Goal: Task Accomplishment & Management: Complete application form

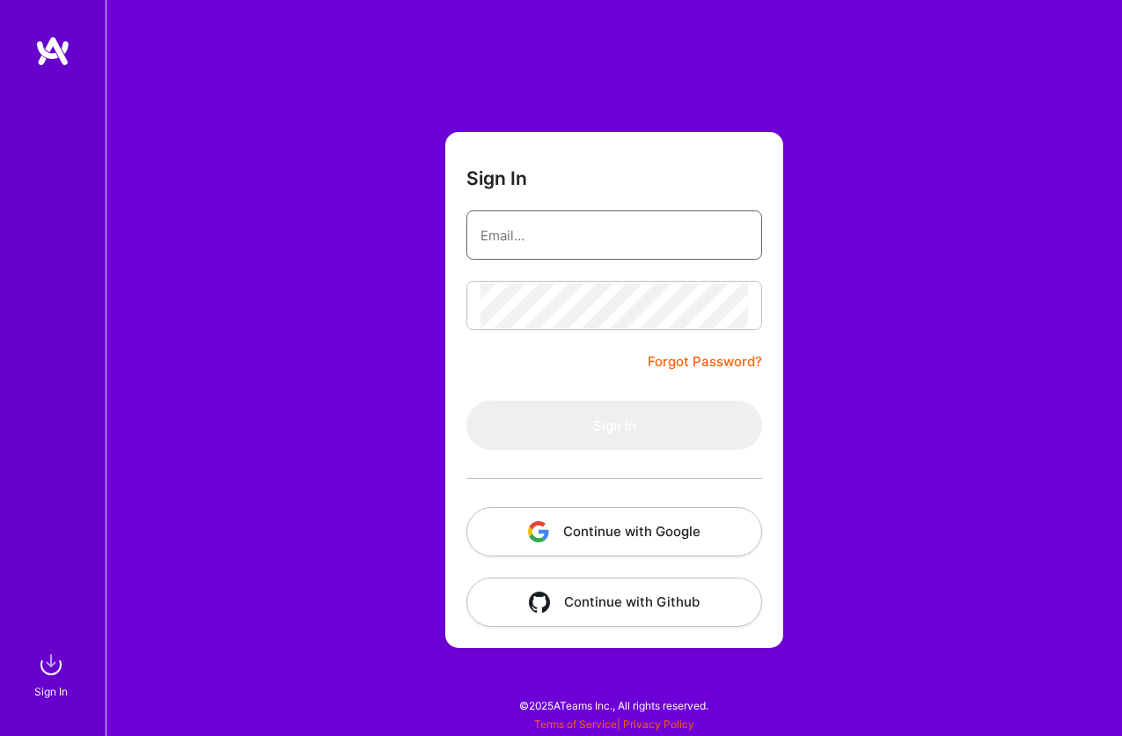
type input "[EMAIL_ADDRESS][DOMAIN_NAME]"
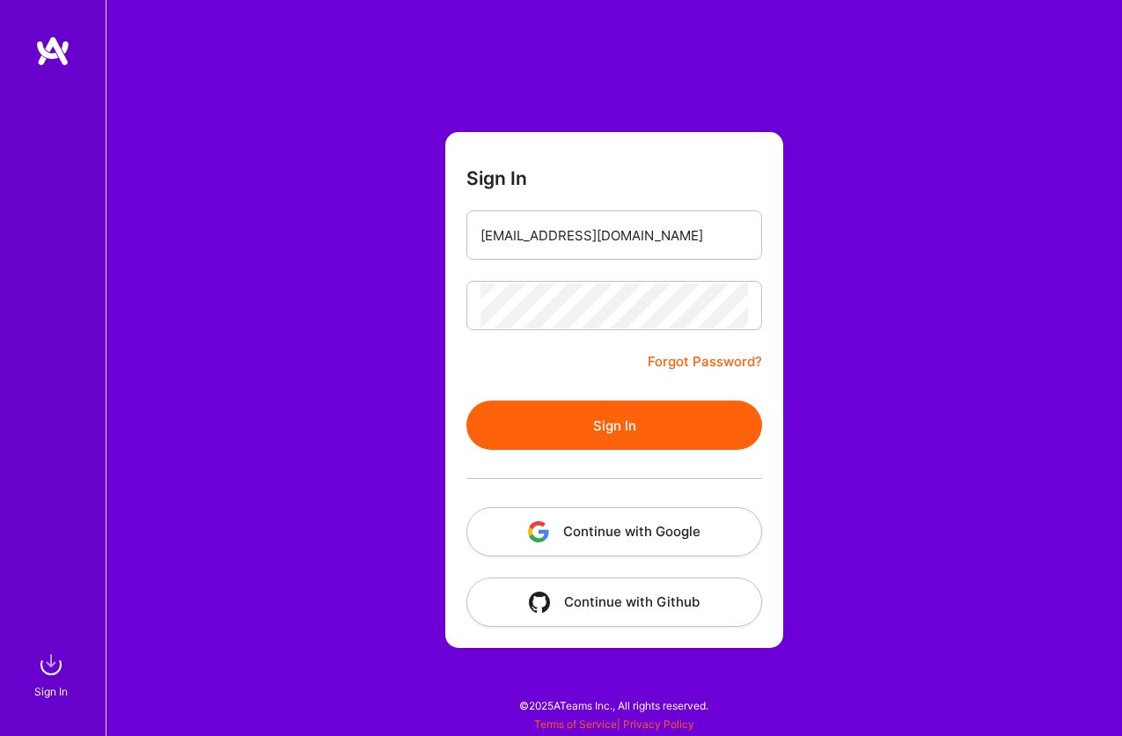
click at [561, 427] on button "Sign In" at bounding box center [614, 424] width 296 height 49
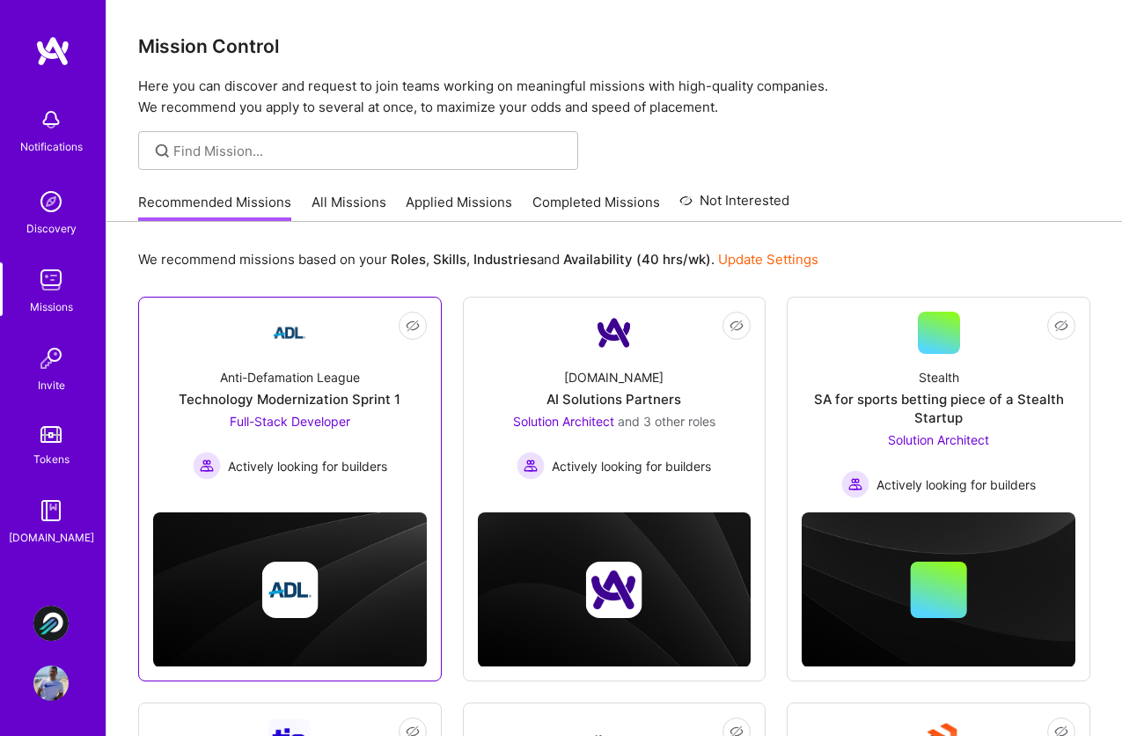
click at [283, 341] on img at bounding box center [289, 333] width 42 height 42
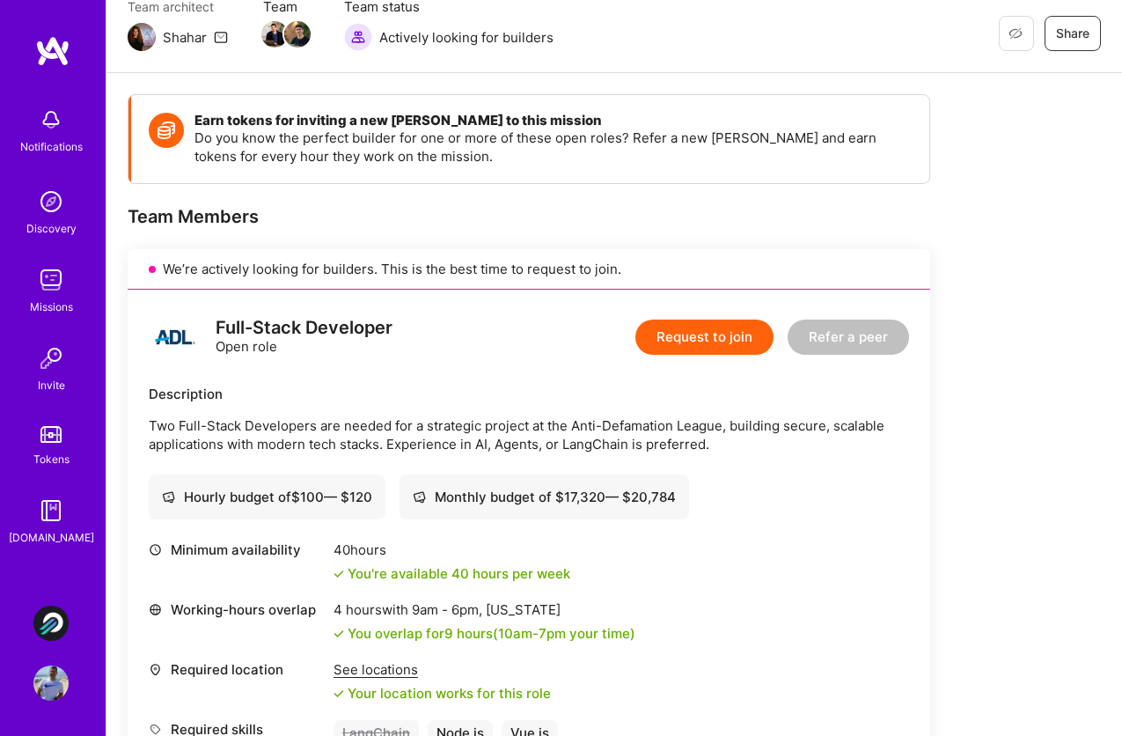
scroll to position [186, 0]
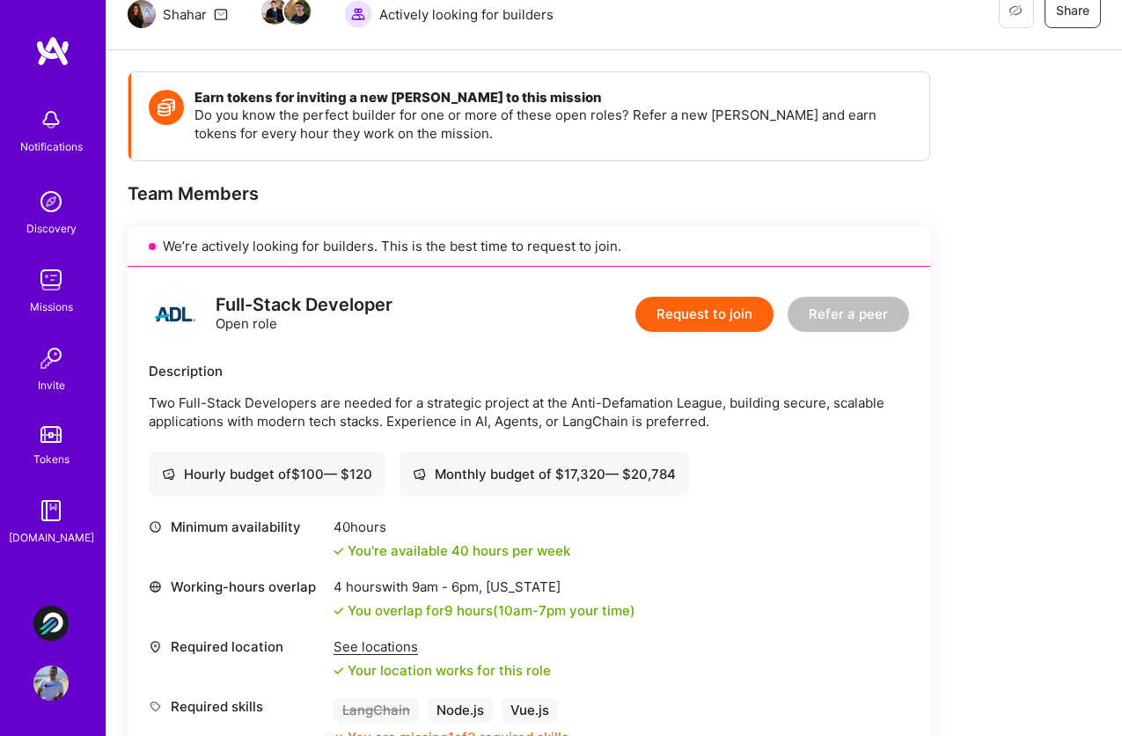
click at [686, 317] on button "Request to join" at bounding box center [704, 314] width 138 height 35
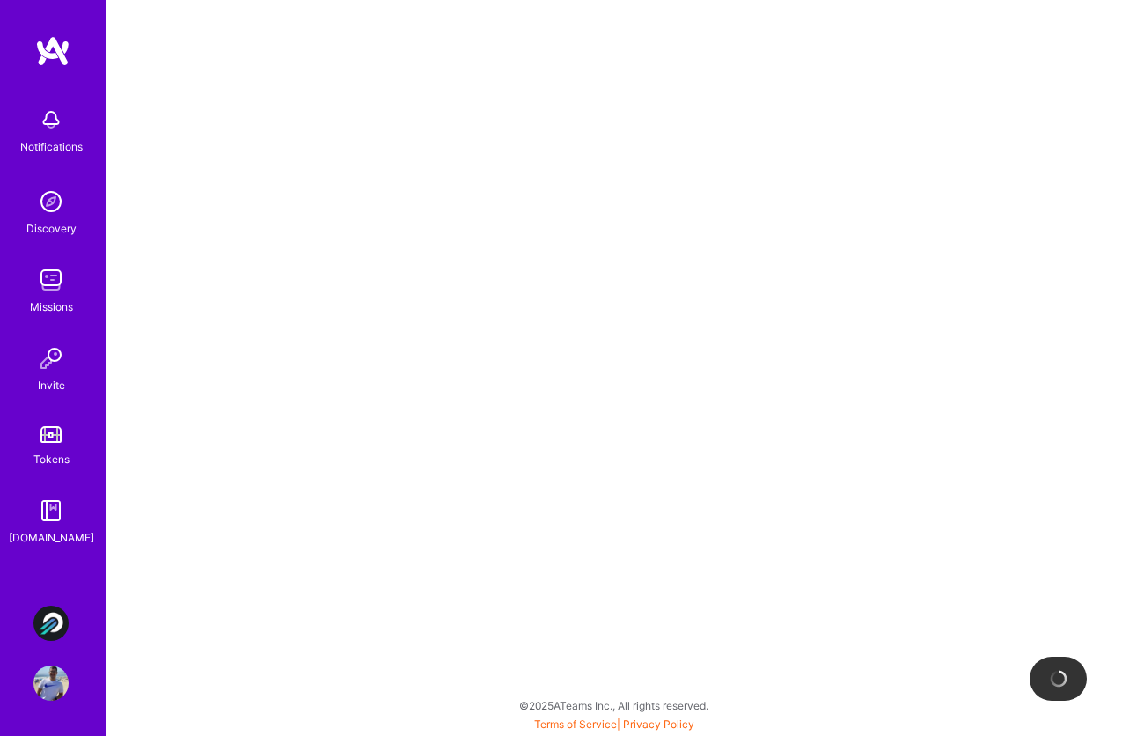
select select "BR"
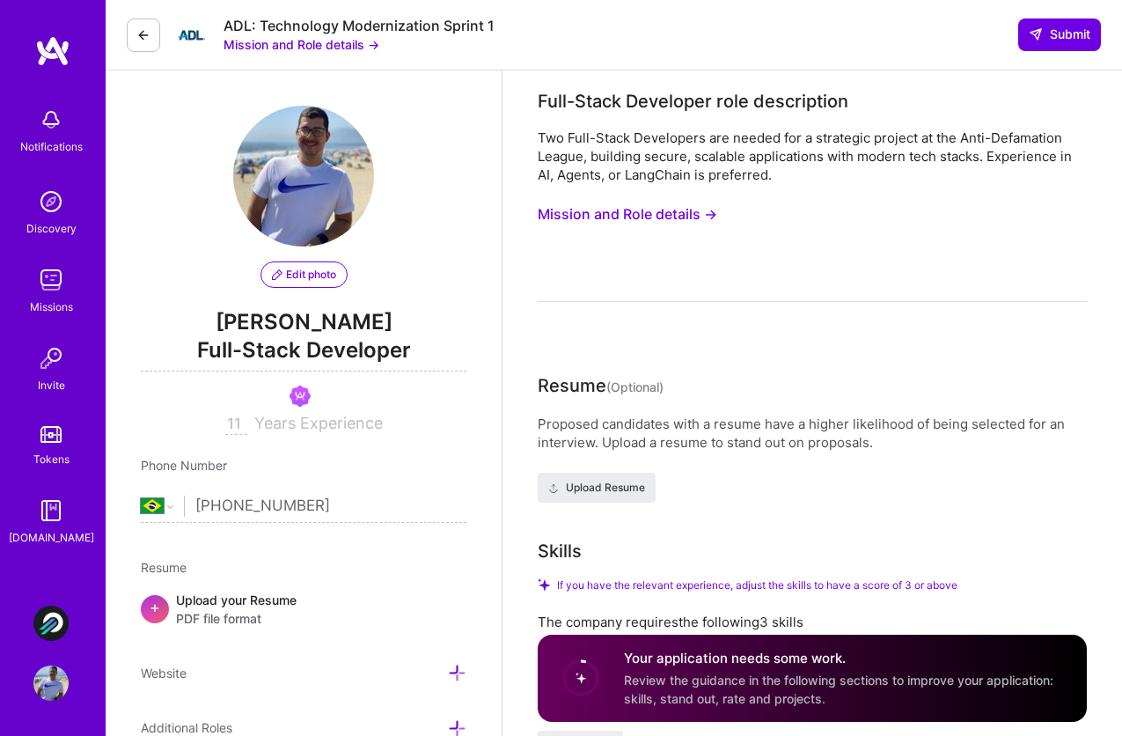
click at [659, 214] on button "Mission and Role details →" at bounding box center [628, 214] width 180 height 33
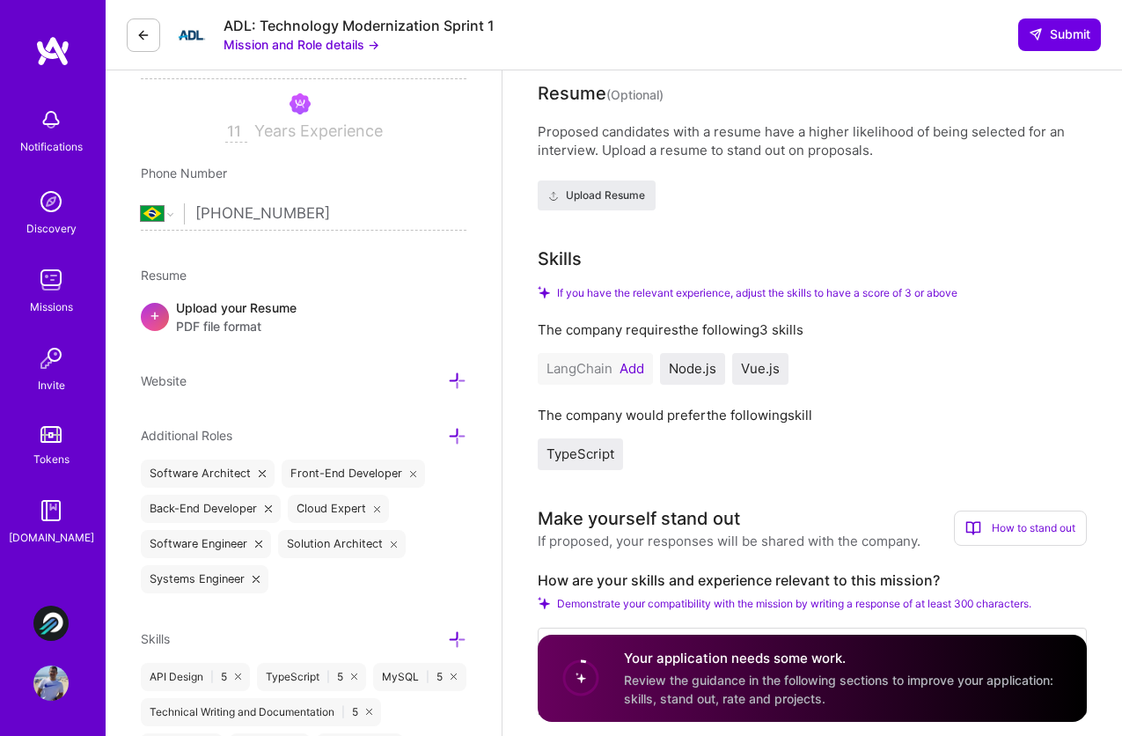
scroll to position [326, 0]
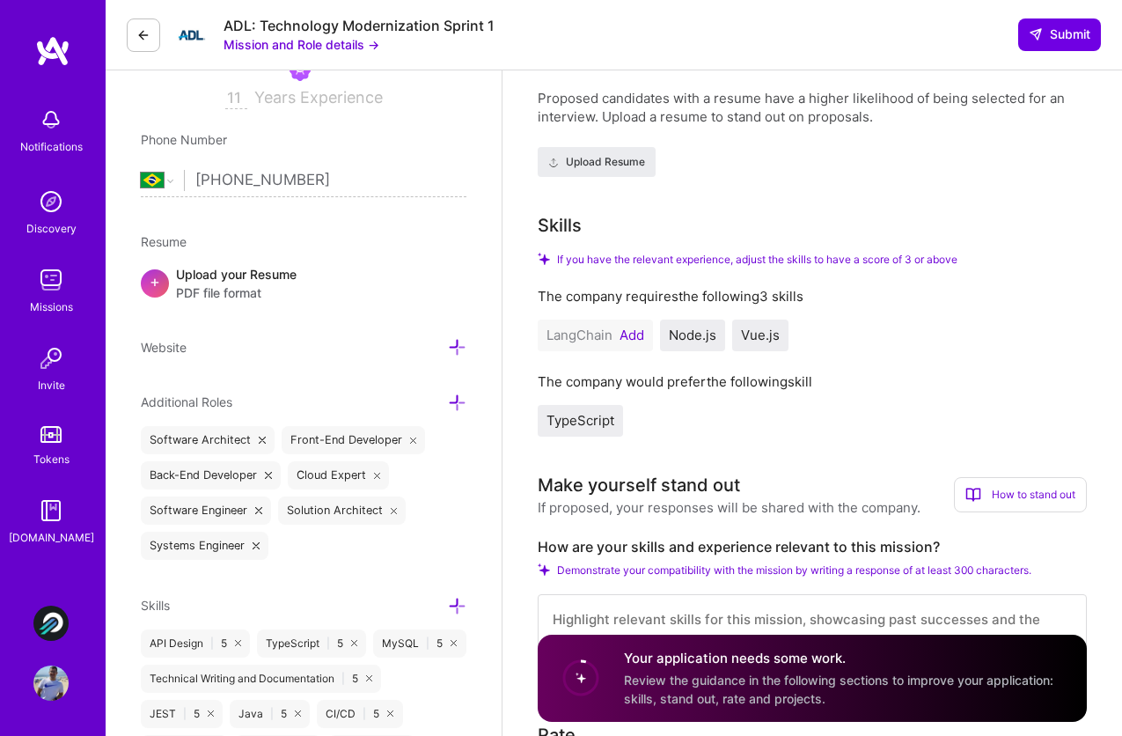
click at [628, 339] on button "Add" at bounding box center [632, 335] width 25 height 14
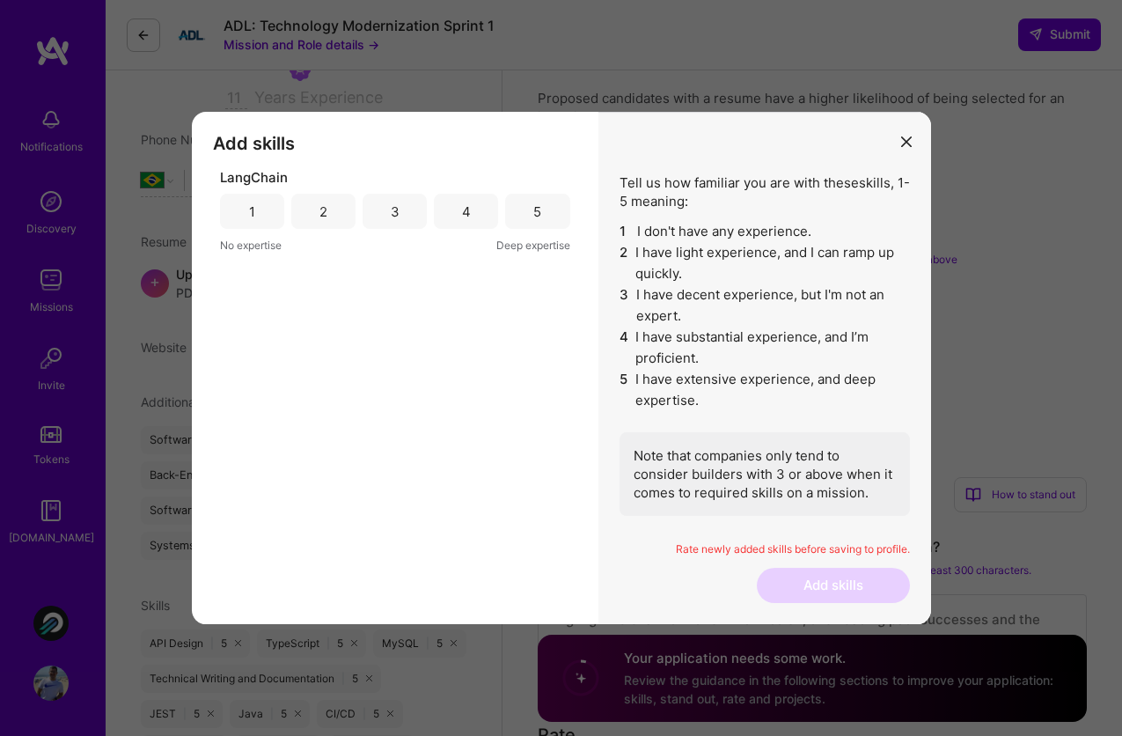
click at [400, 212] on div "3" at bounding box center [395, 211] width 64 height 35
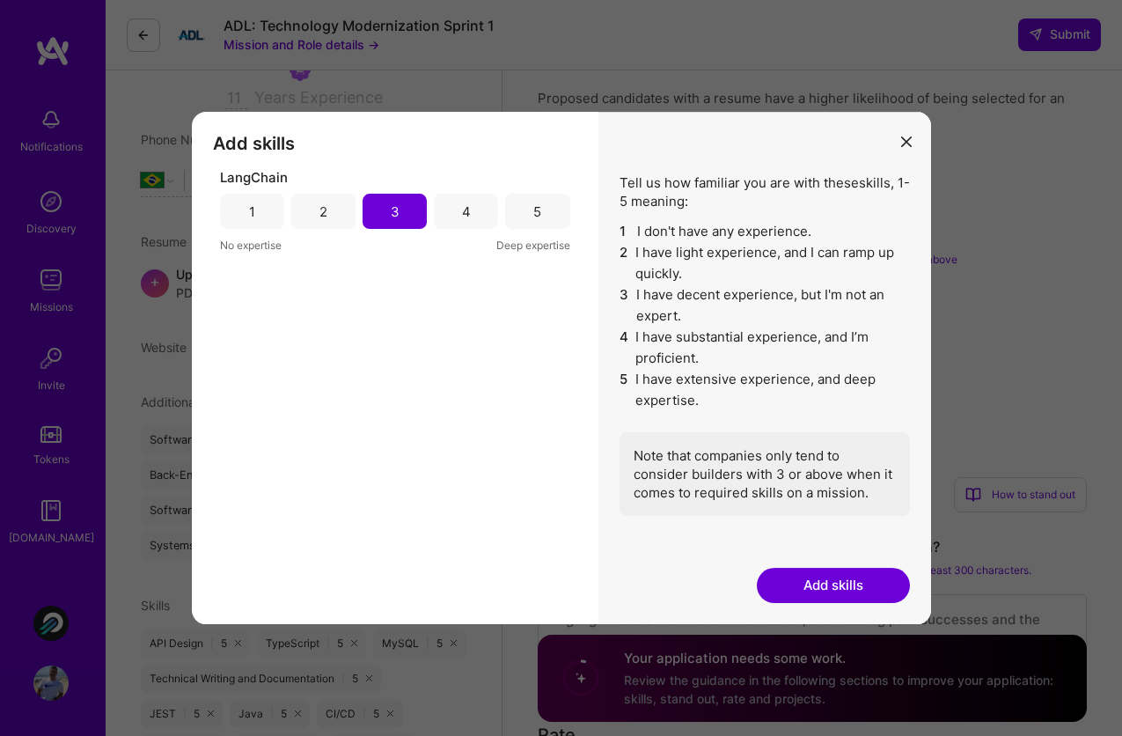
click at [797, 577] on button "Add skills" at bounding box center [833, 585] width 153 height 35
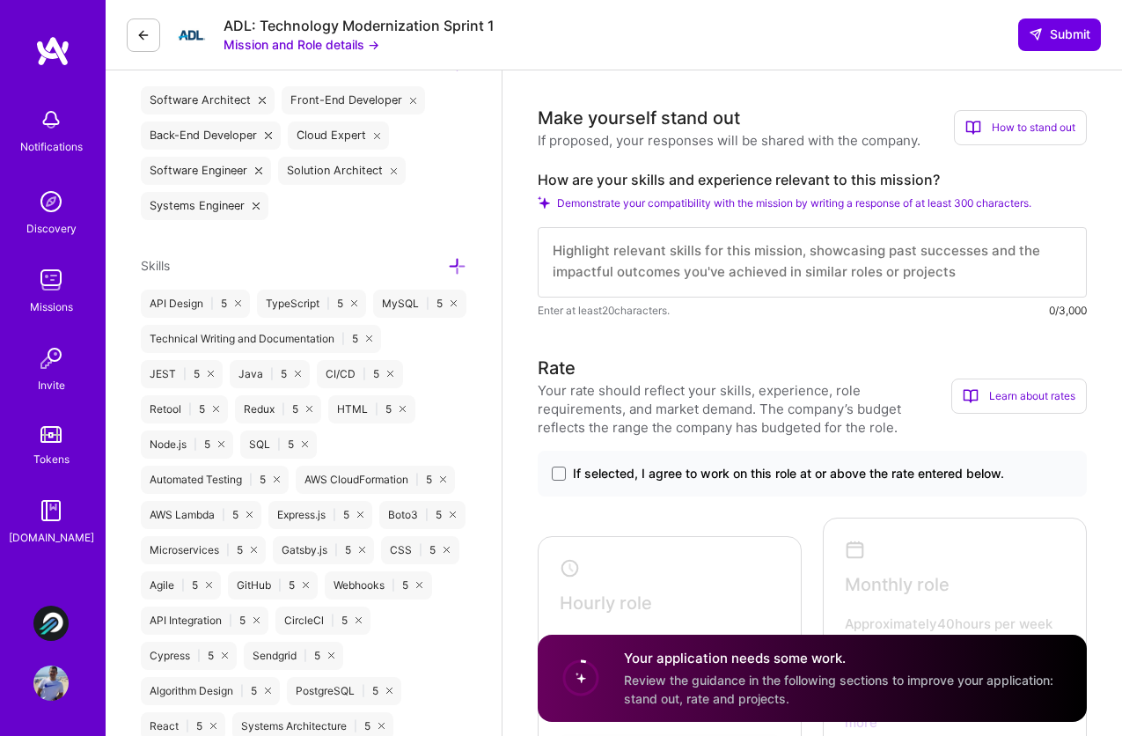
scroll to position [650, 0]
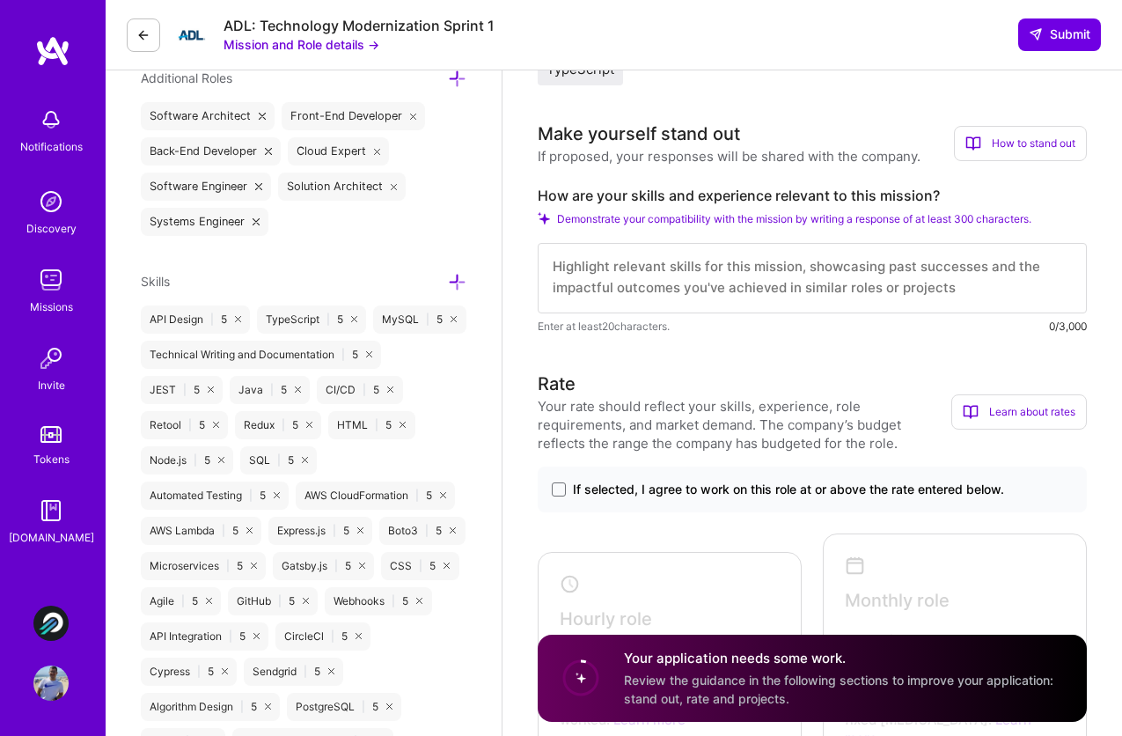
click at [732, 288] on textarea at bounding box center [812, 278] width 549 height 70
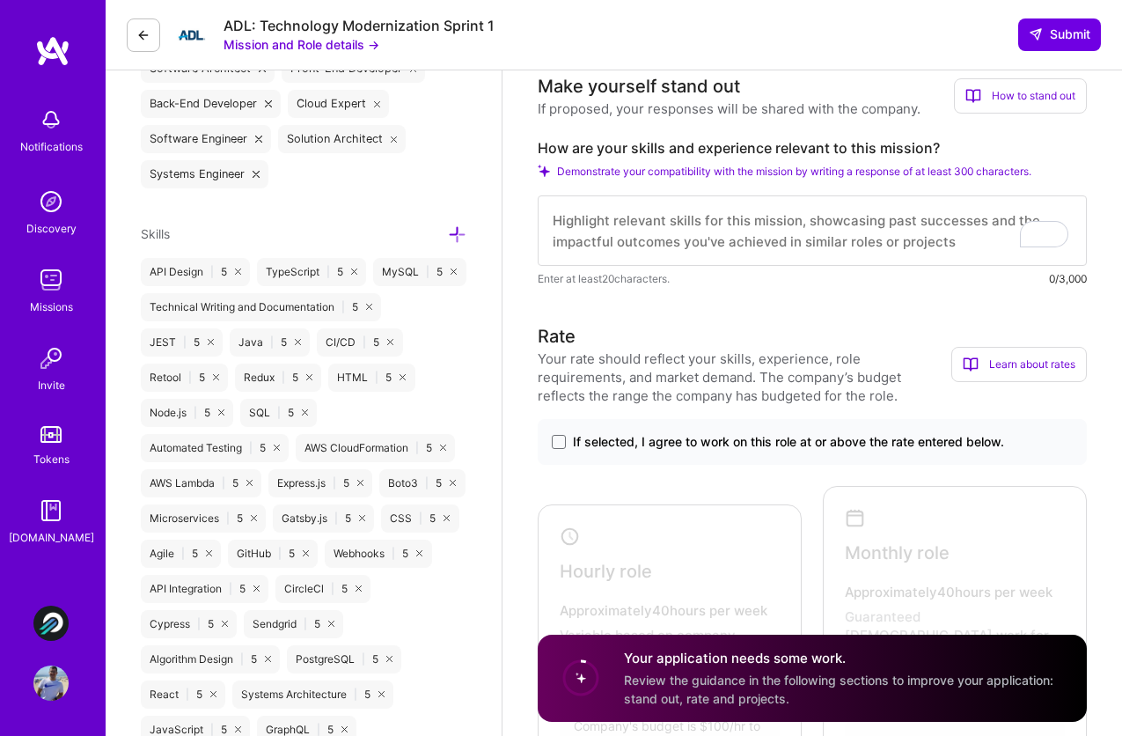
scroll to position [747, 0]
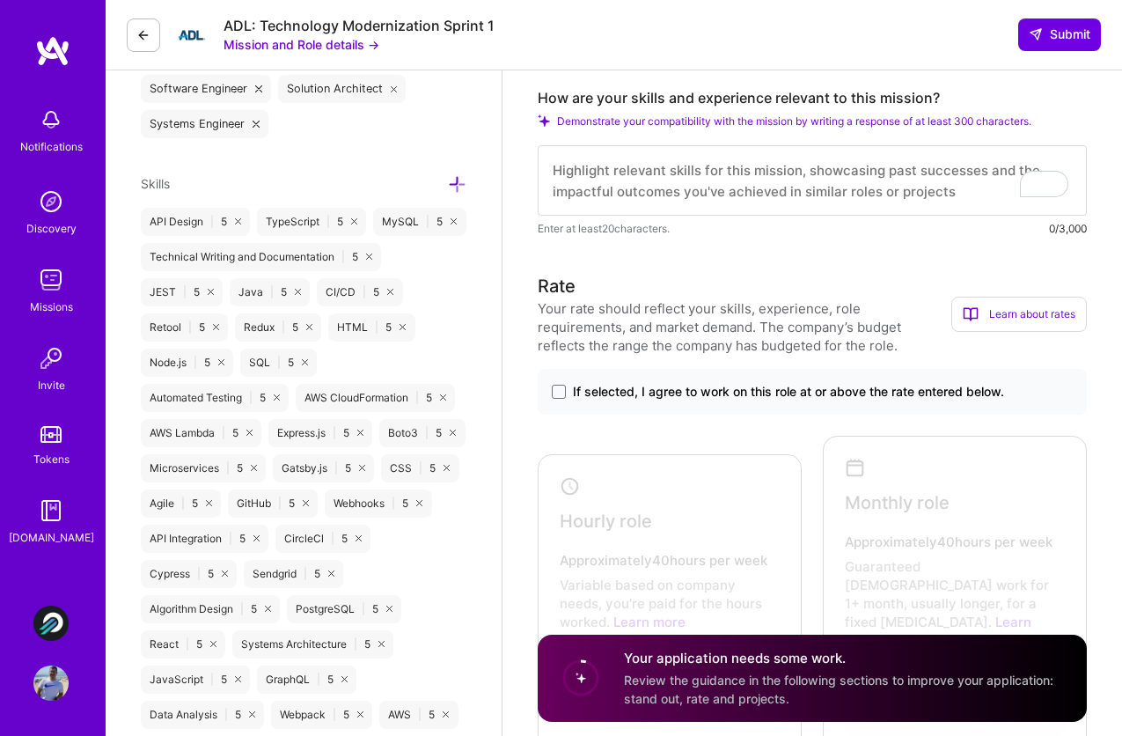
click at [681, 393] on span "If selected, I agree to work on this role at or above the rate entered below." at bounding box center [788, 392] width 431 height 18
click at [0, 0] on input "If selected, I agree to work on this role at or above the rate entered below." at bounding box center [0, 0] width 0 height 0
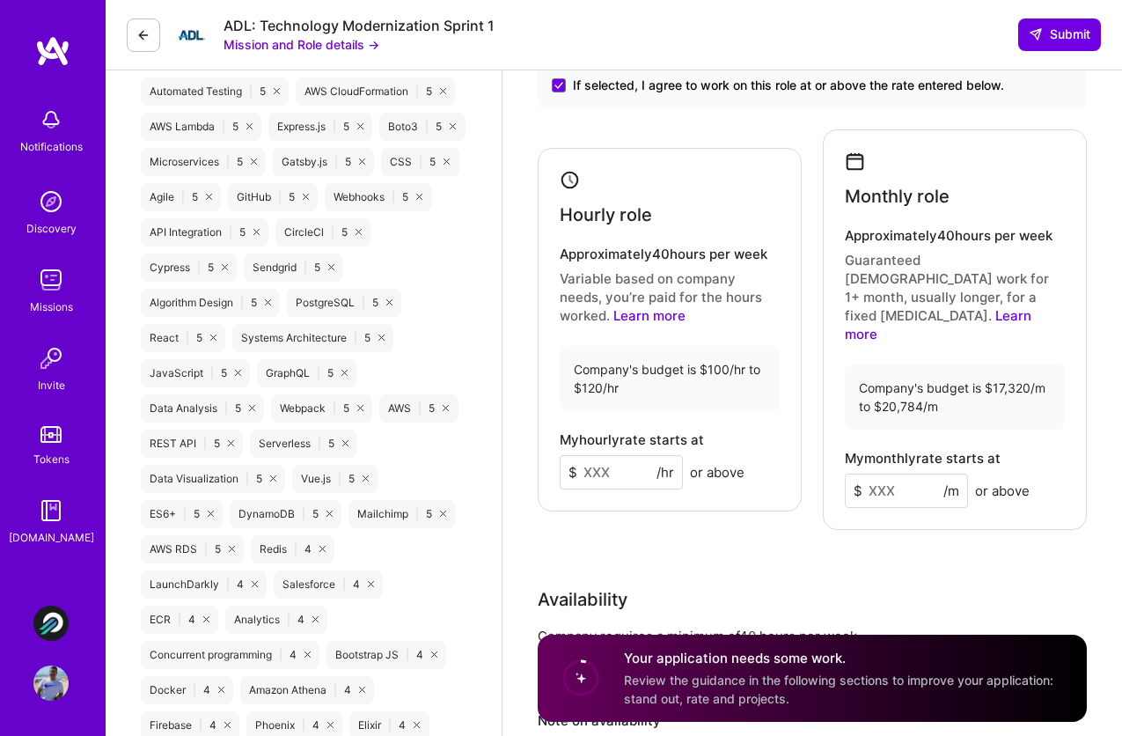
scroll to position [1054, 0]
click at [633, 456] on input at bounding box center [621, 471] width 123 height 34
type input "120"
click at [800, 488] on div "Hourly role Approximately 40 hours per week Variable based on company needs, yo…" at bounding box center [812, 328] width 549 height 400
click at [879, 473] on input at bounding box center [906, 490] width 123 height 34
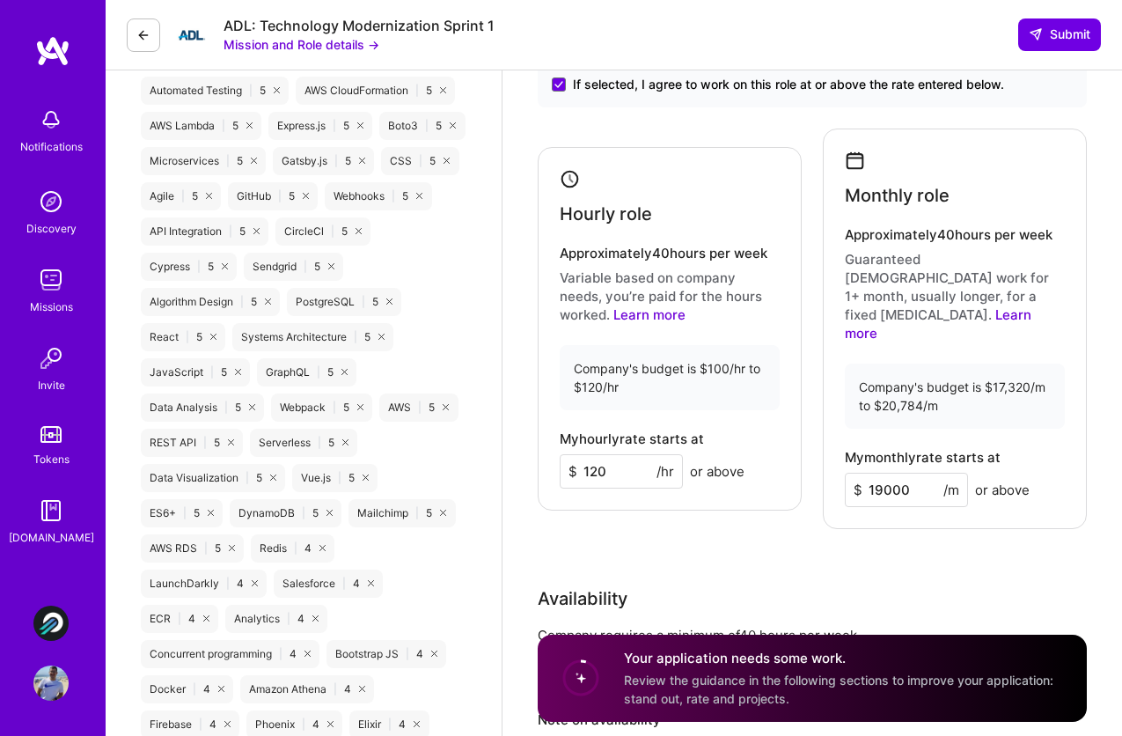
type input "19000"
click at [959, 504] on div "Rate Your rate should reflect your skills, experience, role requirements, and m…" at bounding box center [812, 400] width 549 height 869
click at [816, 361] on div "Hourly role Approximately 40 hours per week Variable based on company needs, yo…" at bounding box center [812, 328] width 549 height 400
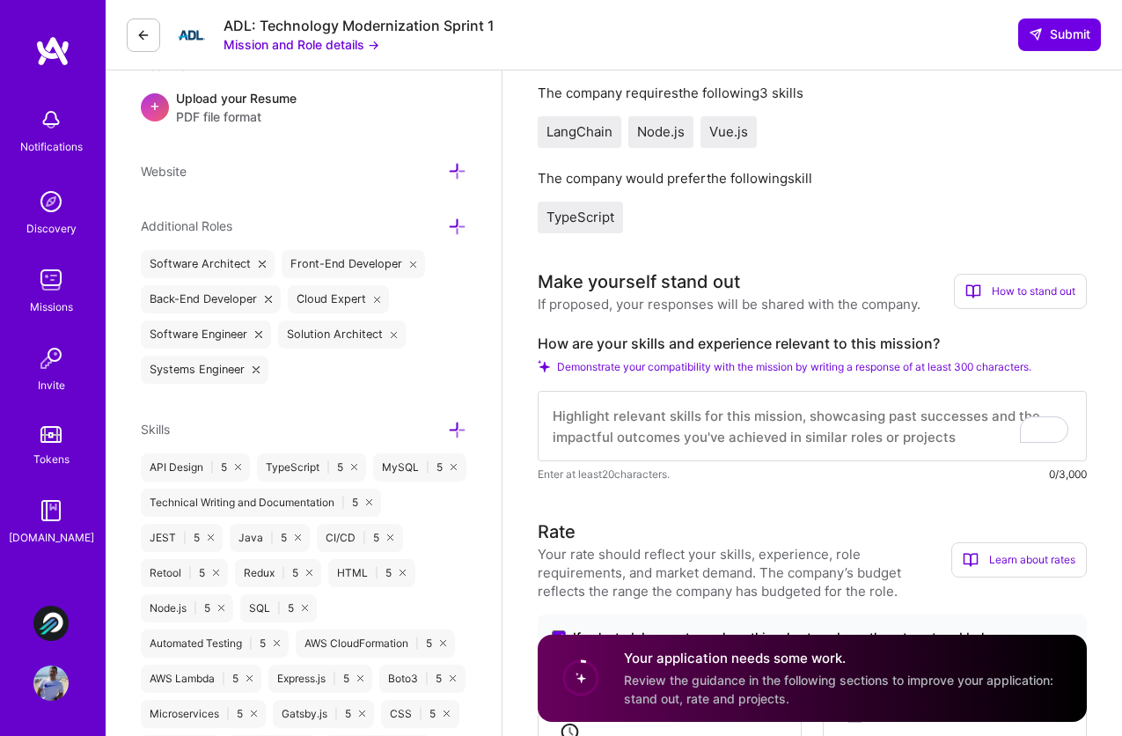
scroll to position [498, 0]
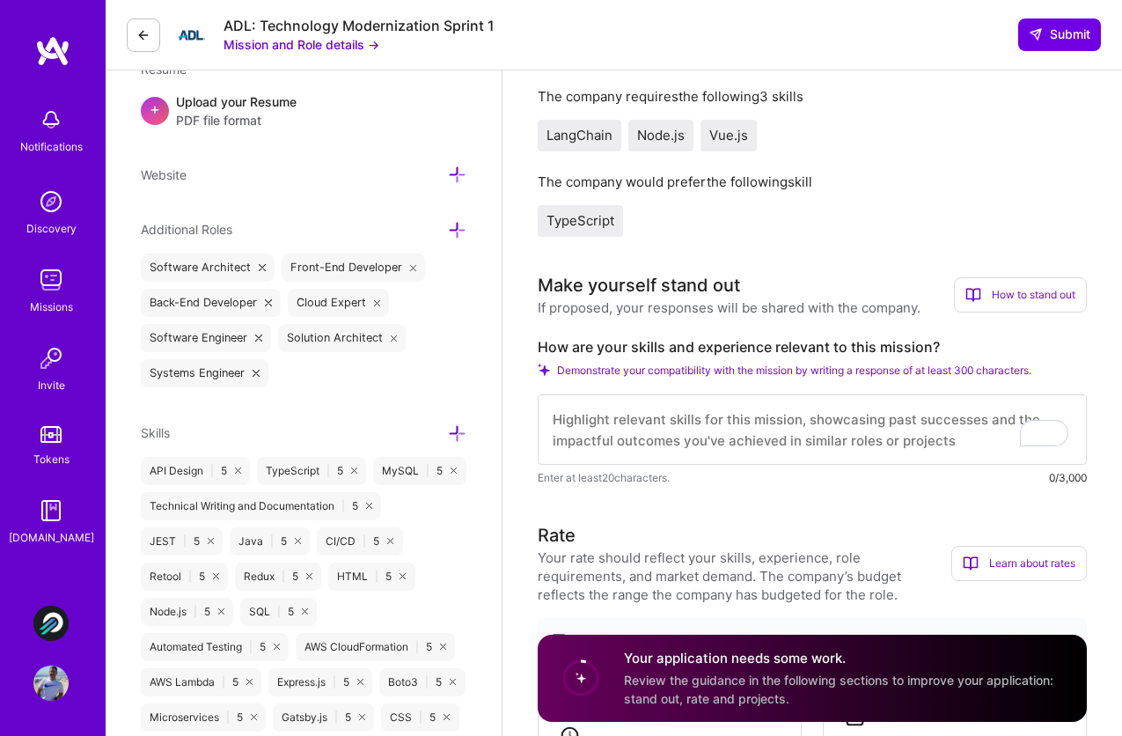
click at [698, 452] on textarea "To enrich screen reader interactions, please activate Accessibility in Grammarl…" at bounding box center [812, 429] width 549 height 70
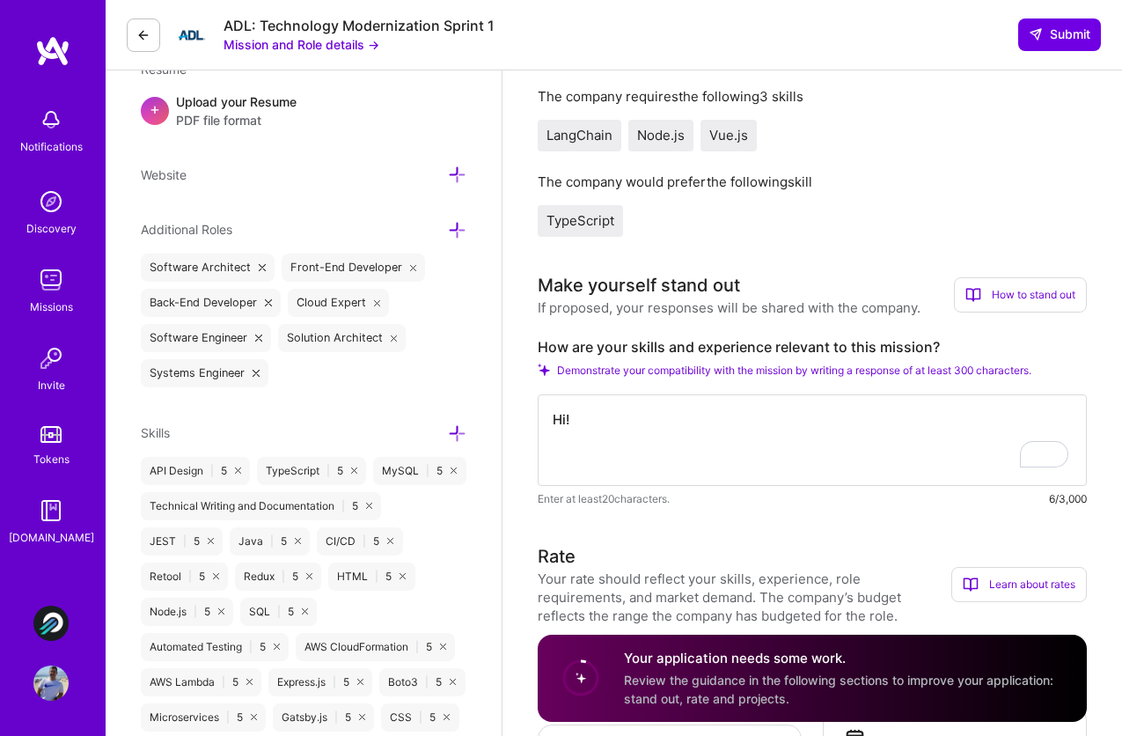
click at [683, 463] on textarea "Hi!" at bounding box center [812, 440] width 549 height 92
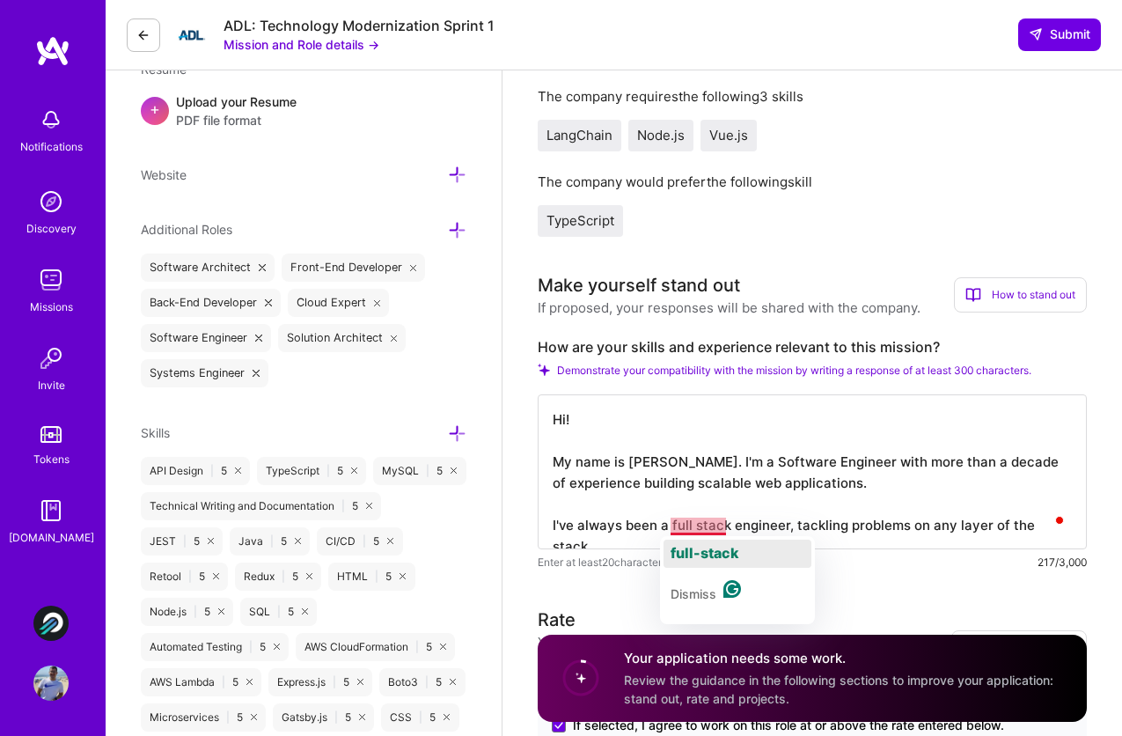
click at [709, 565] on div "full-stack" at bounding box center [705, 554] width 69 height 28
click at [744, 536] on textarea "Hi! My name is Juan Rivillas. I'm a Software Engineer with more than a decade o…" at bounding box center [812, 471] width 549 height 155
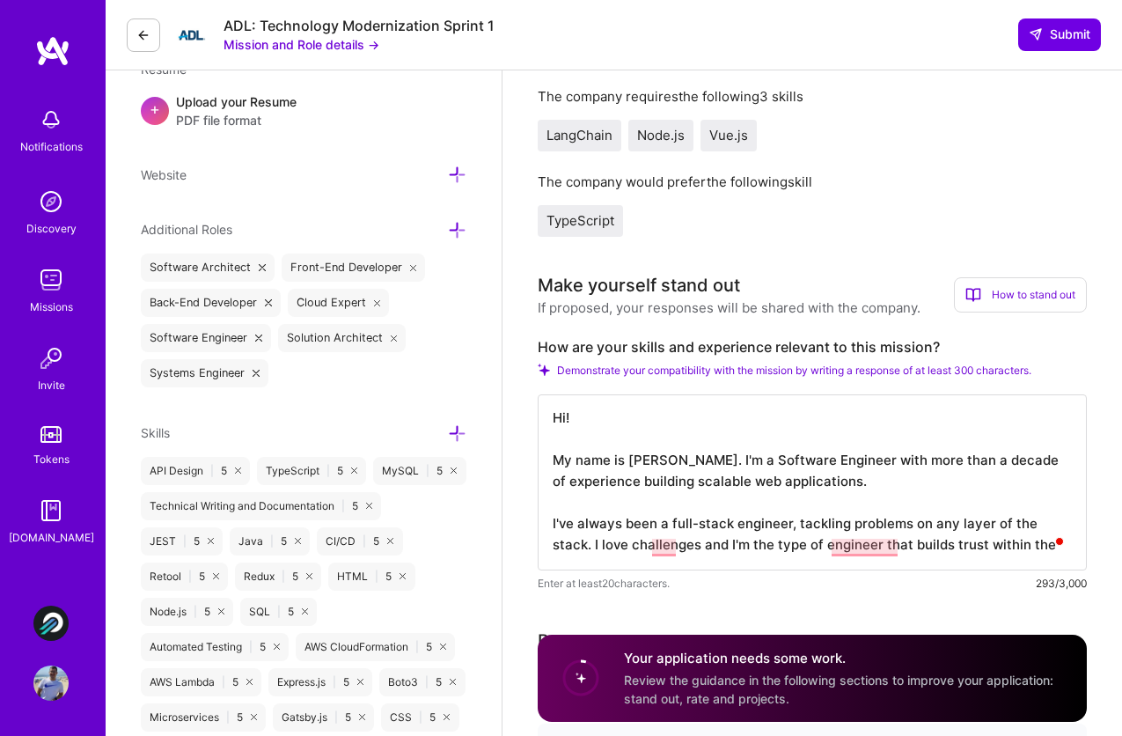
scroll to position [2, 0]
click at [666, 549] on textarea "Hi! My name is Juan Rivillas. I'm a Software Engineer with more than a decade o…" at bounding box center [812, 482] width 549 height 176
click at [665, 552] on textarea "Hi! My name is Juan Rivillas. I'm a Software Engineer with more than a decade o…" at bounding box center [812, 482] width 549 height 176
click at [877, 542] on textarea "Hi! My name is Juan Rivillas. I'm a Software Engineer with more than a decade o…" at bounding box center [812, 482] width 549 height 176
click at [858, 544] on textarea "Hi! My name is Juan Rivillas. I'm a Software Engineer with more than a decade o…" at bounding box center [812, 482] width 549 height 176
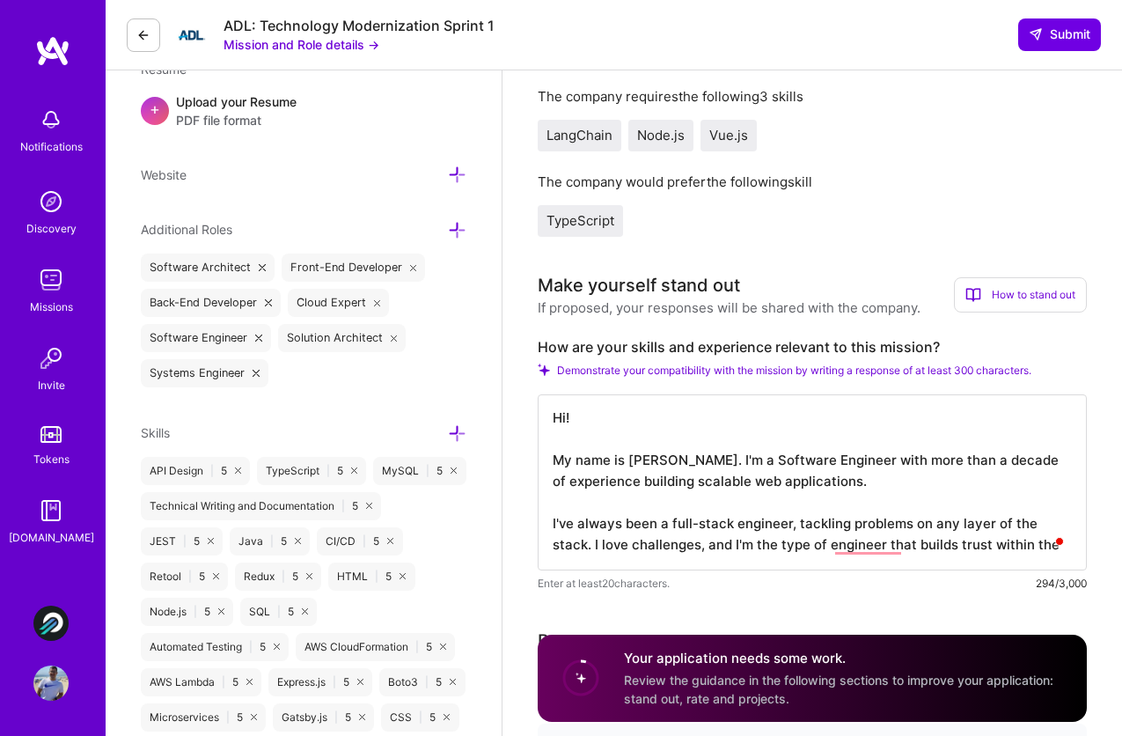
click at [1023, 549] on textarea "Hi! My name is Juan Rivillas. I'm a Software Engineer with more than a decade o…" at bounding box center [812, 482] width 549 height 176
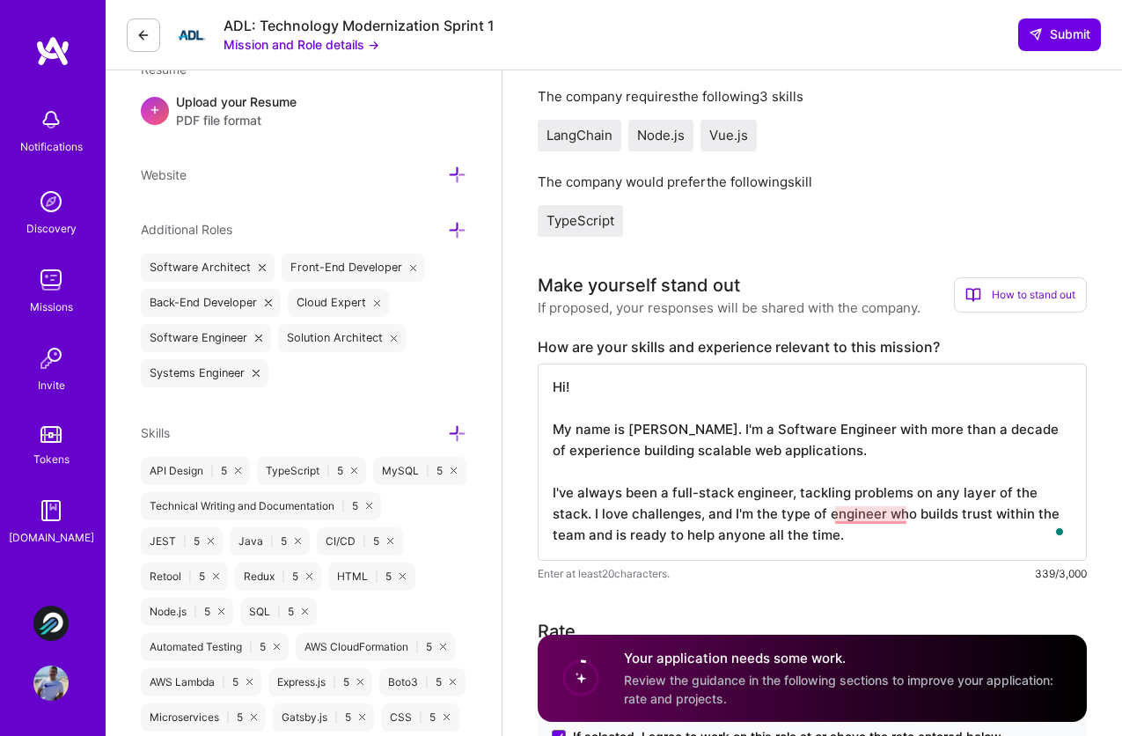
click at [892, 537] on textarea "Hi! My name is Juan Rivillas. I'm a Software Engineer with more than a decade o…" at bounding box center [812, 461] width 549 height 197
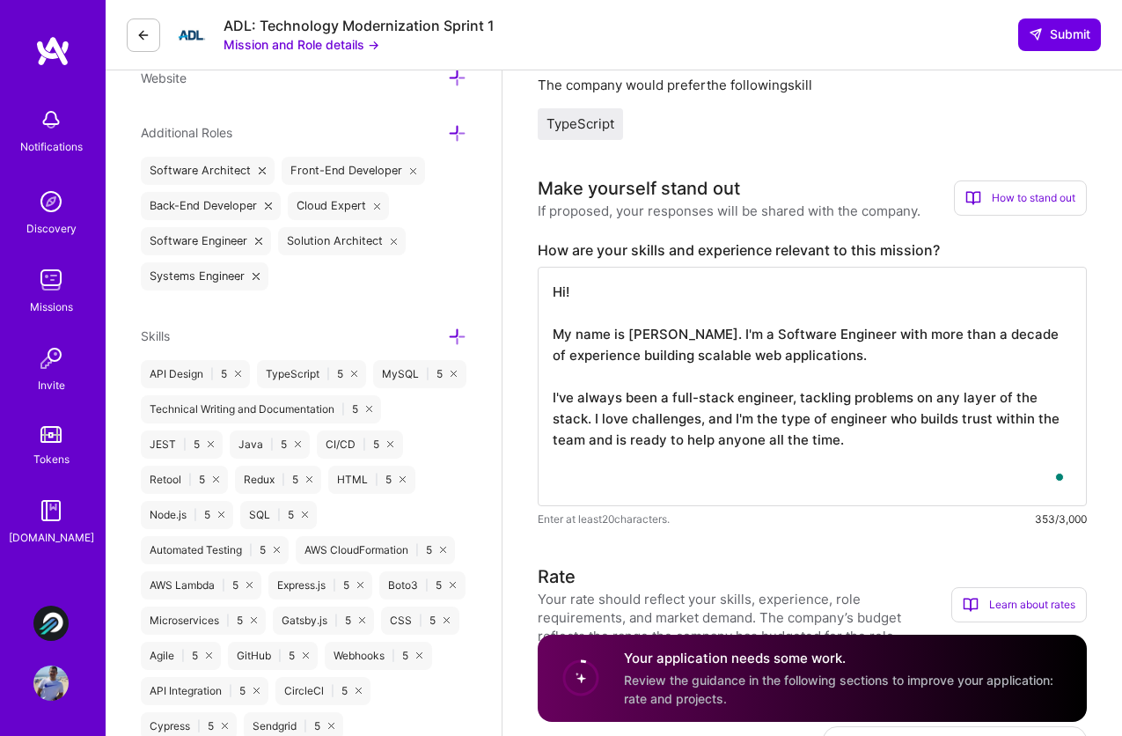
scroll to position [0, 0]
paste textarea "experience"
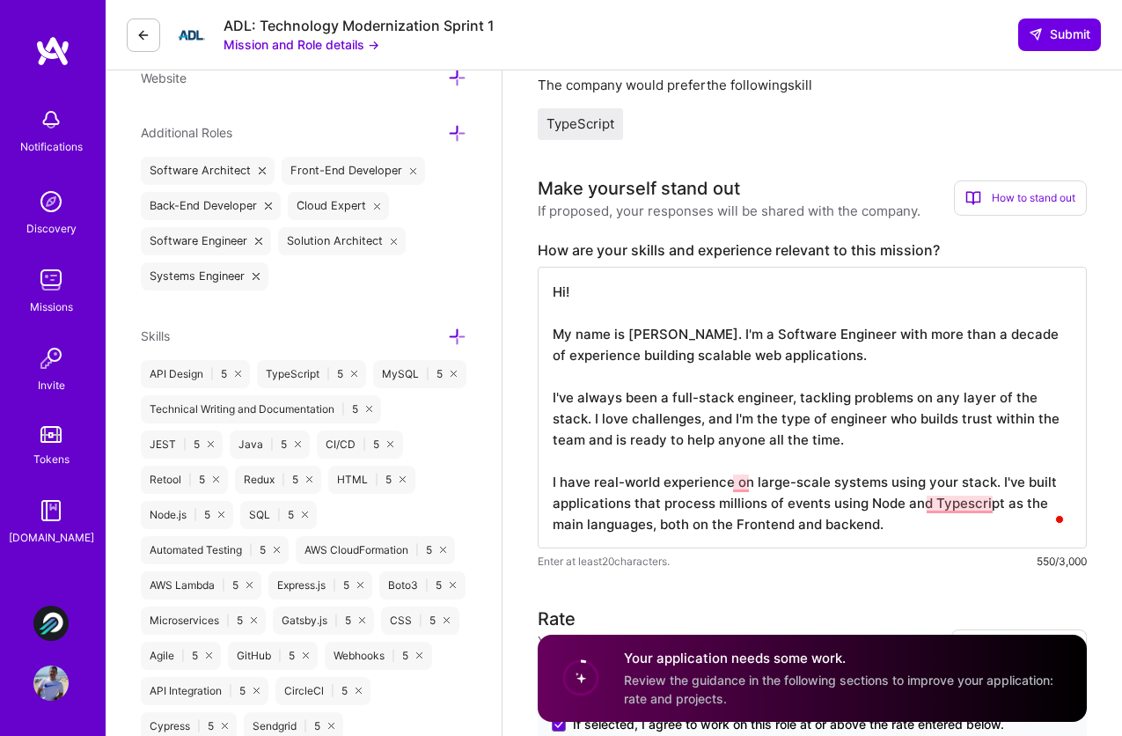
click at [756, 516] on textarea "Hi! My name is Juan Rivillas. I'm a Software Engineer with more than a decade o…" at bounding box center [812, 408] width 549 height 282
click at [950, 526] on textarea "Hi! My name is Juan Rivillas. I'm a Software Engineer with more than a decade o…" at bounding box center [812, 408] width 549 height 282
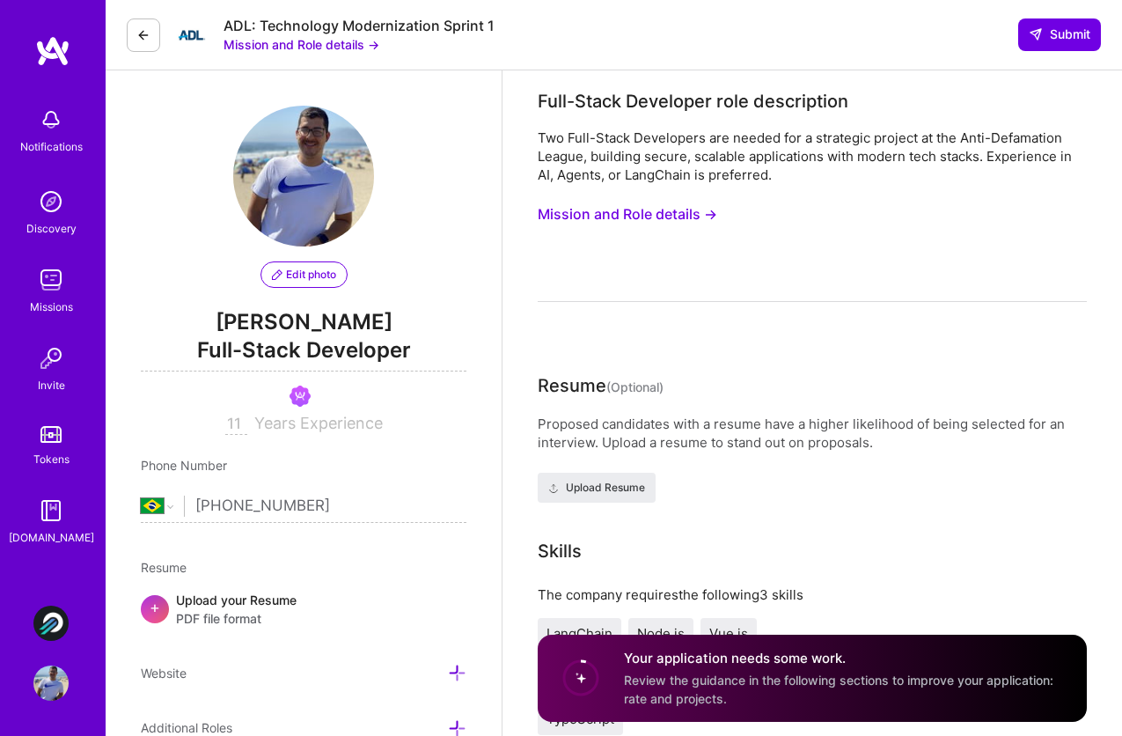
click at [606, 217] on button "Mission and Role details →" at bounding box center [628, 214] width 180 height 33
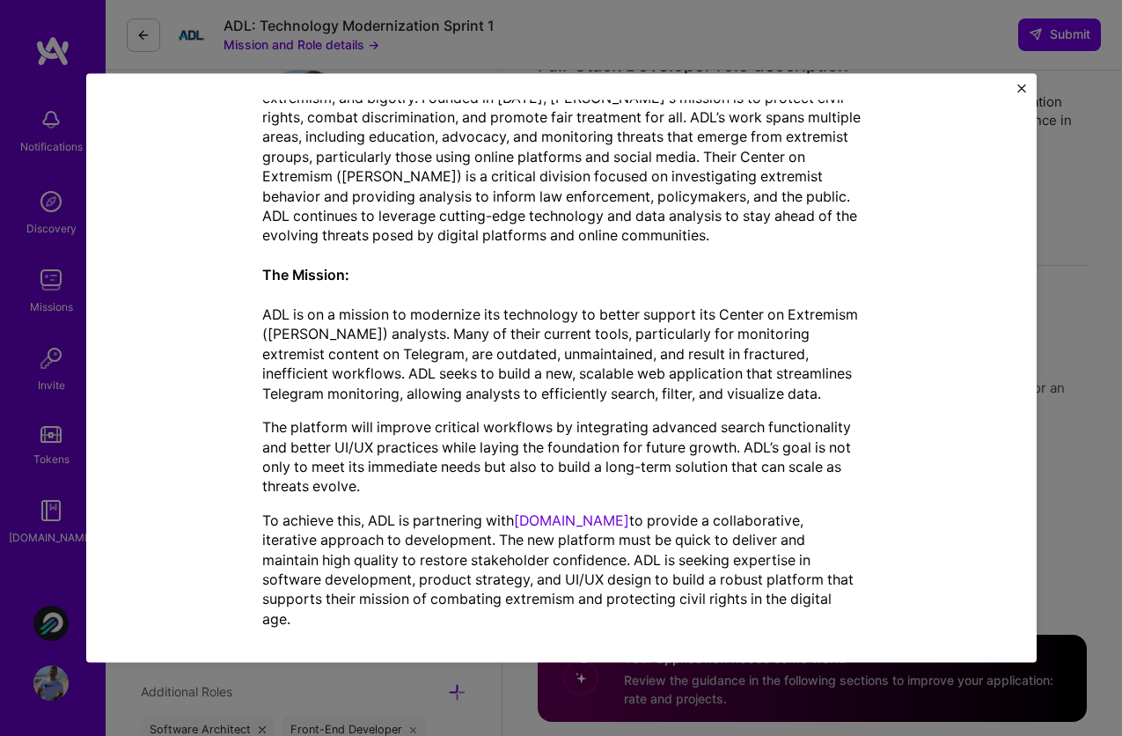
scroll to position [37, 0]
click at [1020, 87] on img "Close" at bounding box center [1021, 88] width 9 height 9
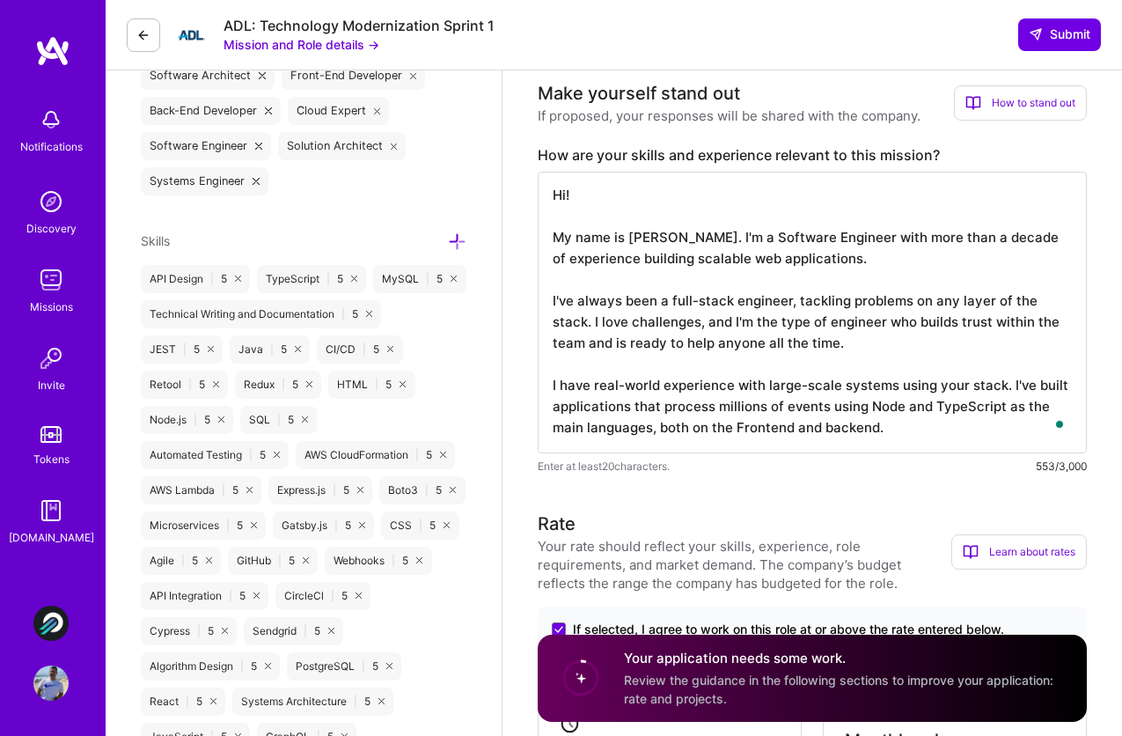
scroll to position [691, 0]
click at [898, 443] on textarea "Hi! My name is Juan Rivillas. I'm a Software Engineer with more than a decade o…" at bounding box center [812, 312] width 549 height 282
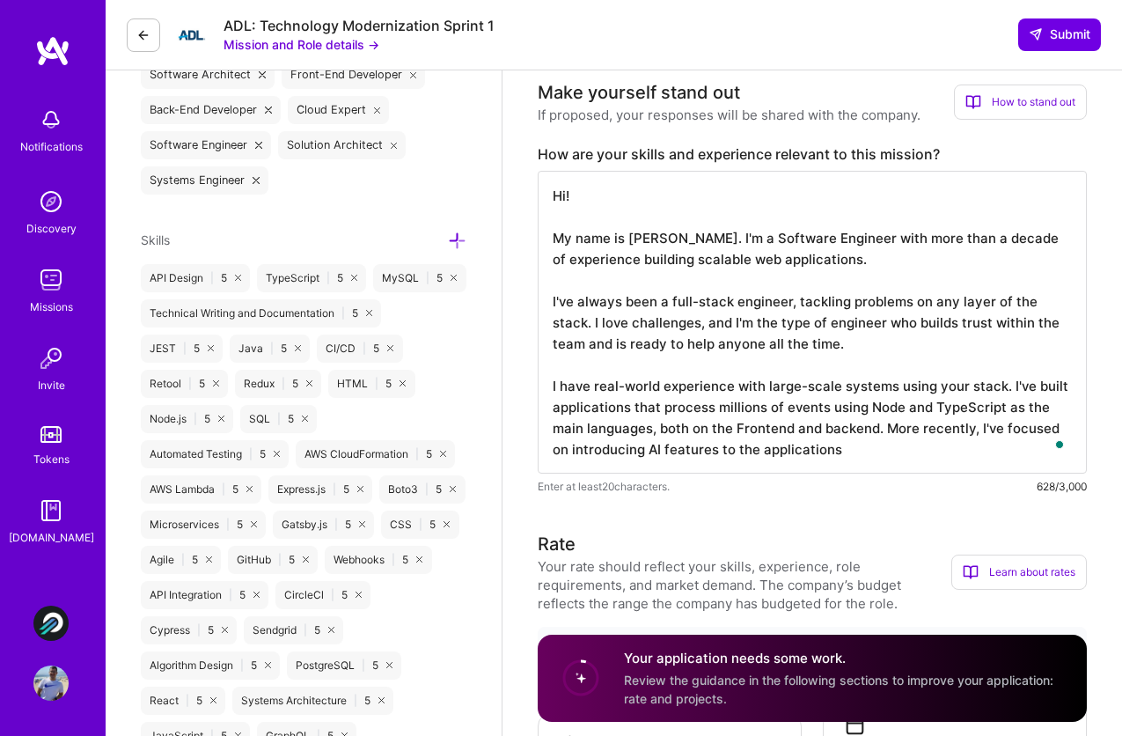
type textarea "Hi! My name is [PERSON_NAME]. I'm a Software Engineer with more than a decade o…"
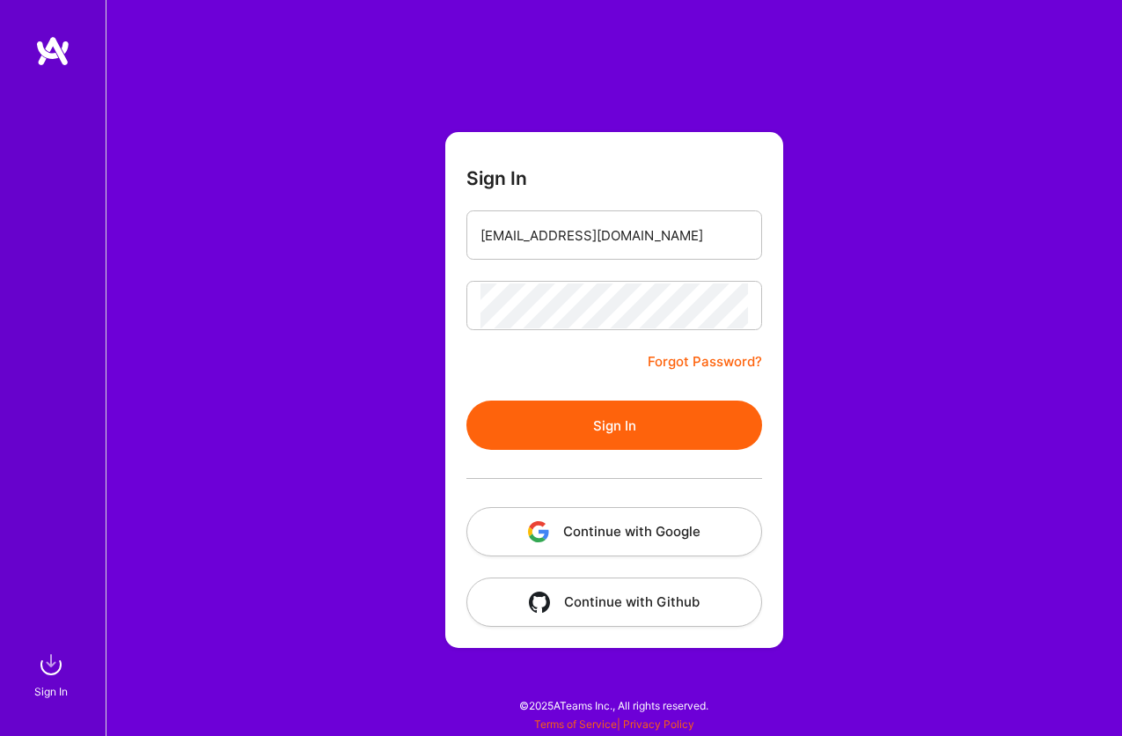
click at [606, 431] on button "Sign In" at bounding box center [614, 424] width 296 height 49
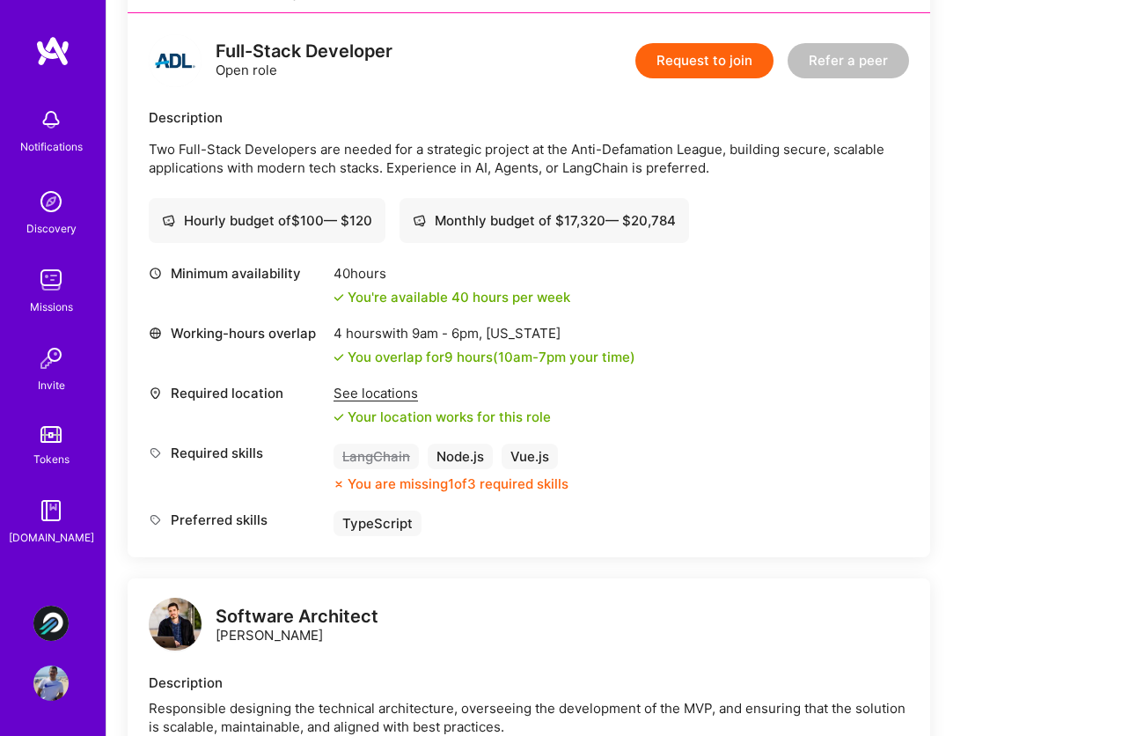
scroll to position [262, 0]
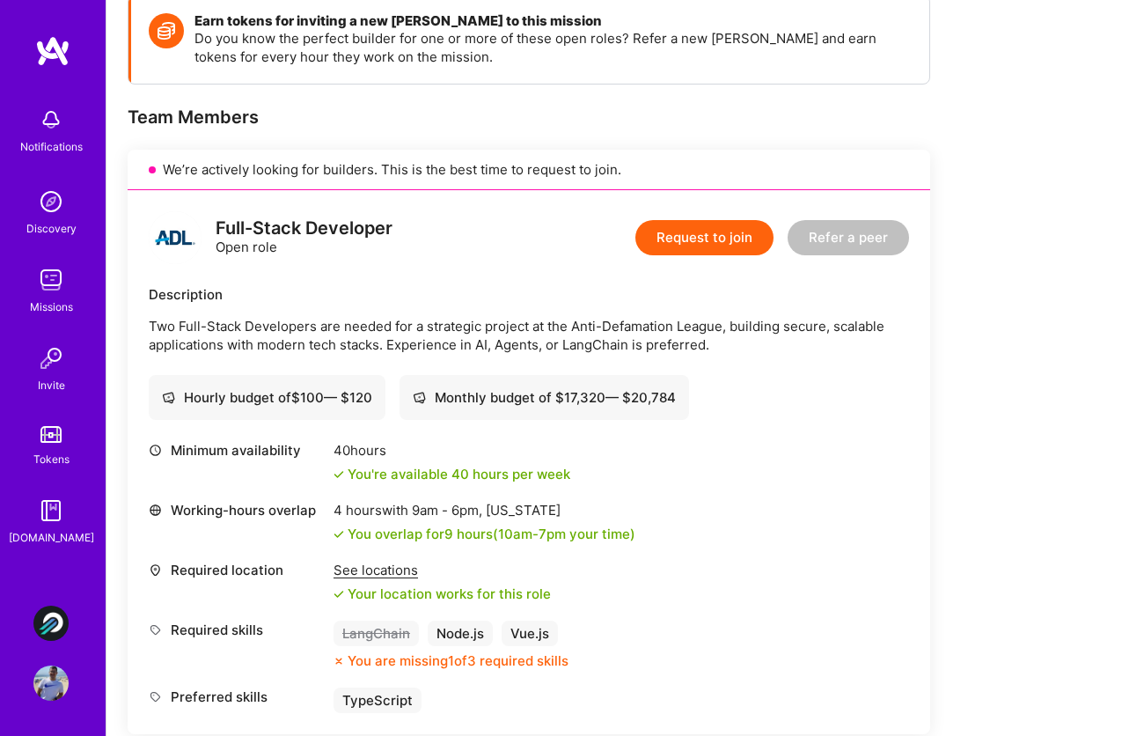
click at [730, 244] on button "Request to join" at bounding box center [704, 237] width 138 height 35
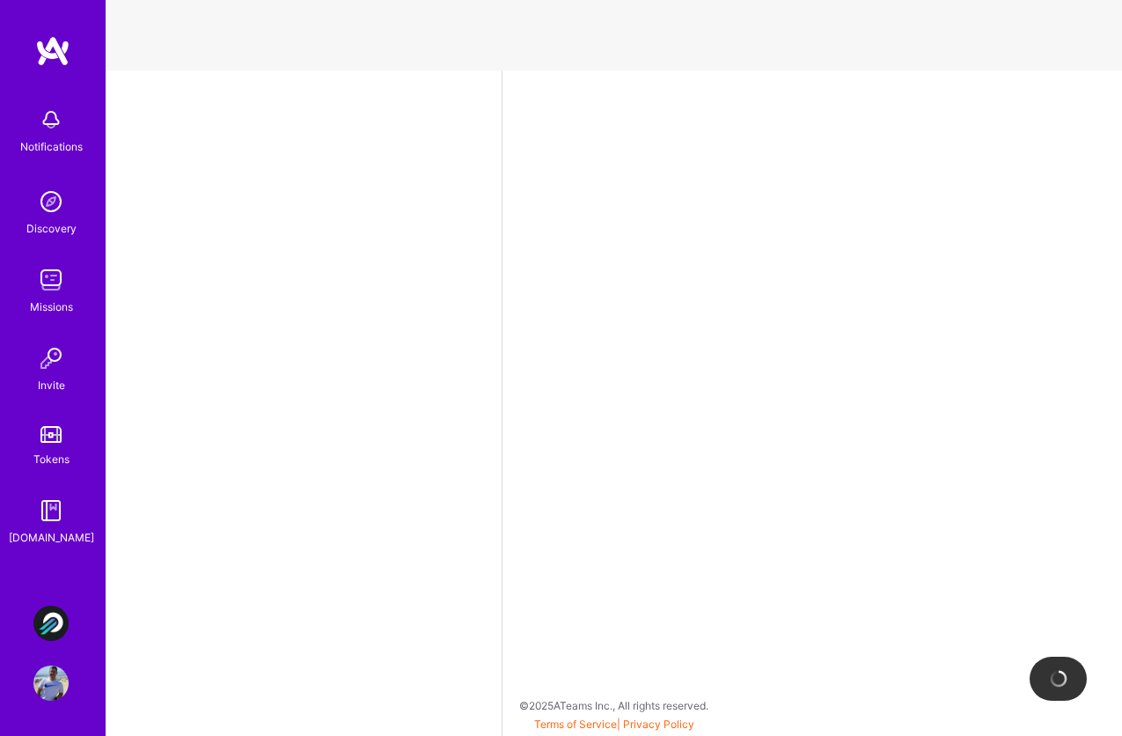
select select "BR"
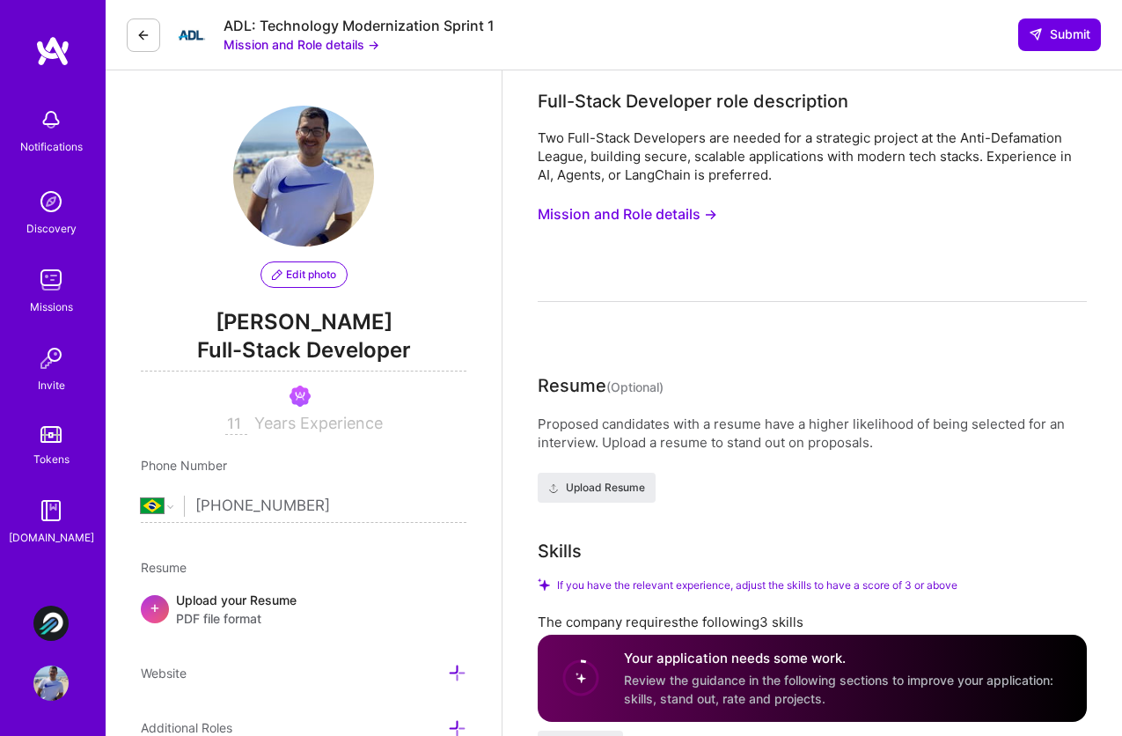
click at [144, 33] on icon at bounding box center [143, 35] width 14 height 14
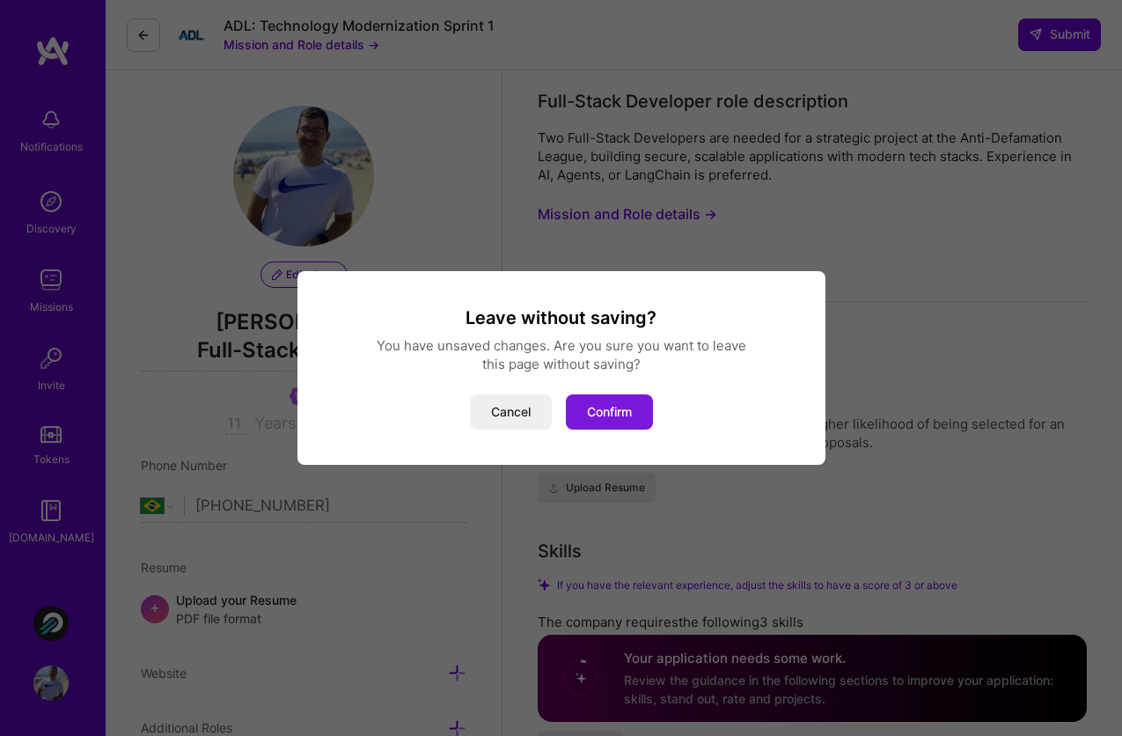
click at [627, 415] on button "Confirm" at bounding box center [609, 411] width 87 height 35
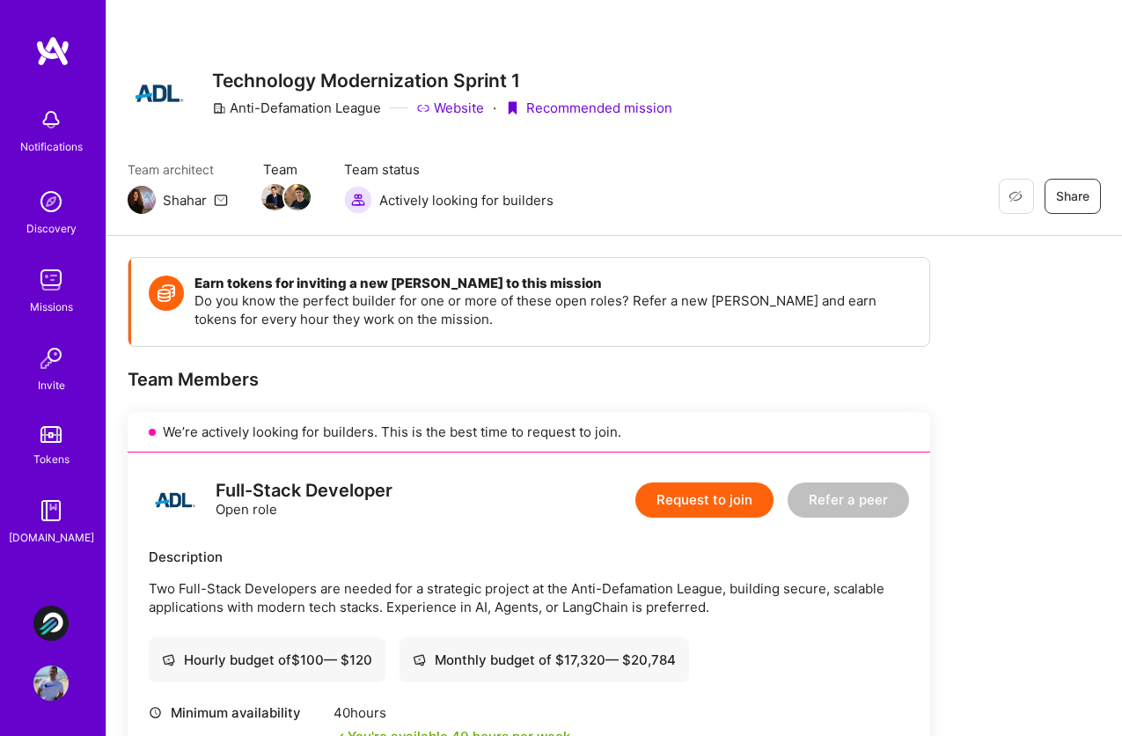
click at [57, 281] on img at bounding box center [50, 279] width 35 height 35
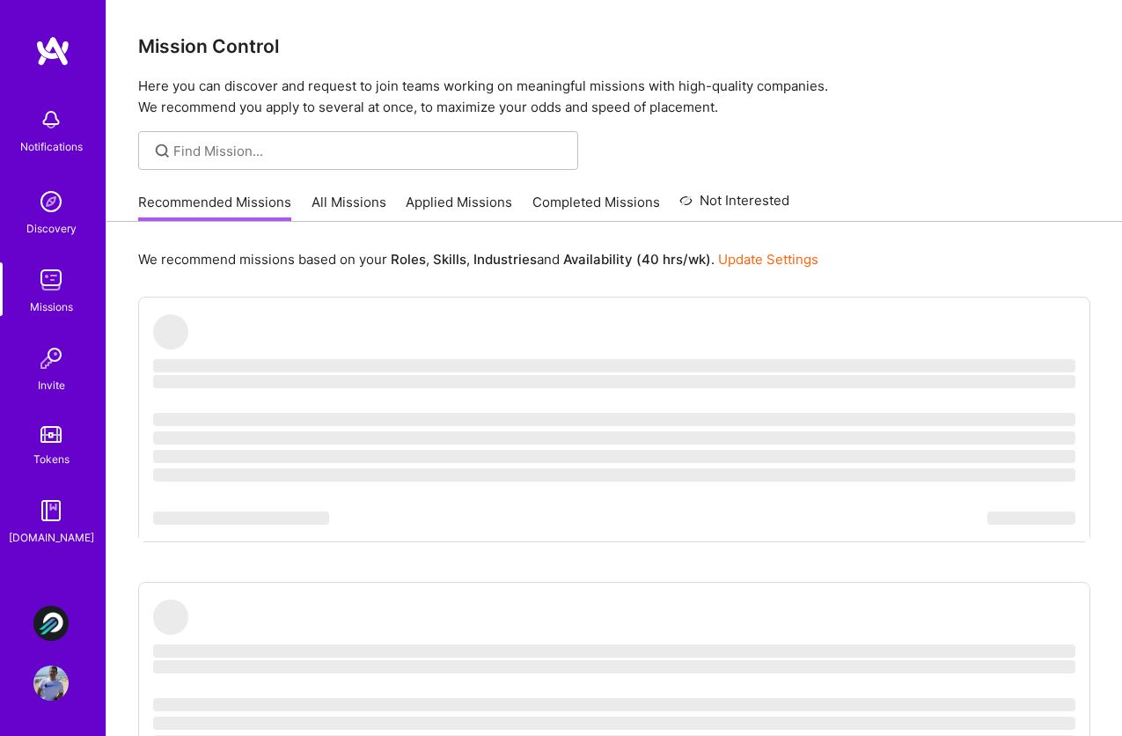
click at [339, 194] on link "All Missions" at bounding box center [349, 207] width 75 height 29
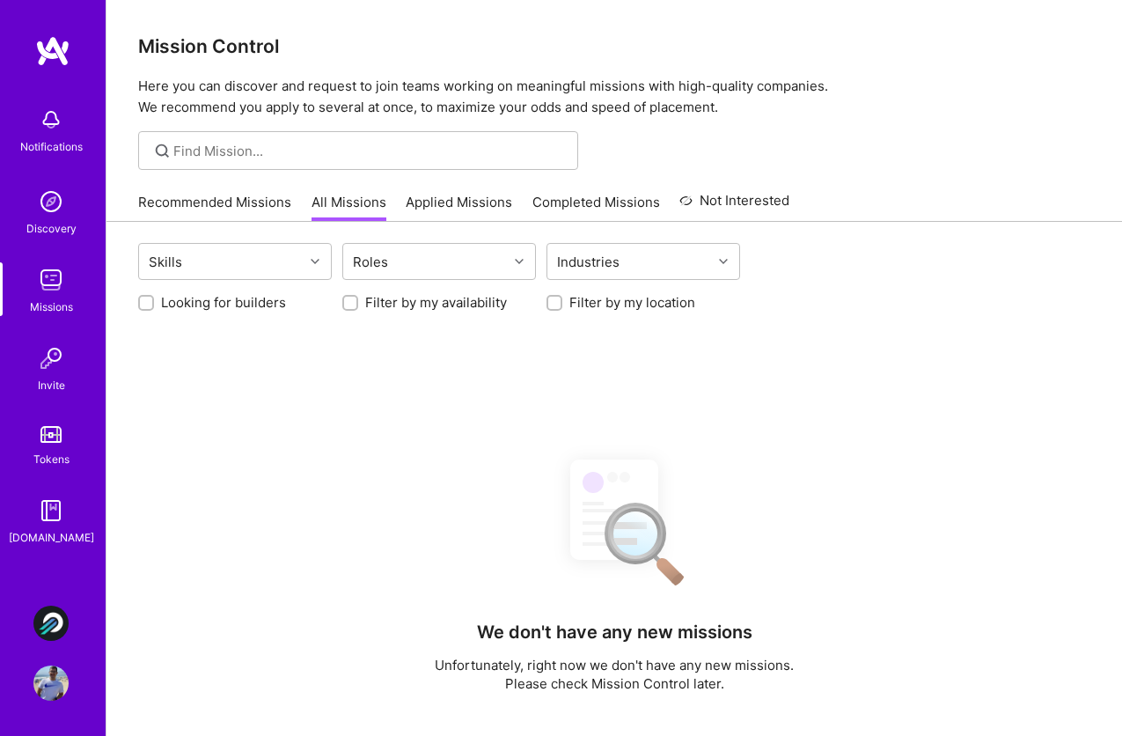
click at [451, 204] on link "Applied Missions" at bounding box center [459, 207] width 106 height 29
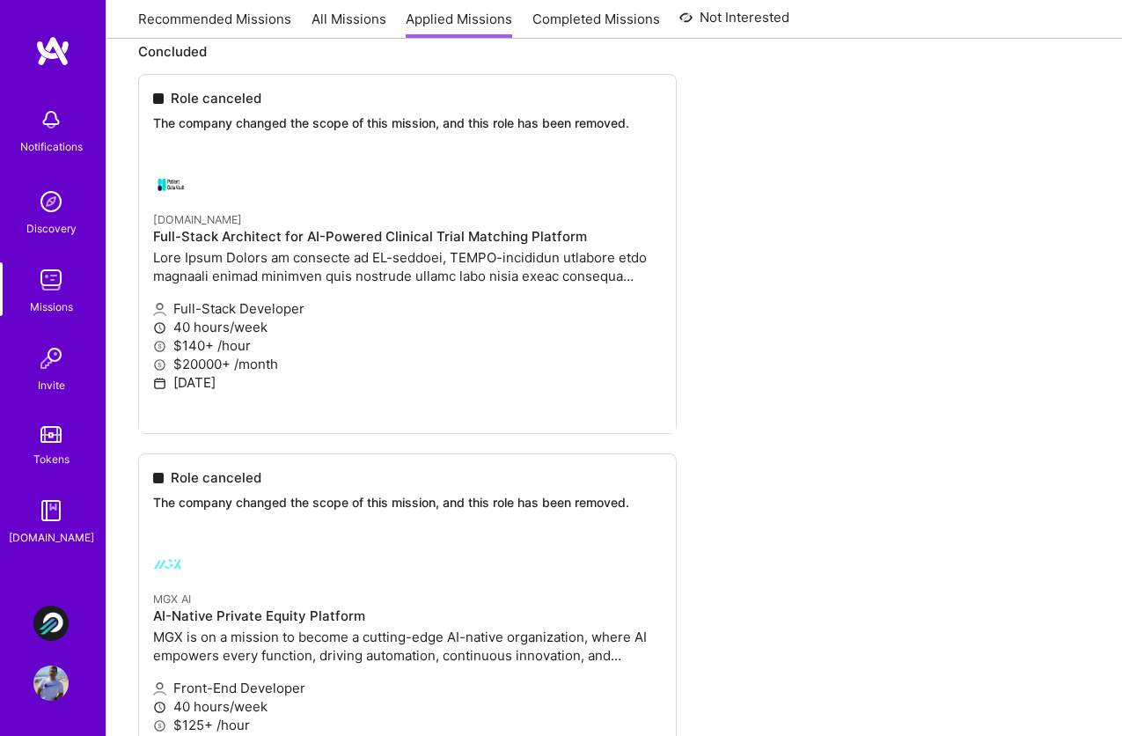
scroll to position [217, 0]
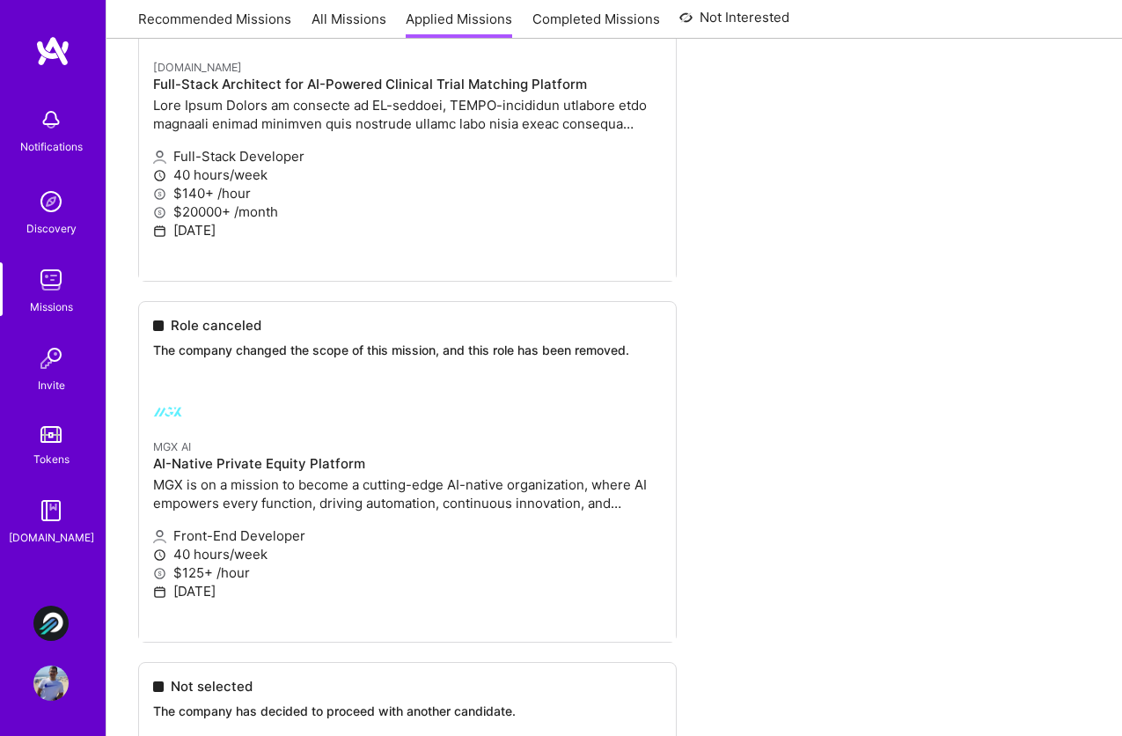
scroll to position [400, 0]
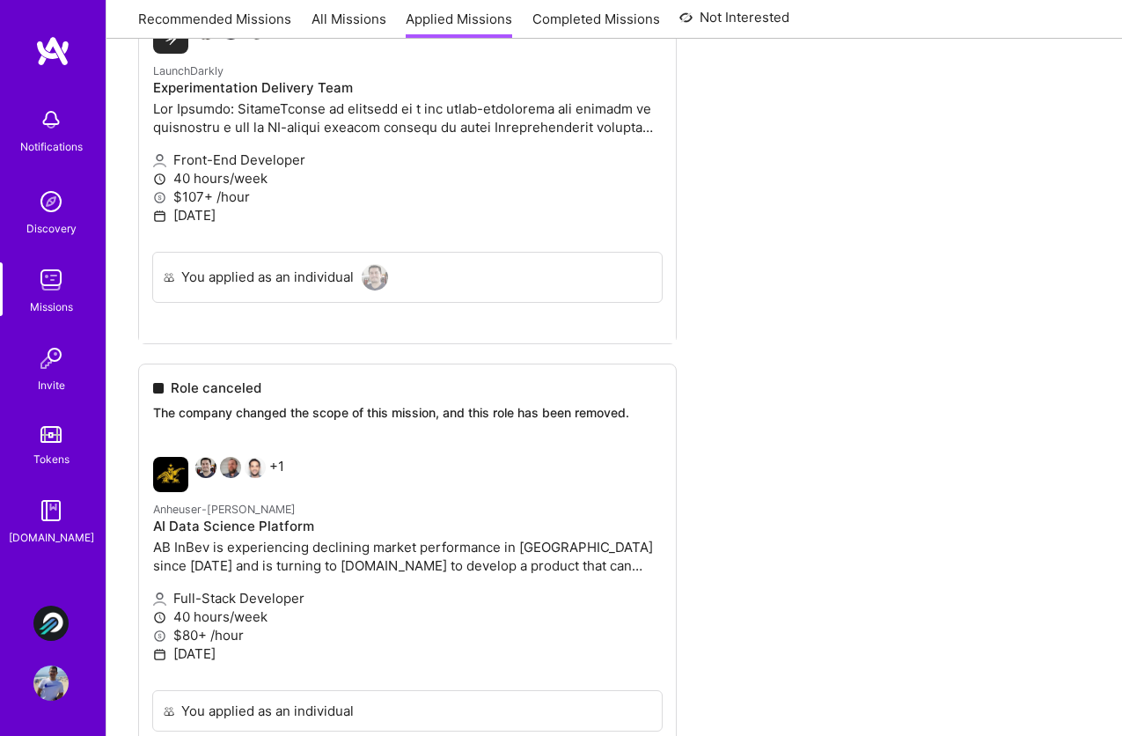
scroll to position [1119, 0]
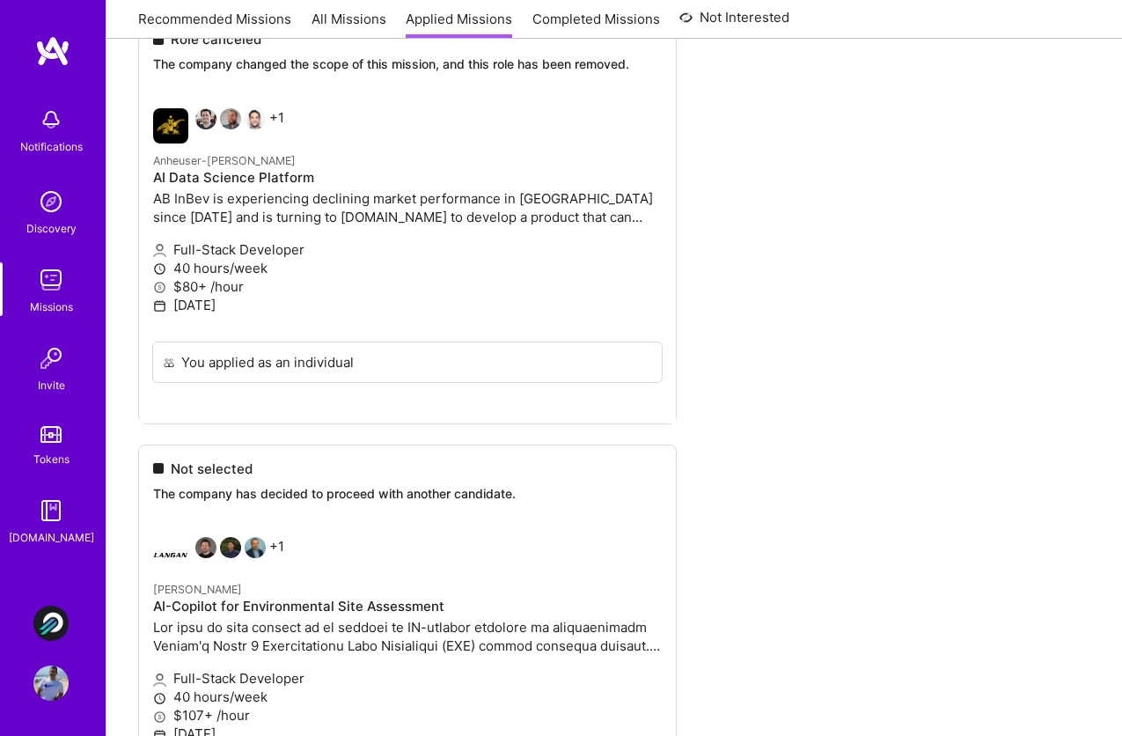
scroll to position [1478, 0]
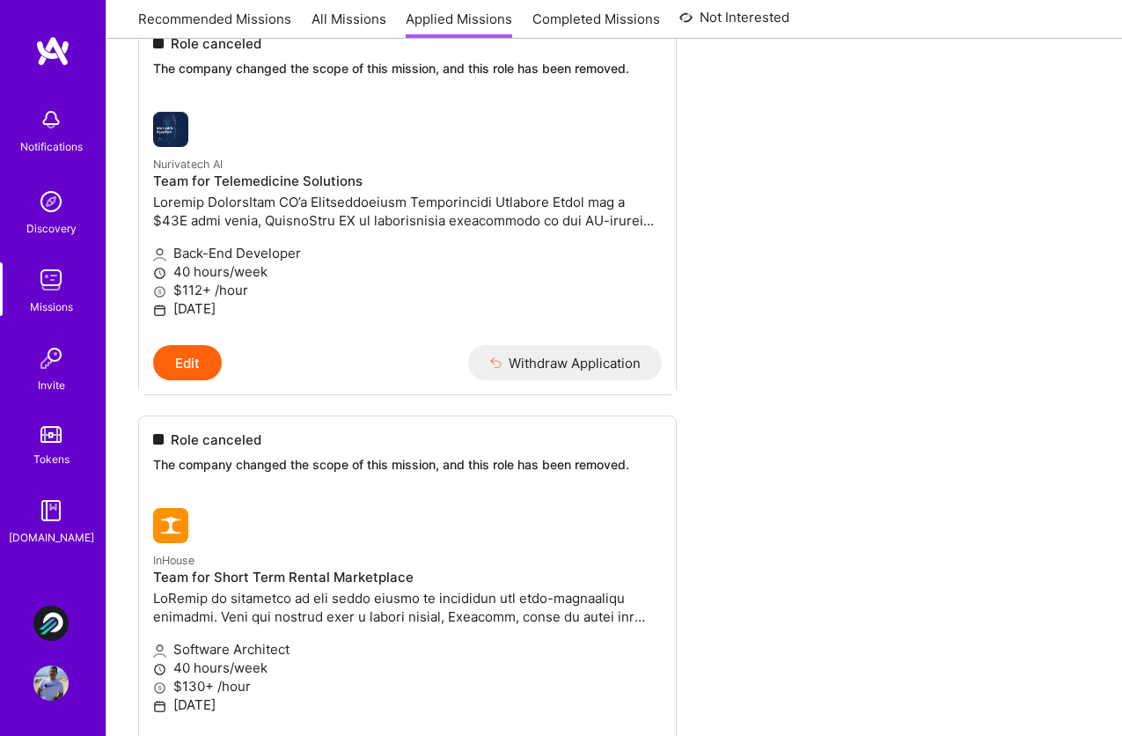
scroll to position [2306, 0]
click at [197, 363] on button "Edit" at bounding box center [187, 361] width 69 height 35
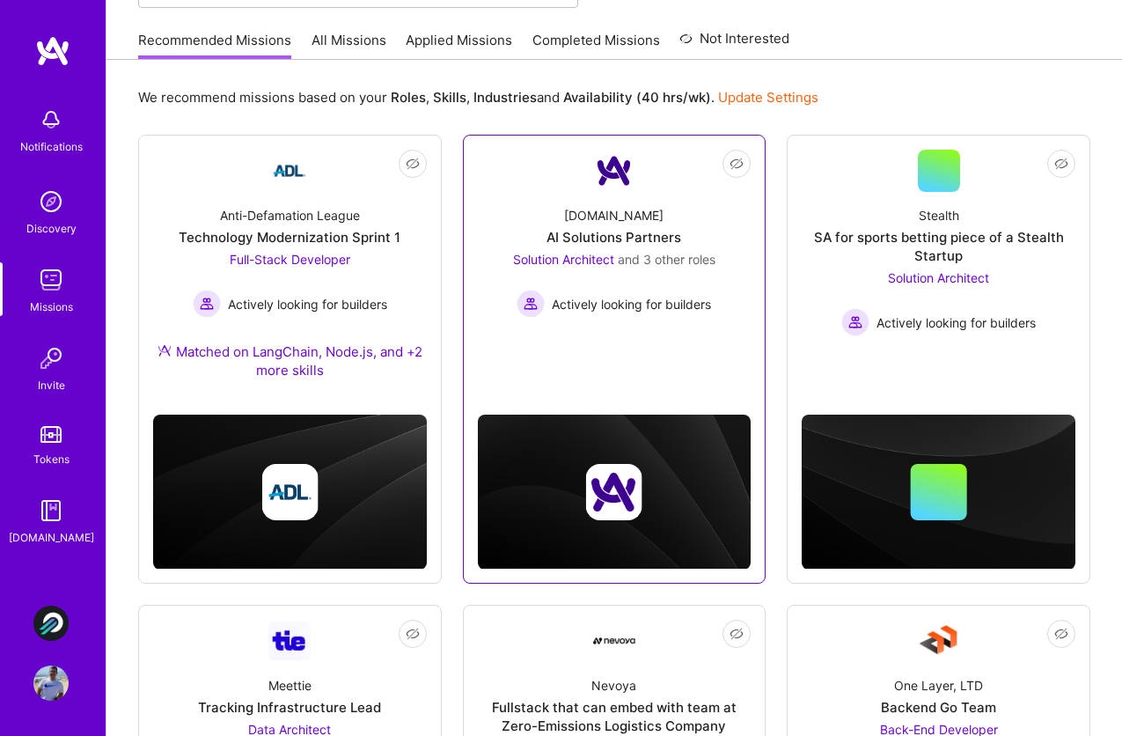
scroll to position [158, 0]
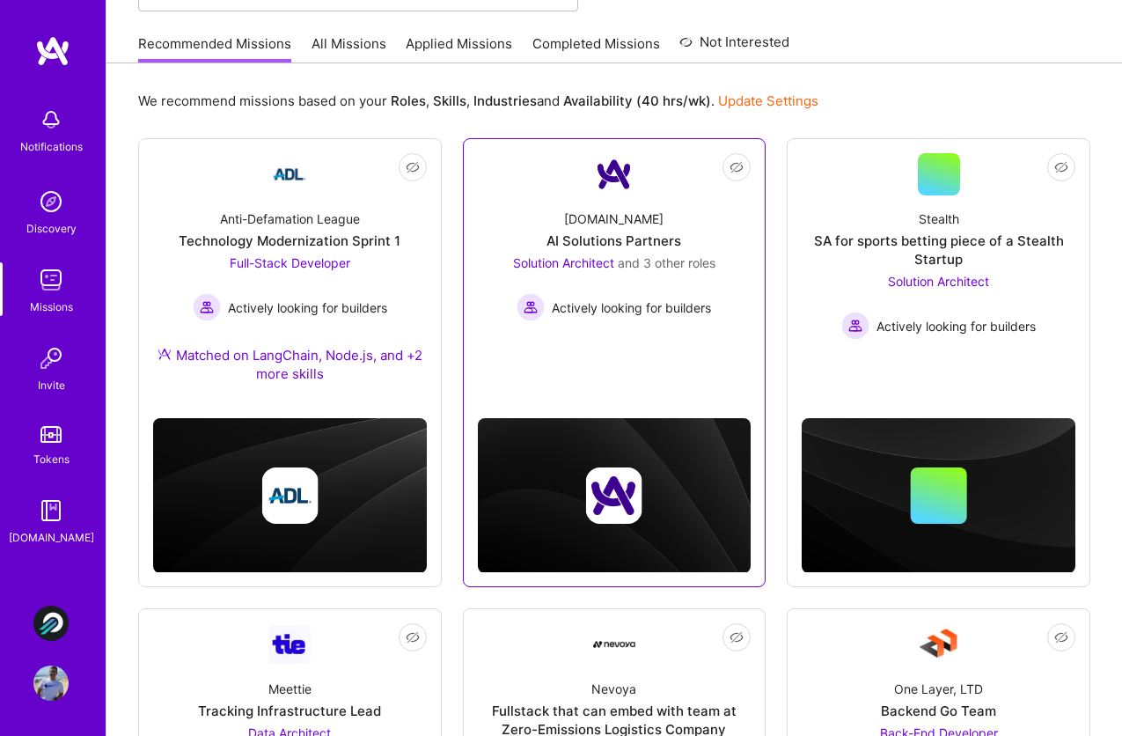
click at [606, 217] on div "[DOMAIN_NAME]" at bounding box center [613, 218] width 99 height 18
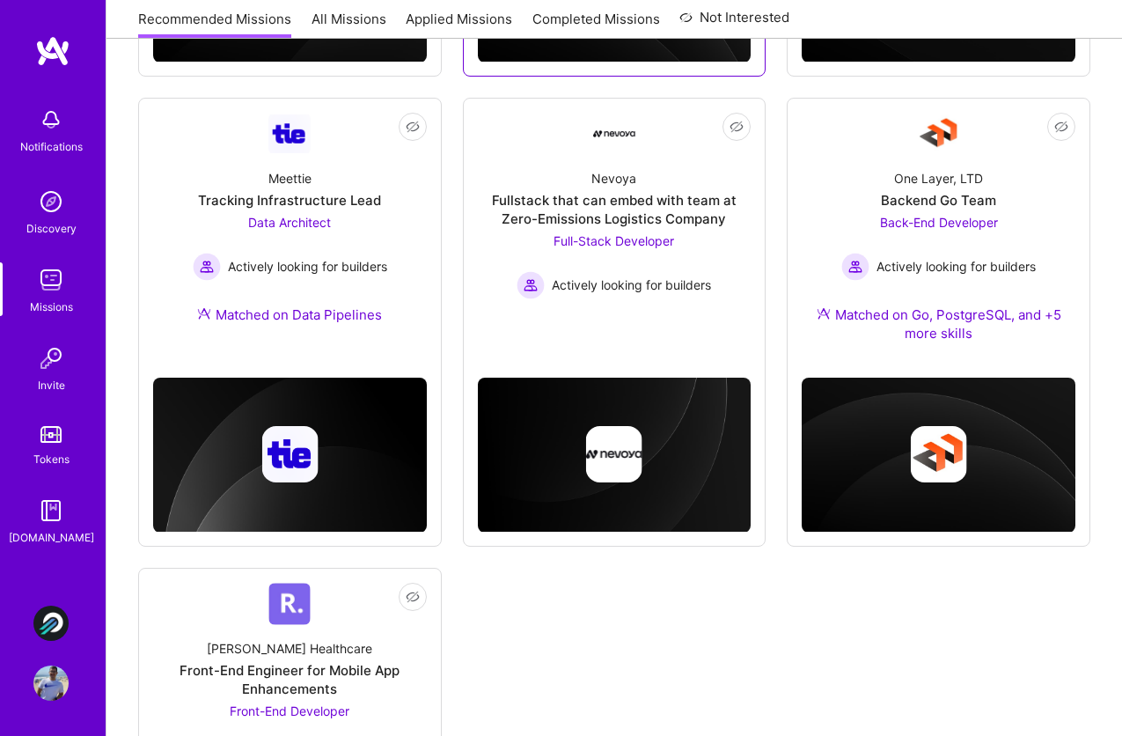
scroll to position [679, 0]
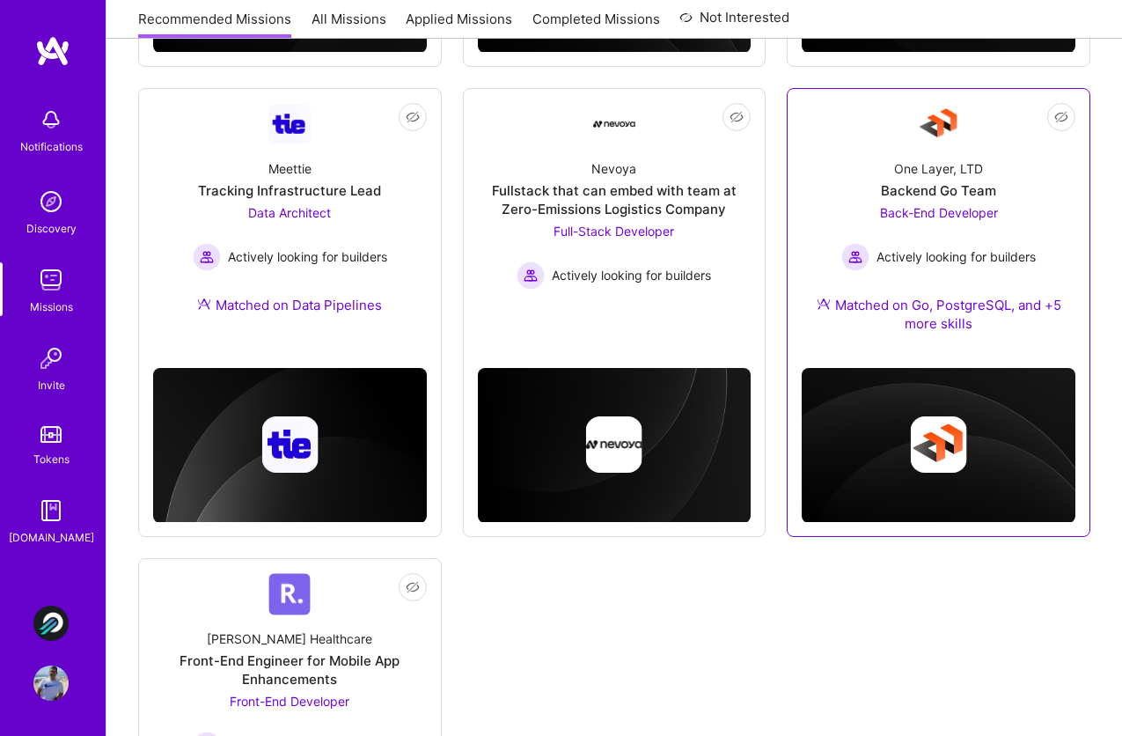
click at [921, 165] on div "One Layer, LTD" at bounding box center [938, 168] width 89 height 18
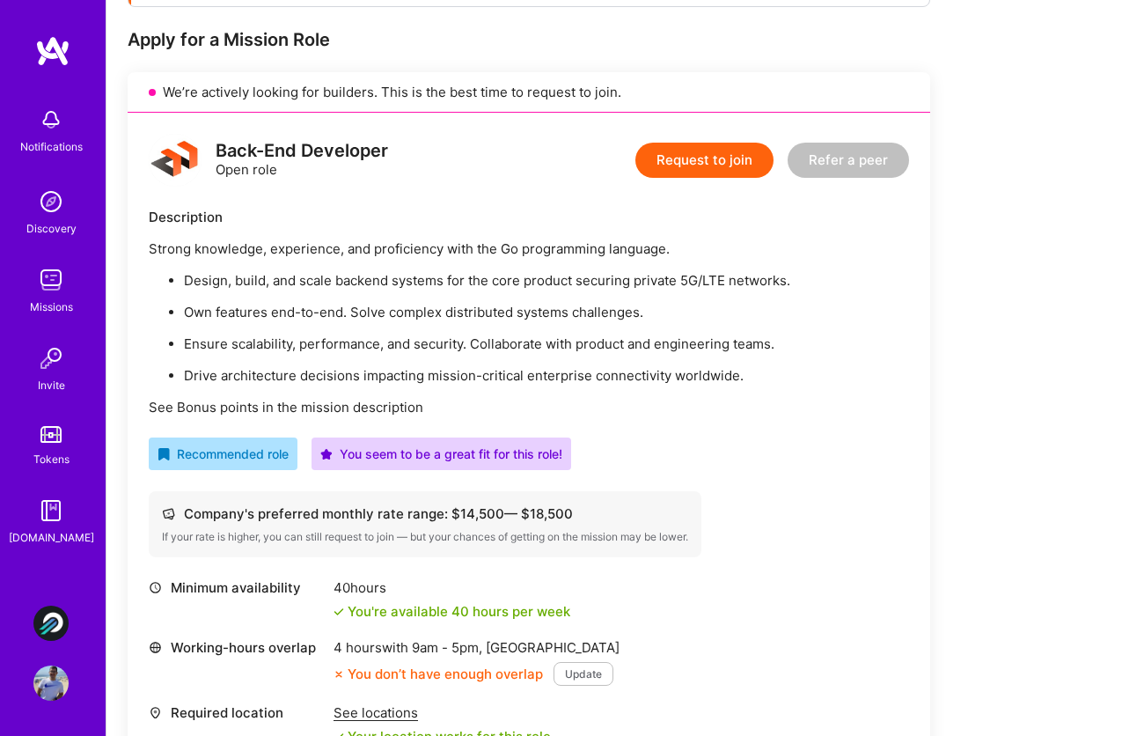
scroll to position [335, 0]
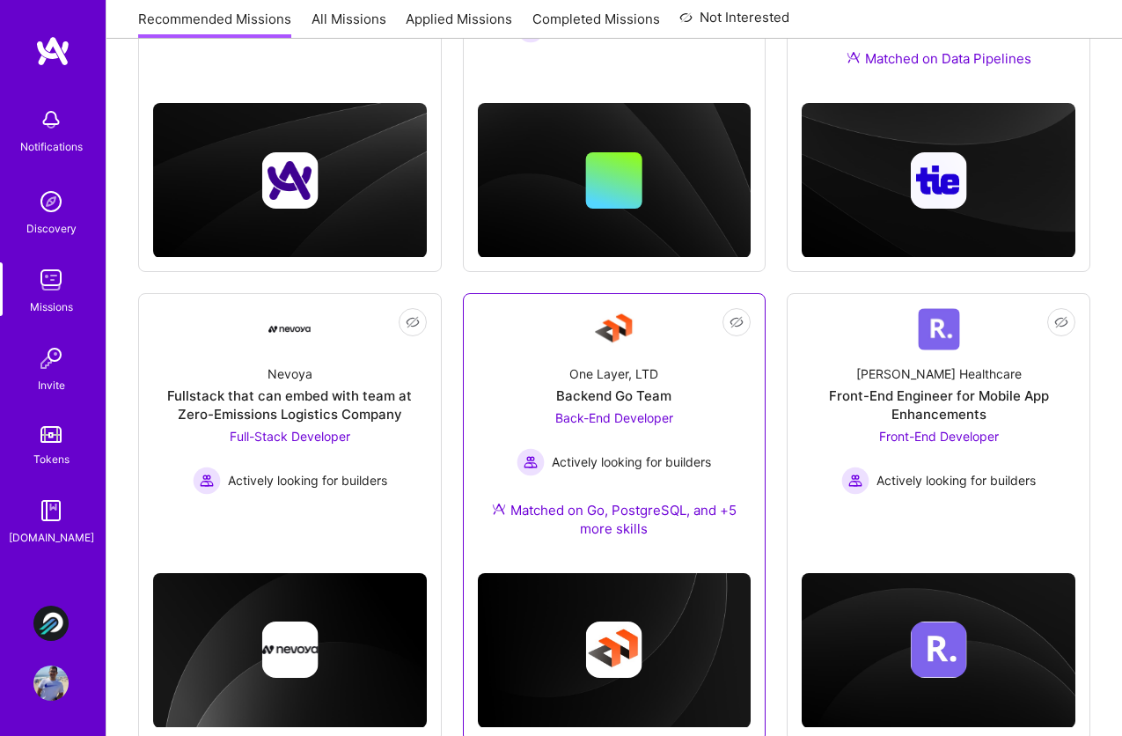
scroll to position [503, 0]
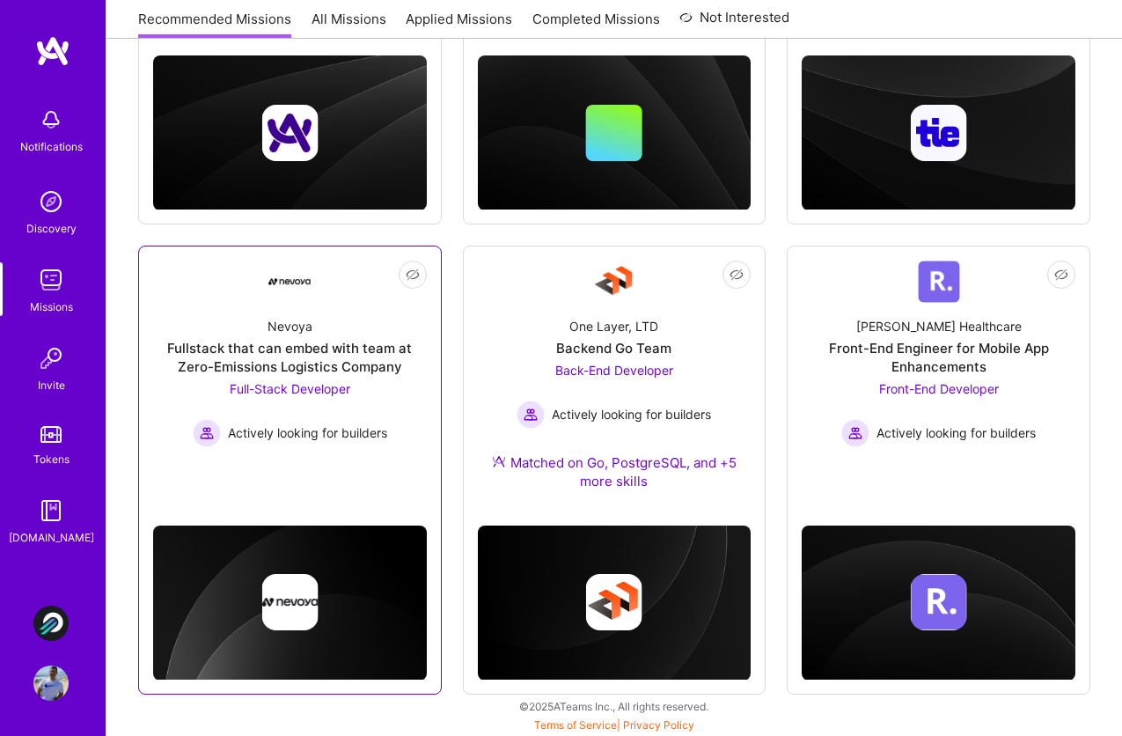
click at [259, 330] on div "Nevoya Fullstack that can embed with team at Zero-Emissions Logistics Company F…" at bounding box center [290, 375] width 274 height 144
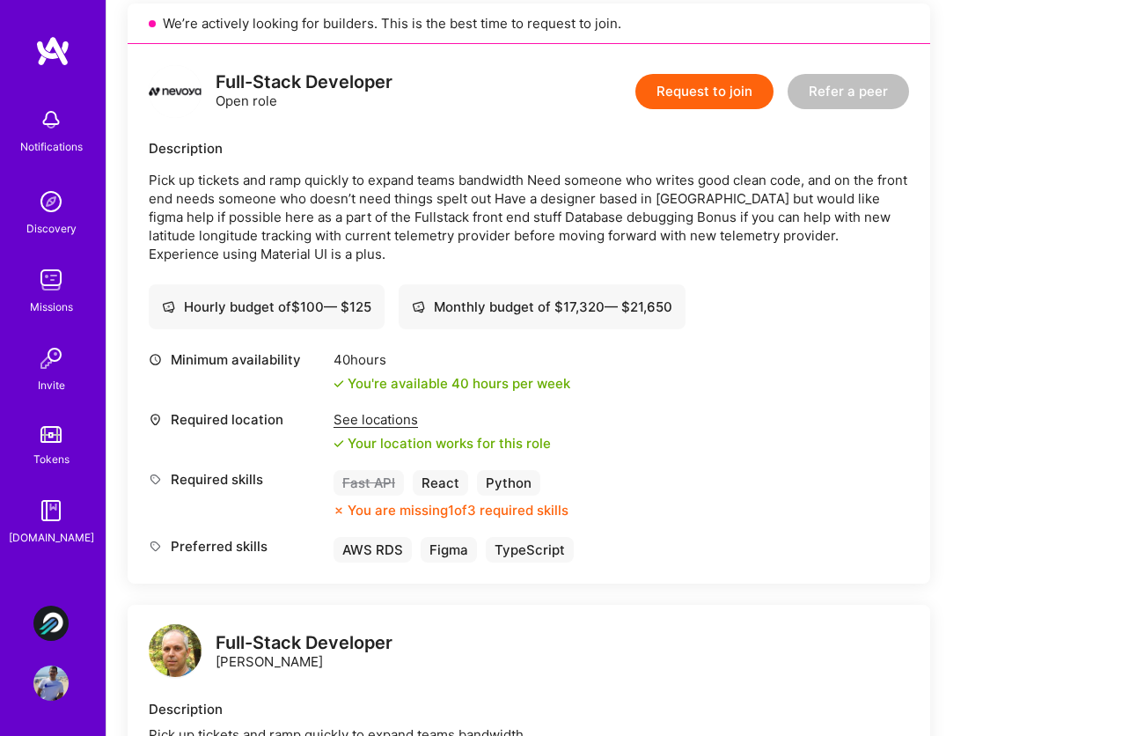
scroll to position [407, 0]
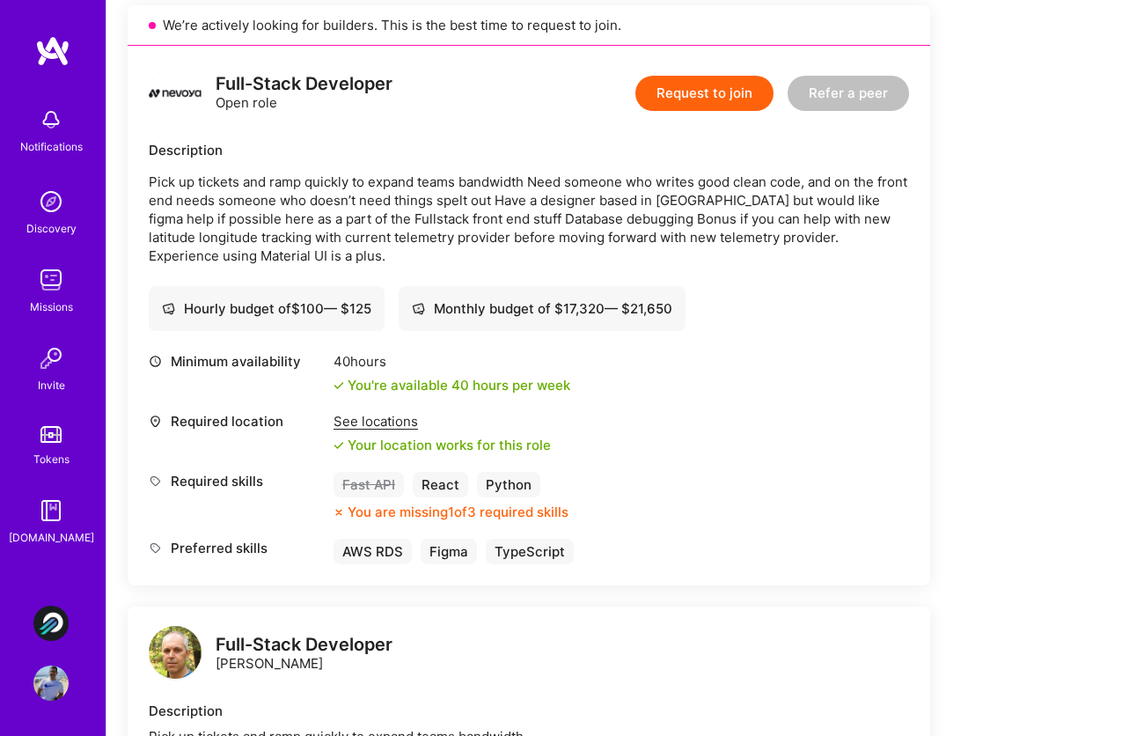
click at [738, 114] on div "Request to join Refer a peer" at bounding box center [772, 93] width 274 height 53
click at [723, 92] on button "Request to join" at bounding box center [704, 93] width 138 height 35
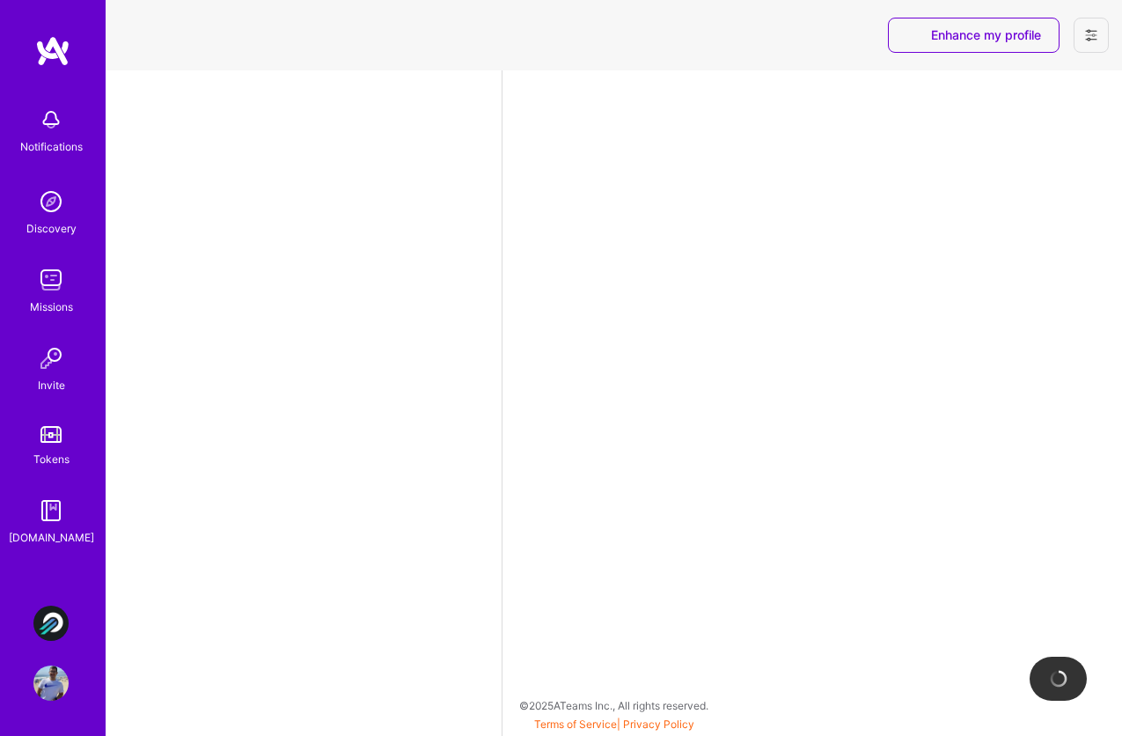
select select "BR"
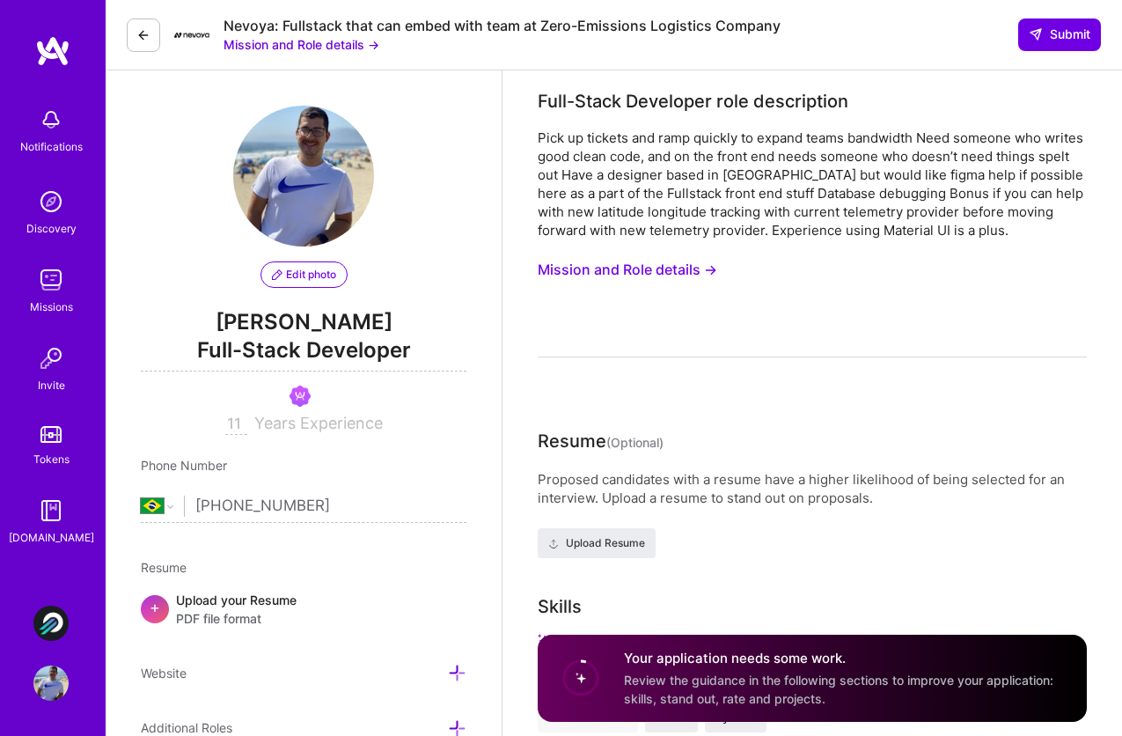
scroll to position [268, 0]
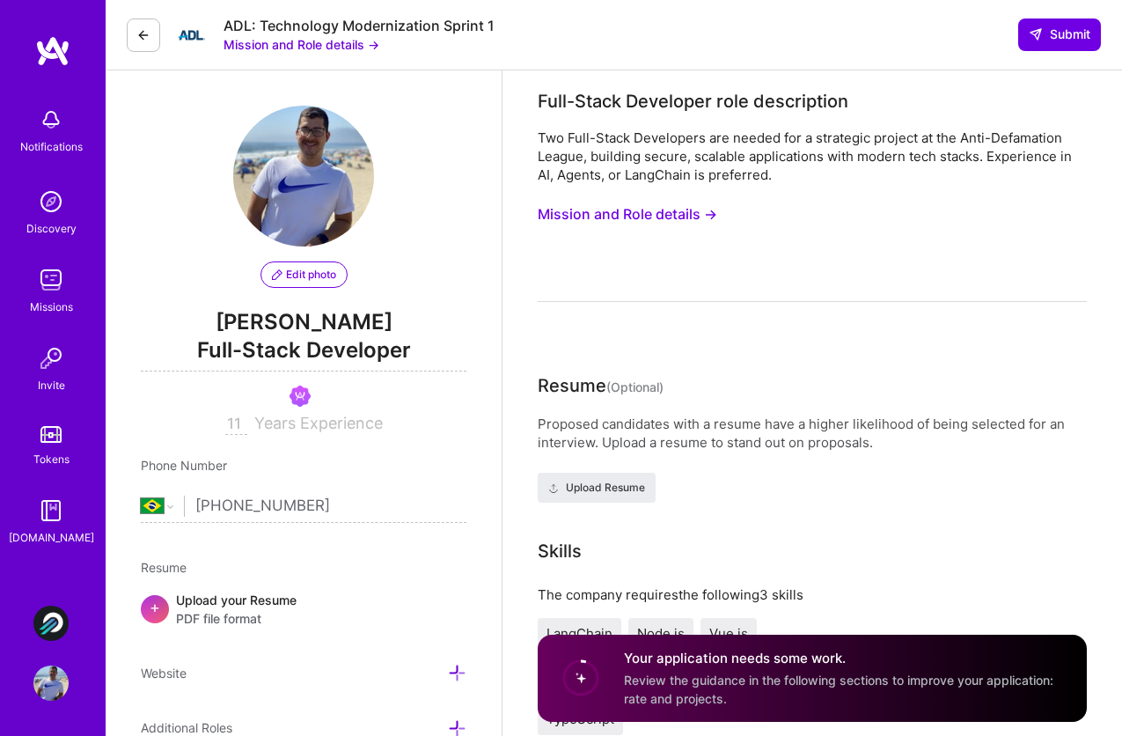
select select "BR"
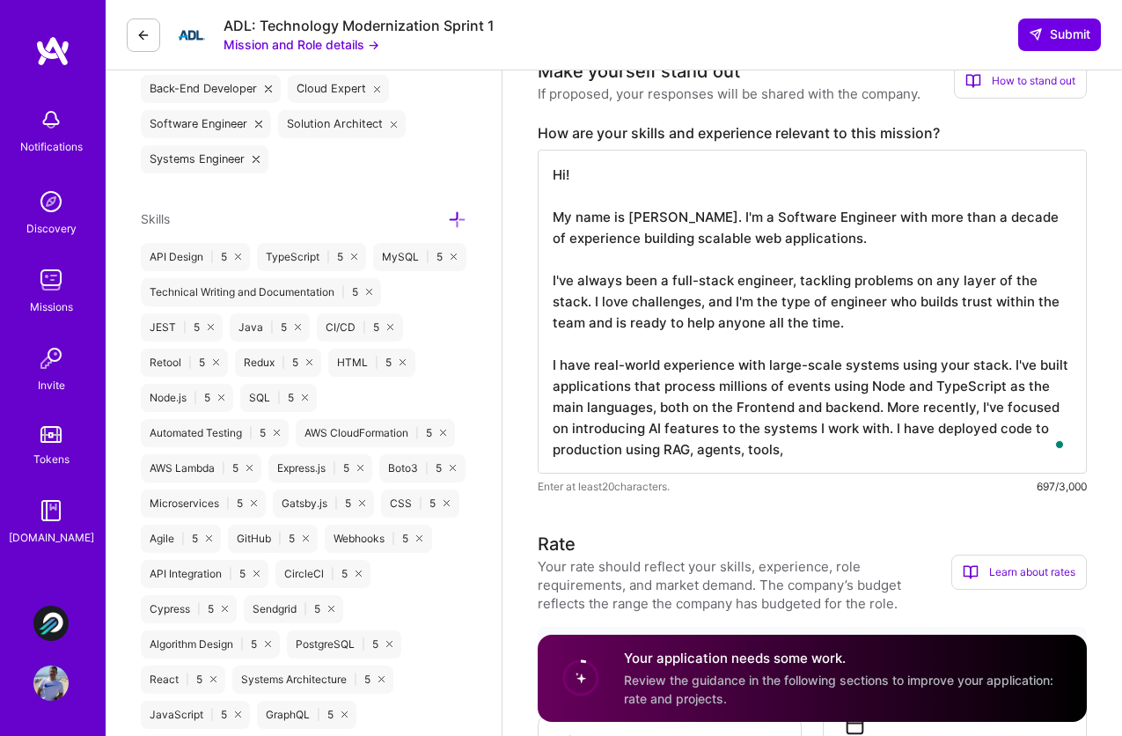
scroll to position [721, 0]
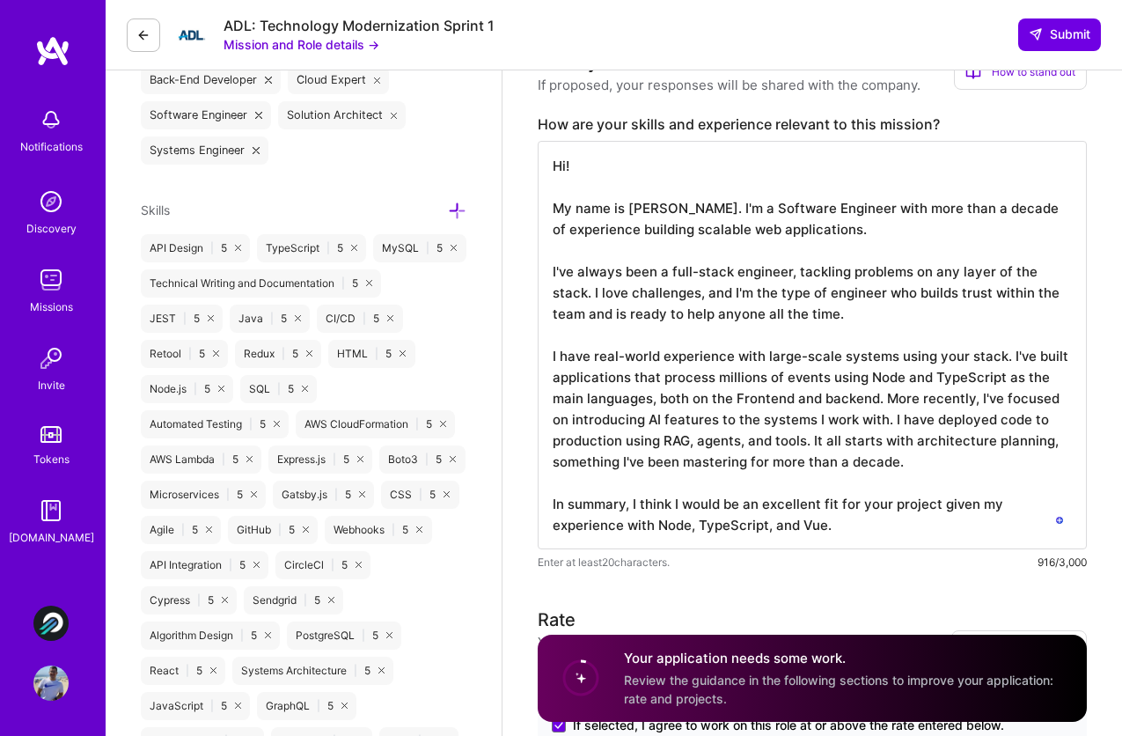
click at [773, 530] on textarea "Hi! My name is [PERSON_NAME]. I'm a Software Engineer with more than a decade o…" at bounding box center [812, 345] width 549 height 408
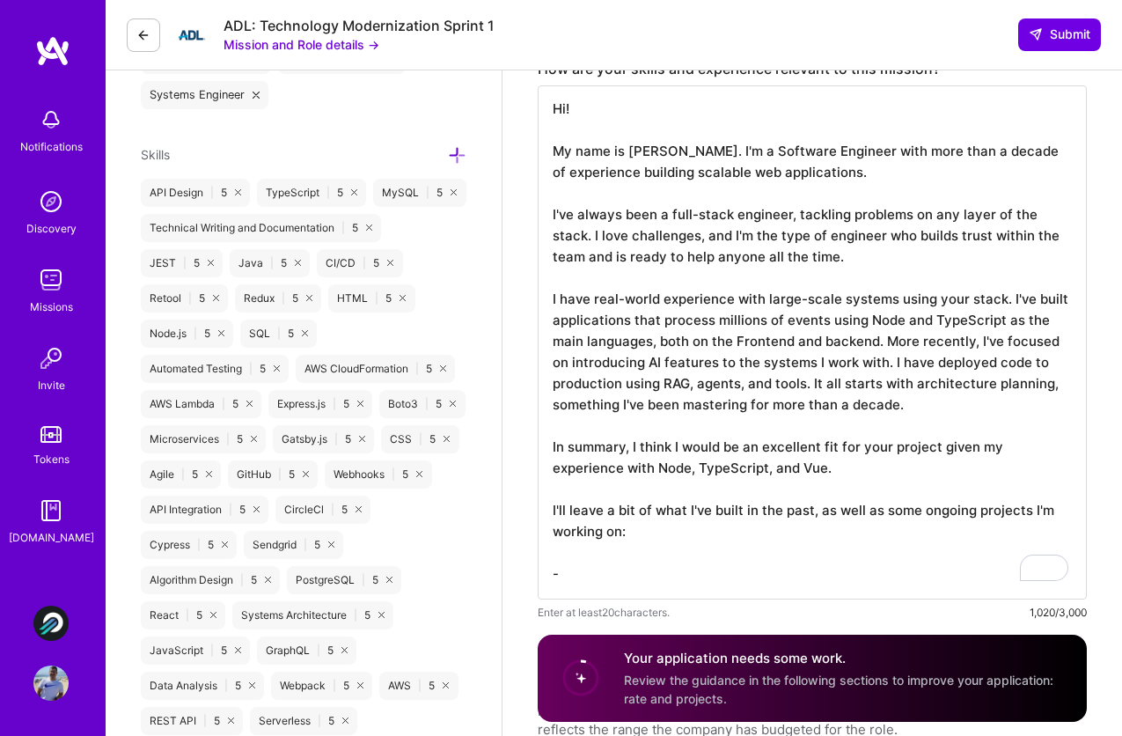
scroll to position [784, 0]
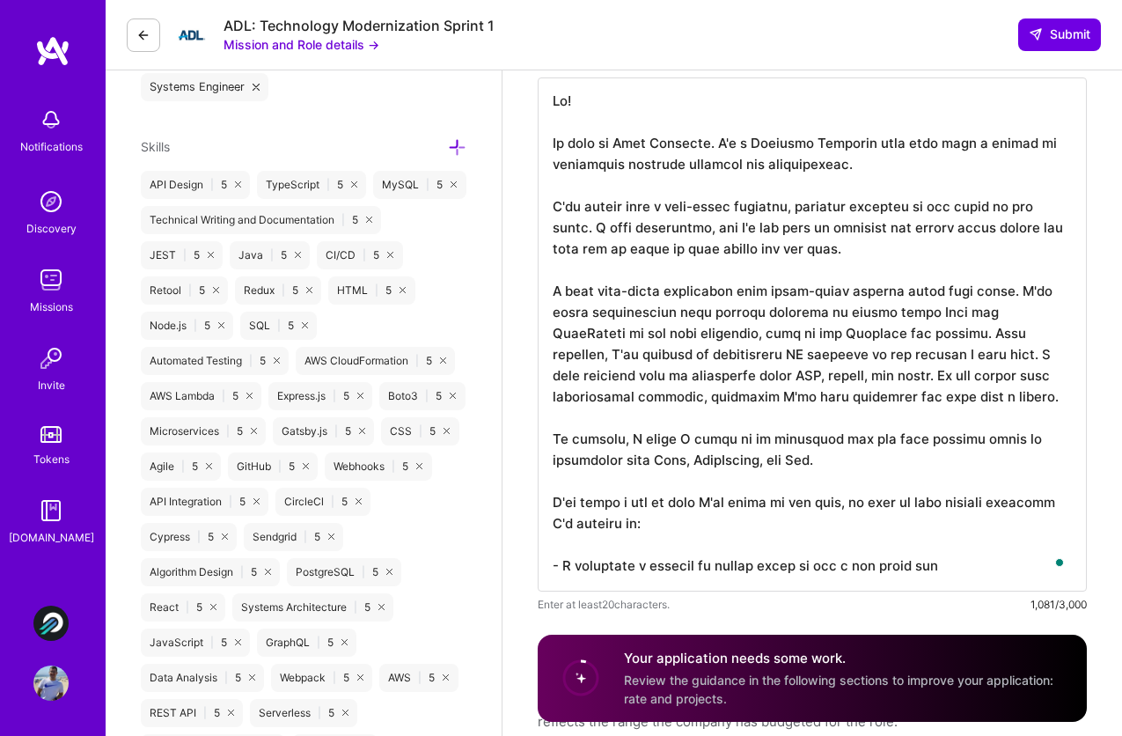
paste textarea "[URL][DOMAIN_NAME]"
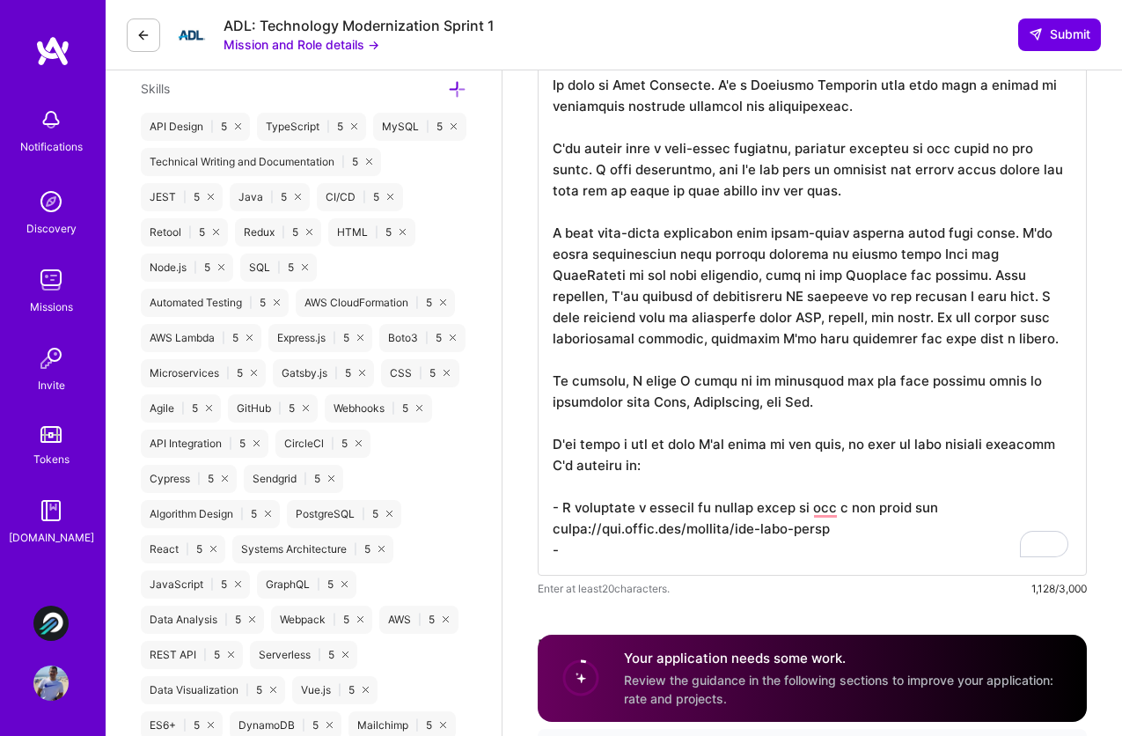
scroll to position [961, 0]
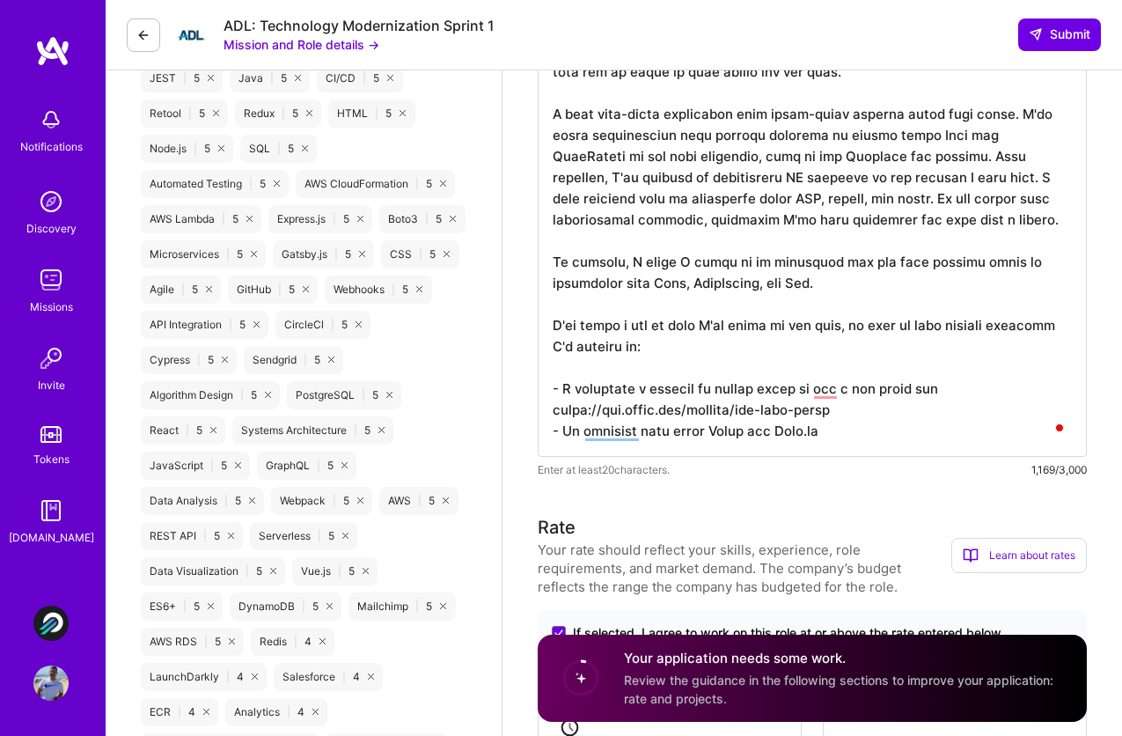
paste textarea "[URL][DOMAIN_NAME]"
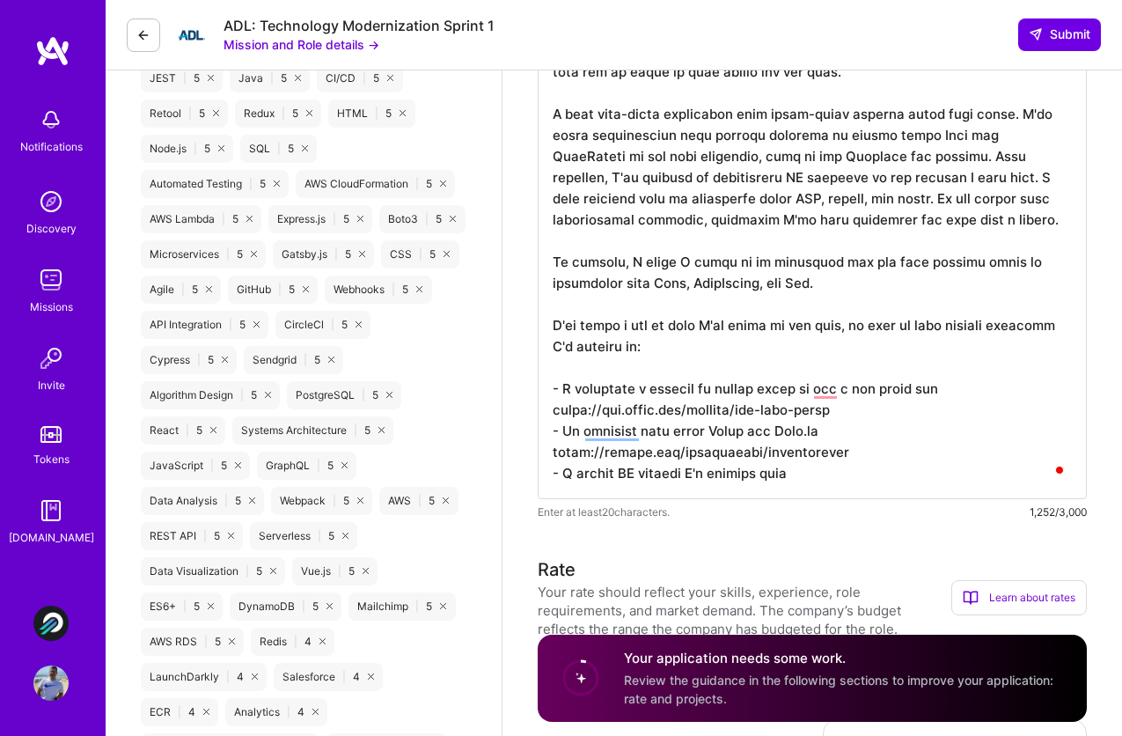
paste textarea "[URL][DOMAIN_NAME]"
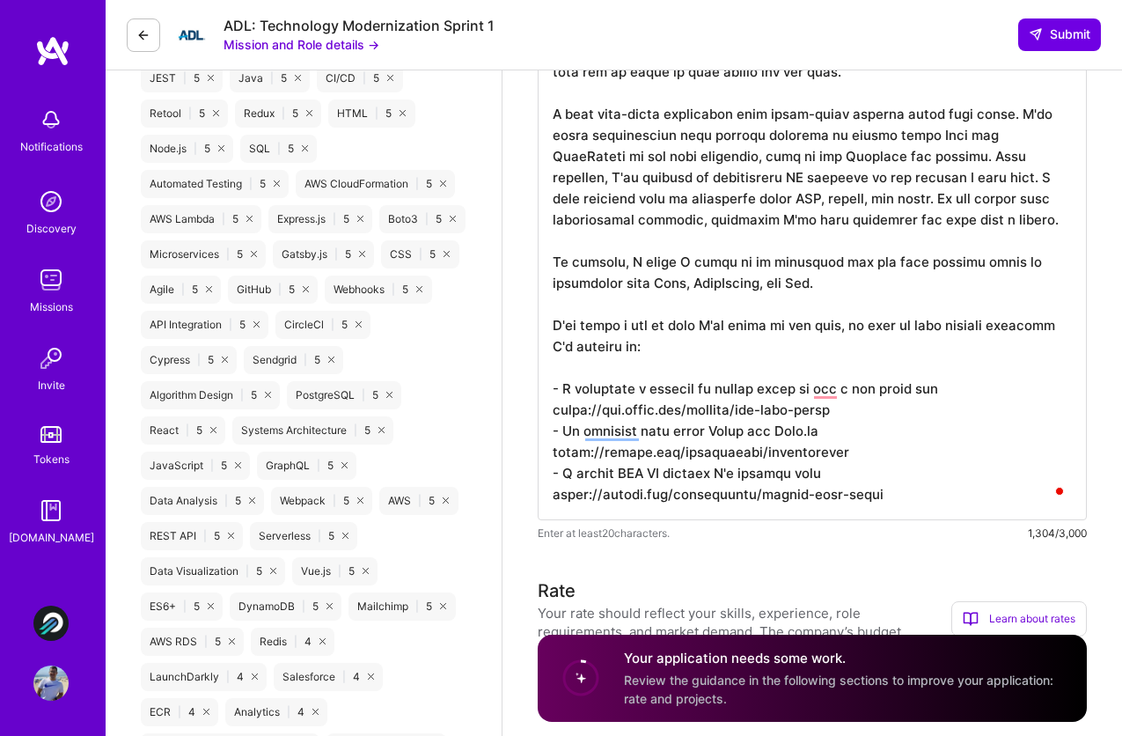
click at [716, 477] on textarea "To enrich screen reader interactions, please activate Accessibility in Grammarl…" at bounding box center [812, 211] width 549 height 620
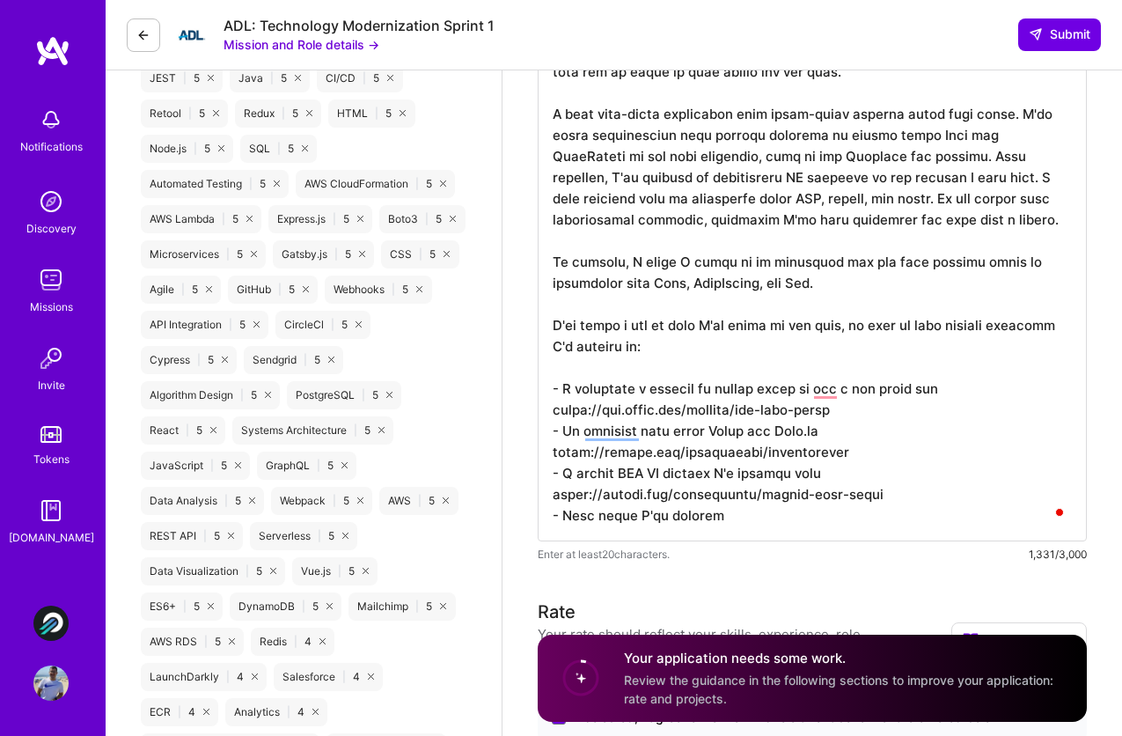
paste textarea "[URL][DOMAIN_NAME]"
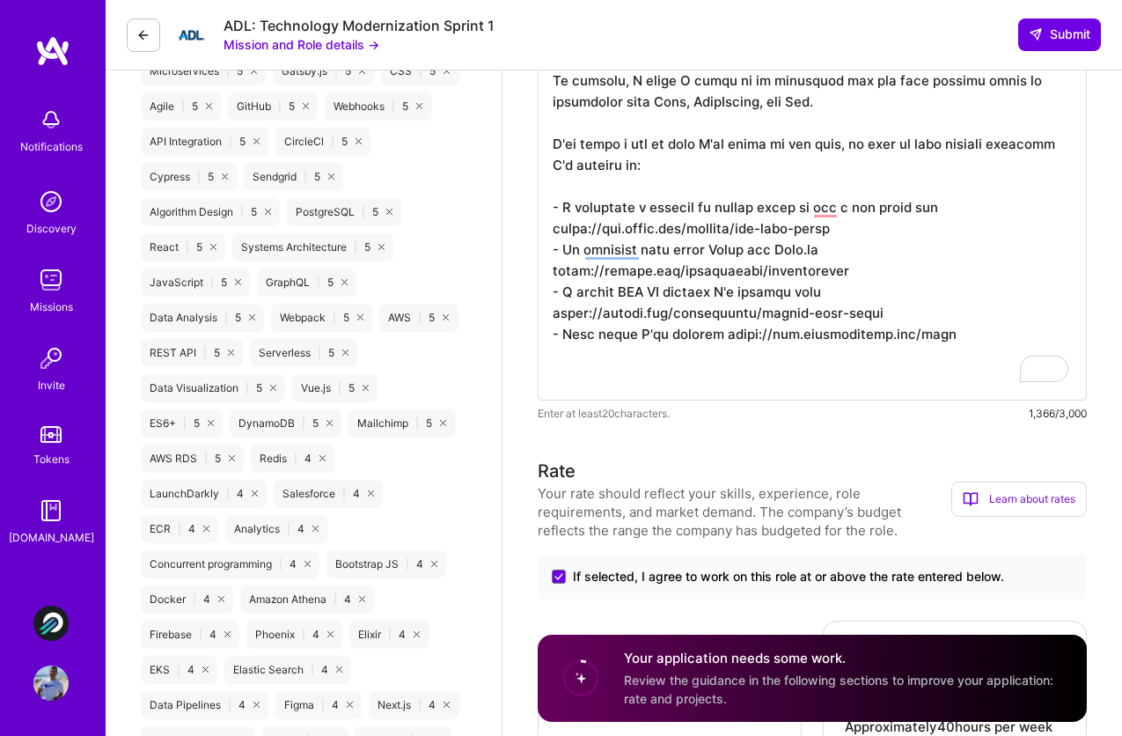
scroll to position [1125, 0]
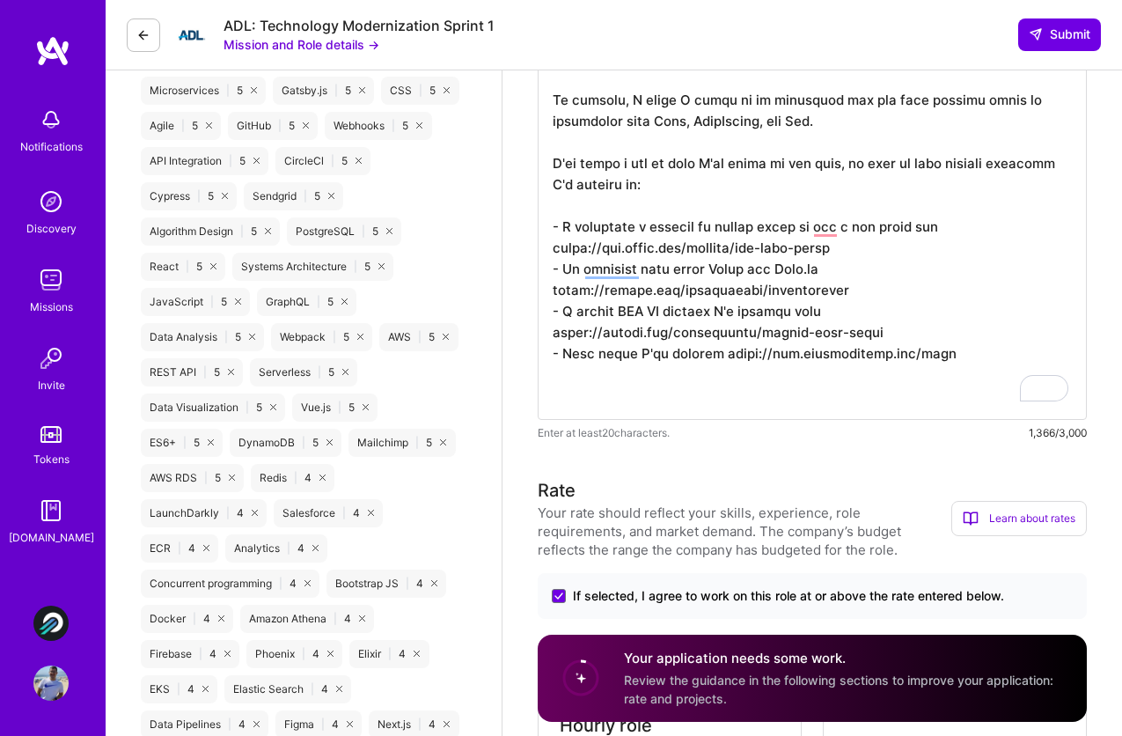
click at [680, 199] on textarea "To enrich screen reader interactions, please activate Accessibility in Grammarl…" at bounding box center [812, 78] width 549 height 683
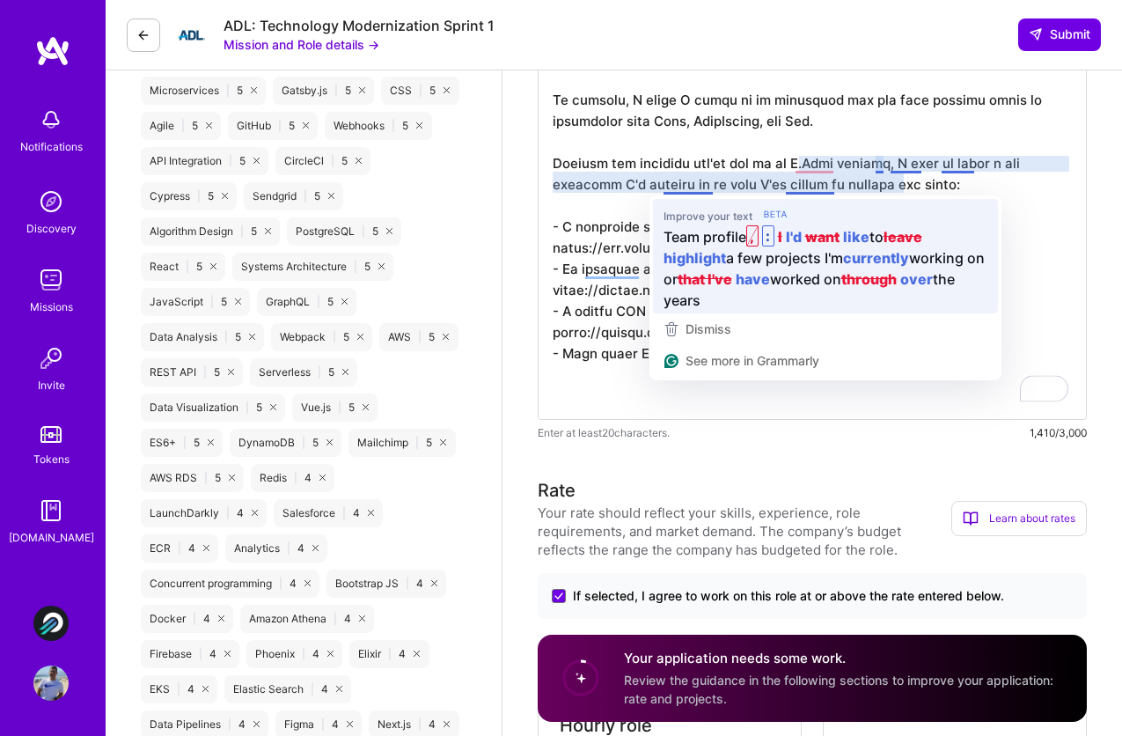
type textarea "Hi! My name is [PERSON_NAME]. I'm a Software Engineer with more than a decade o…"
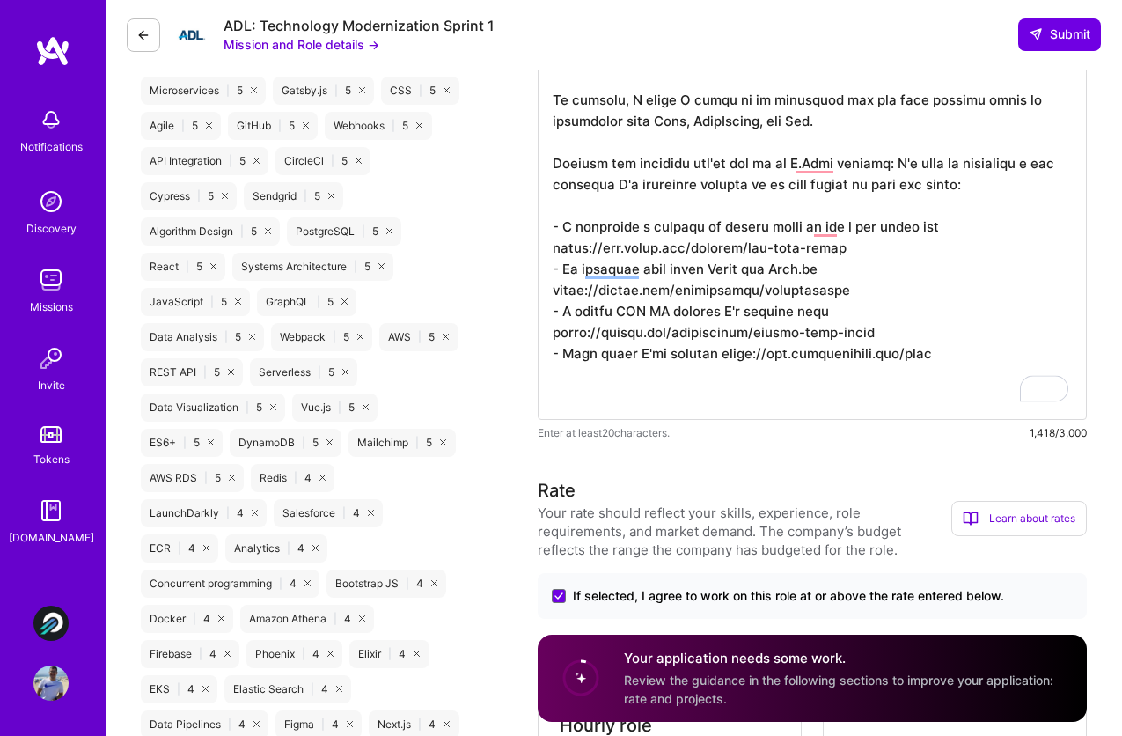
click at [797, 187] on textarea "To enrich screen reader interactions, please activate Accessibility in Grammarl…" at bounding box center [812, 78] width 549 height 683
click at [757, 184] on textarea "To enrich screen reader interactions, please activate Accessibility in Grammarl…" at bounding box center [812, 78] width 549 height 683
click at [809, 184] on textarea "To enrich screen reader interactions, please activate Accessibility in Grammarl…" at bounding box center [812, 78] width 549 height 683
click at [907, 184] on textarea "To enrich screen reader interactions, please activate Accessibility in Grammarl…" at bounding box center [812, 78] width 549 height 683
click at [928, 221] on textarea "To enrich screen reader interactions, please activate Accessibility in Grammarl…" at bounding box center [812, 78] width 549 height 683
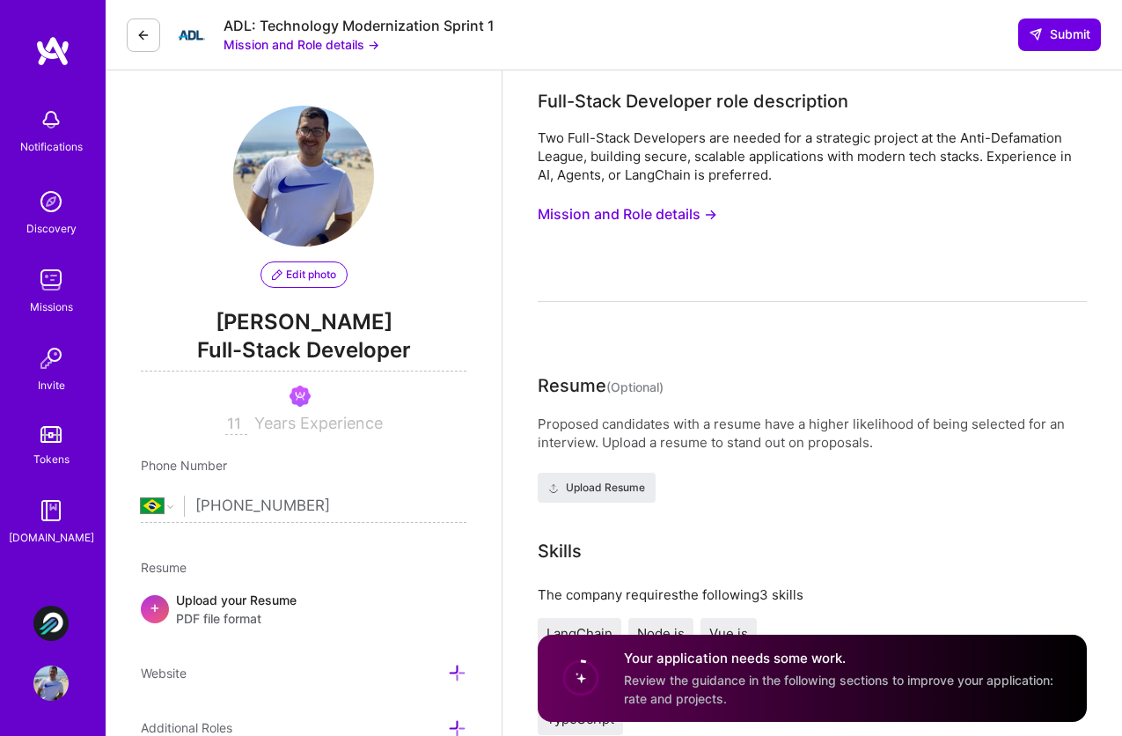
select select "BR"
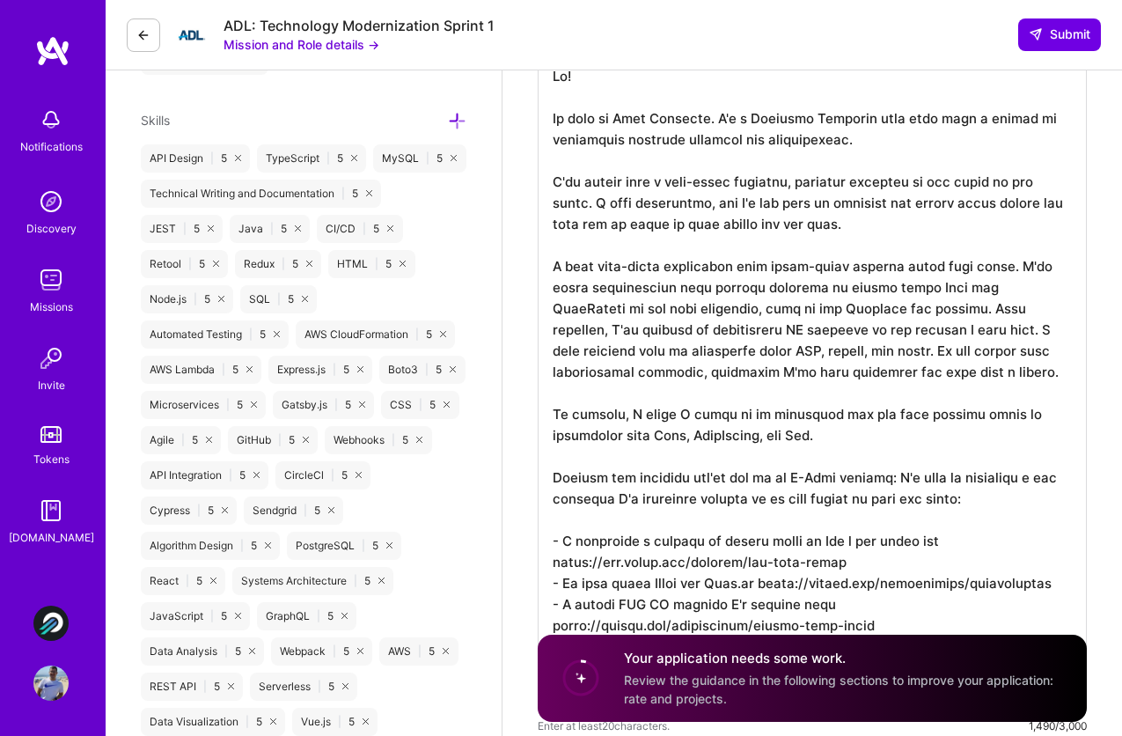
scroll to position [790, 0]
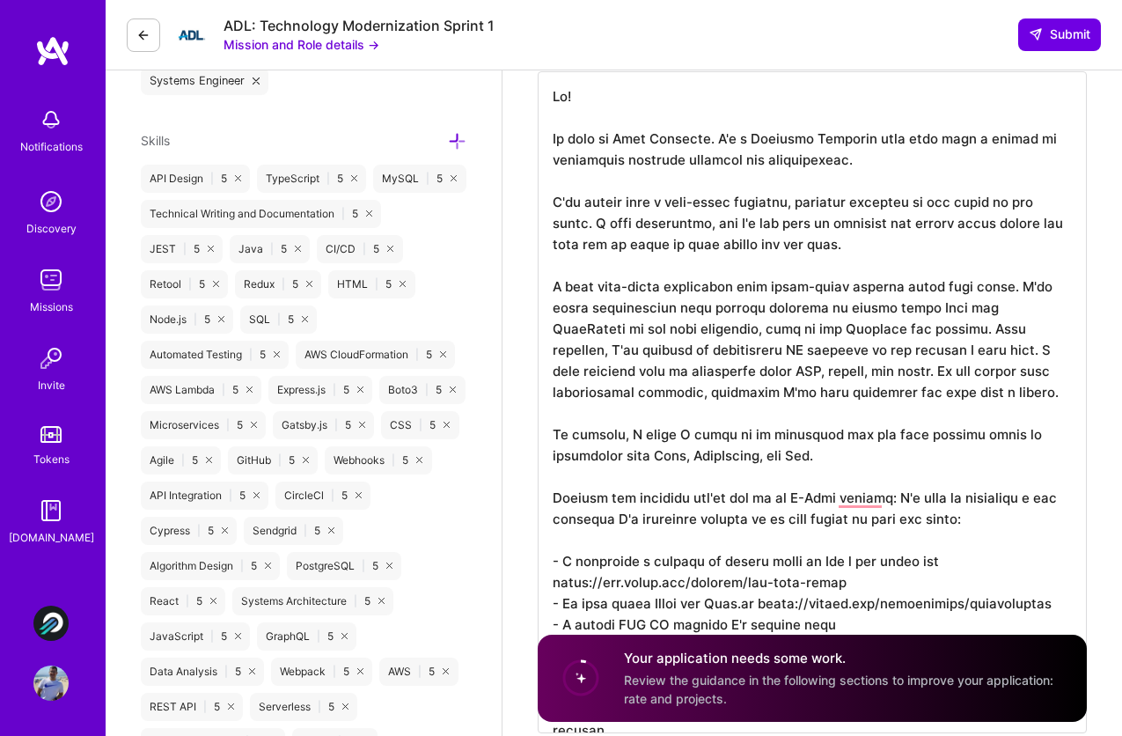
click at [824, 310] on textarea "To enrich screen reader interactions, please activate Accessibility in Grammarl…" at bounding box center [812, 402] width 549 height 662
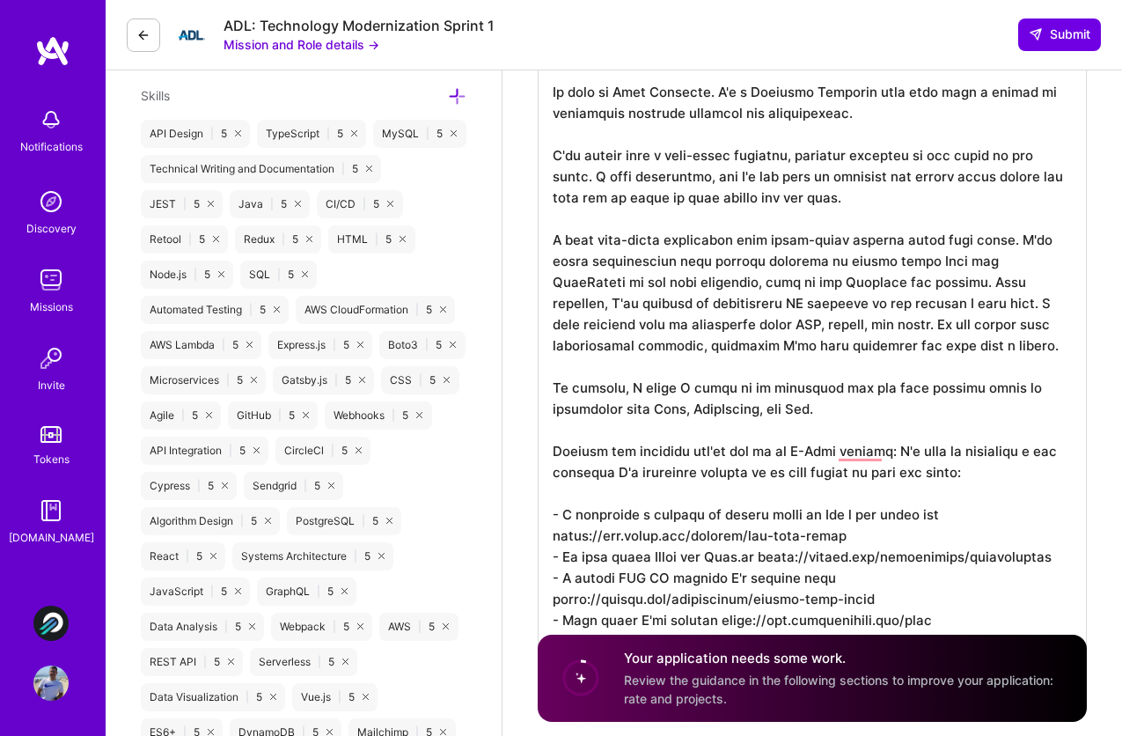
scroll to position [855, 0]
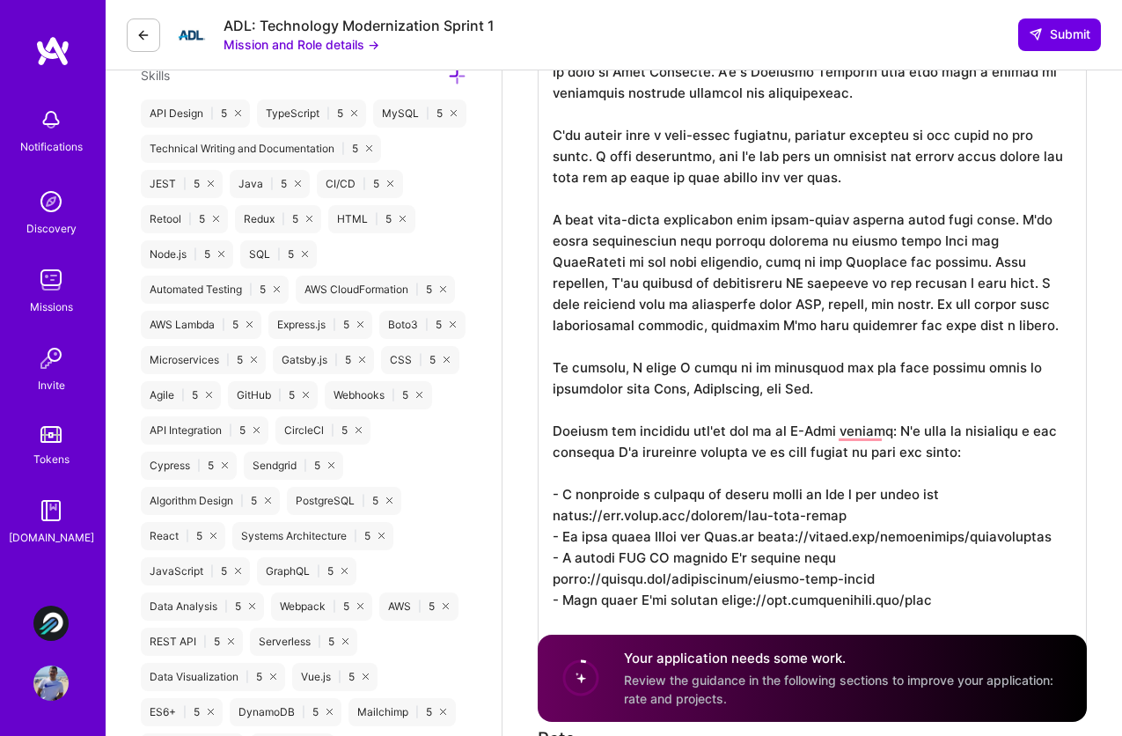
click at [861, 437] on textarea "To enrich screen reader interactions, please activate Accessibility in Grammarl…" at bounding box center [812, 337] width 549 height 662
click at [879, 437] on textarea "To enrich screen reader interactions, please activate Accessibility in Grammarl…" at bounding box center [812, 337] width 549 height 662
type textarea "Hi! My name is Juan Rivillas. I'm a Software Engineer with more than a decade o…"
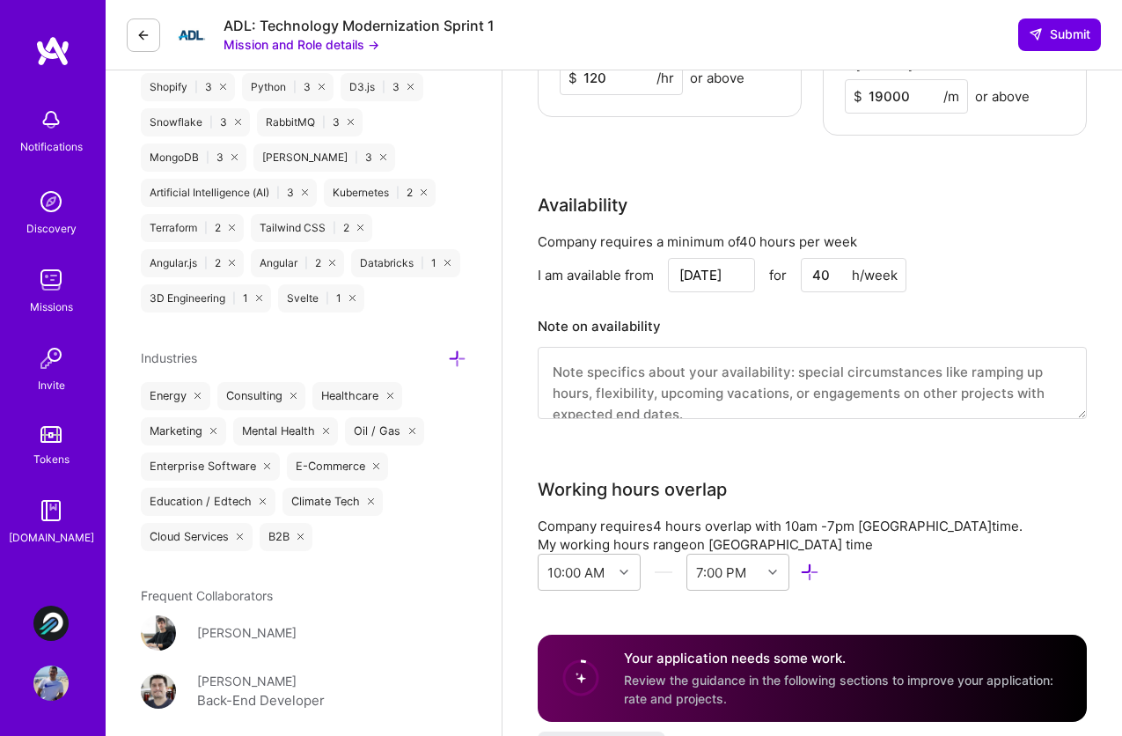
scroll to position [2009, 0]
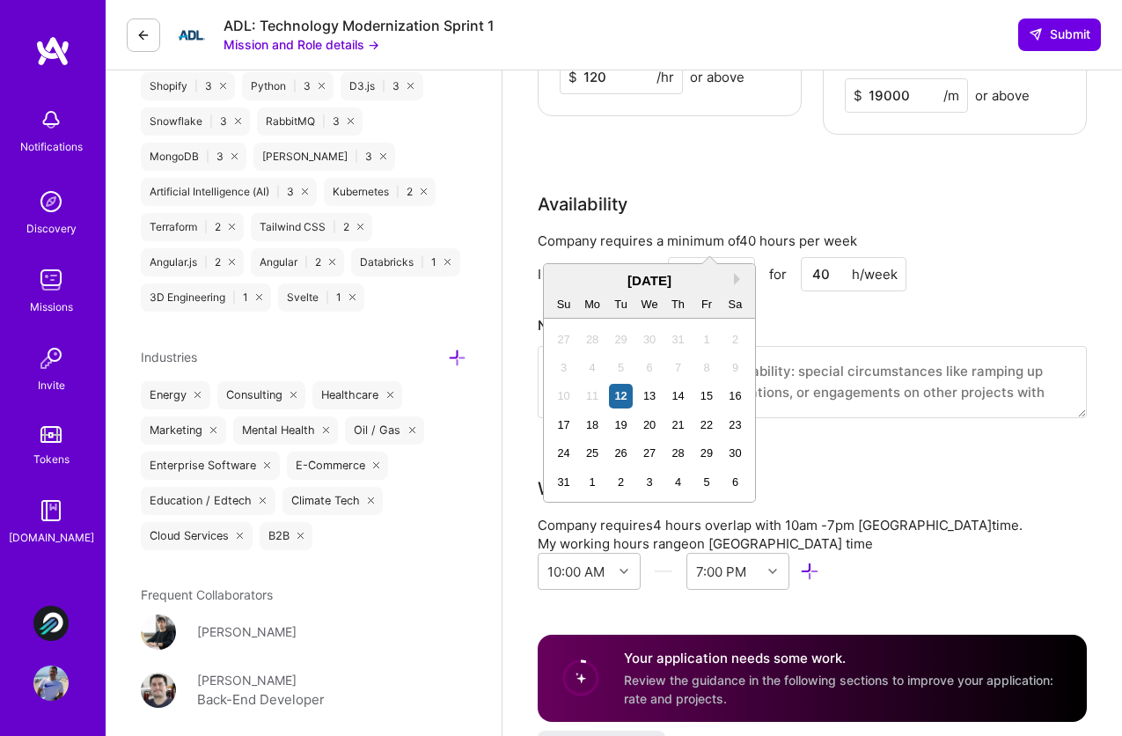
click at [718, 257] on input "[DATE]" at bounding box center [711, 274] width 87 height 34
click at [592, 444] on div "25" at bounding box center [593, 453] width 24 height 24
type input "Aug 25"
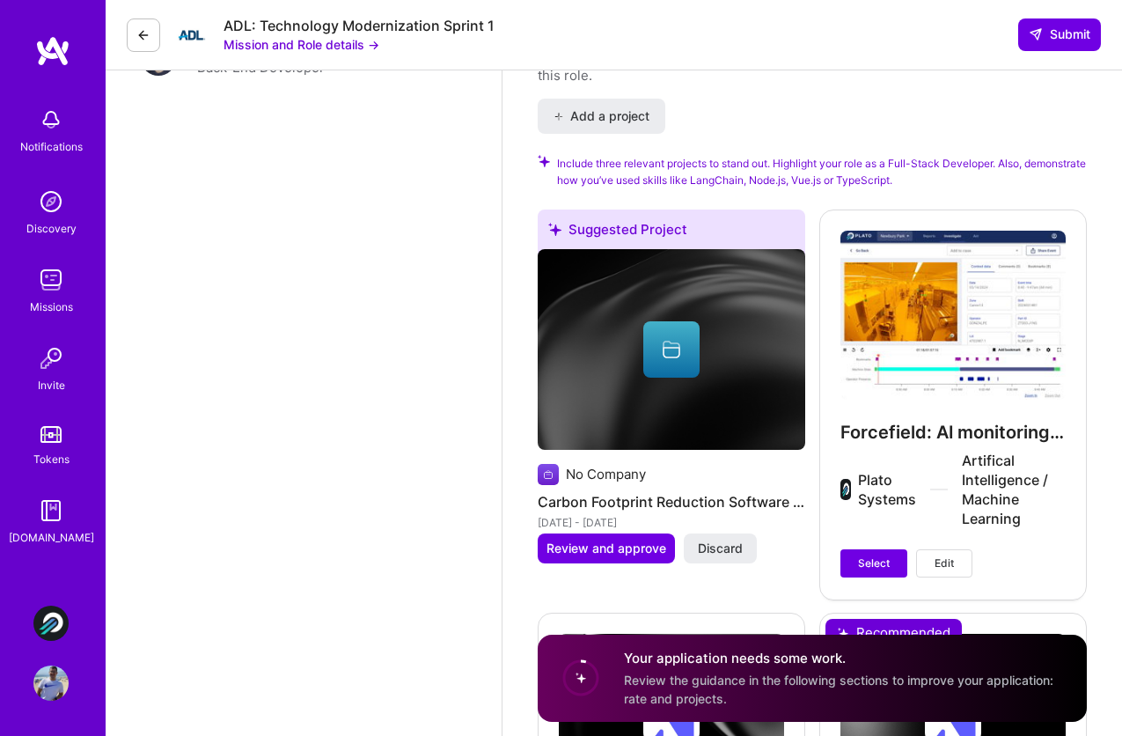
scroll to position [2756, 0]
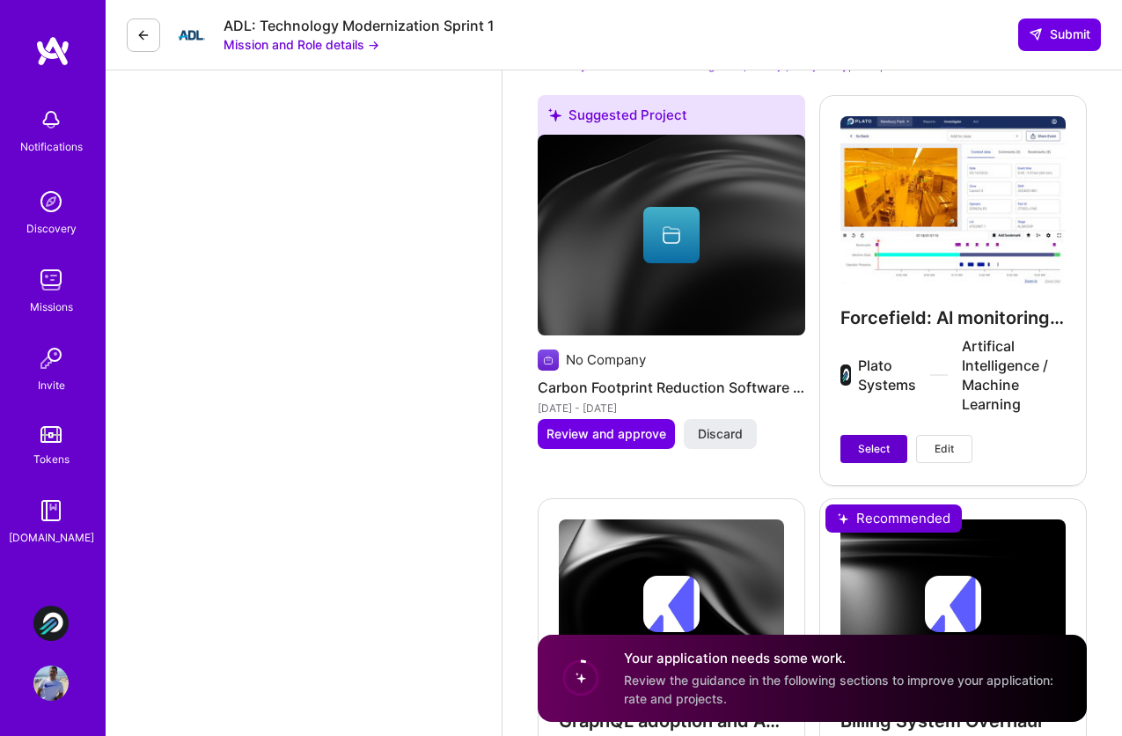
click at [867, 441] on span "Select" at bounding box center [874, 449] width 32 height 16
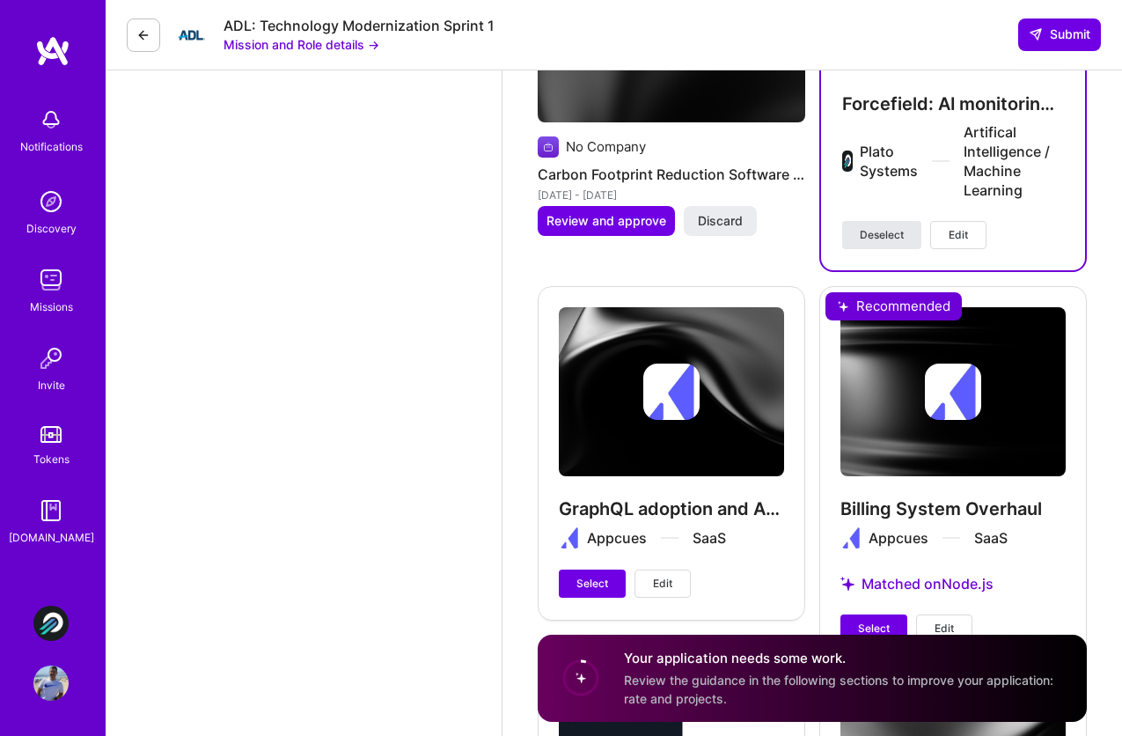
scroll to position [2977, 0]
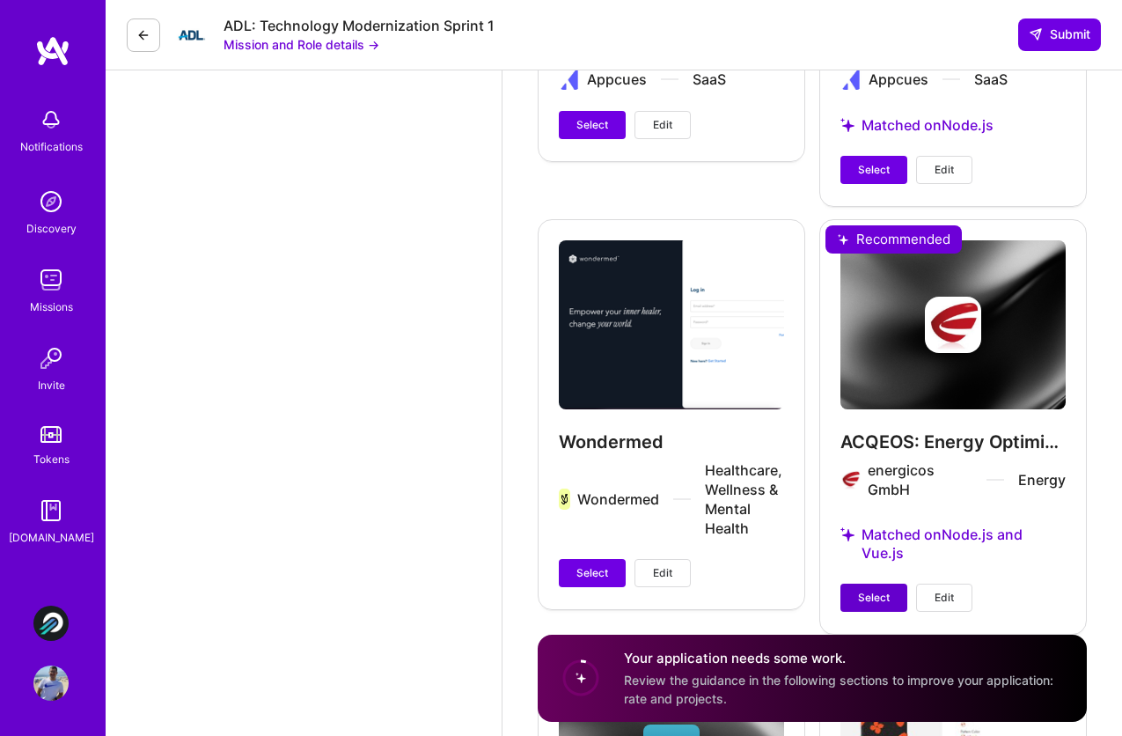
click at [876, 590] on span "Select" at bounding box center [874, 598] width 32 height 16
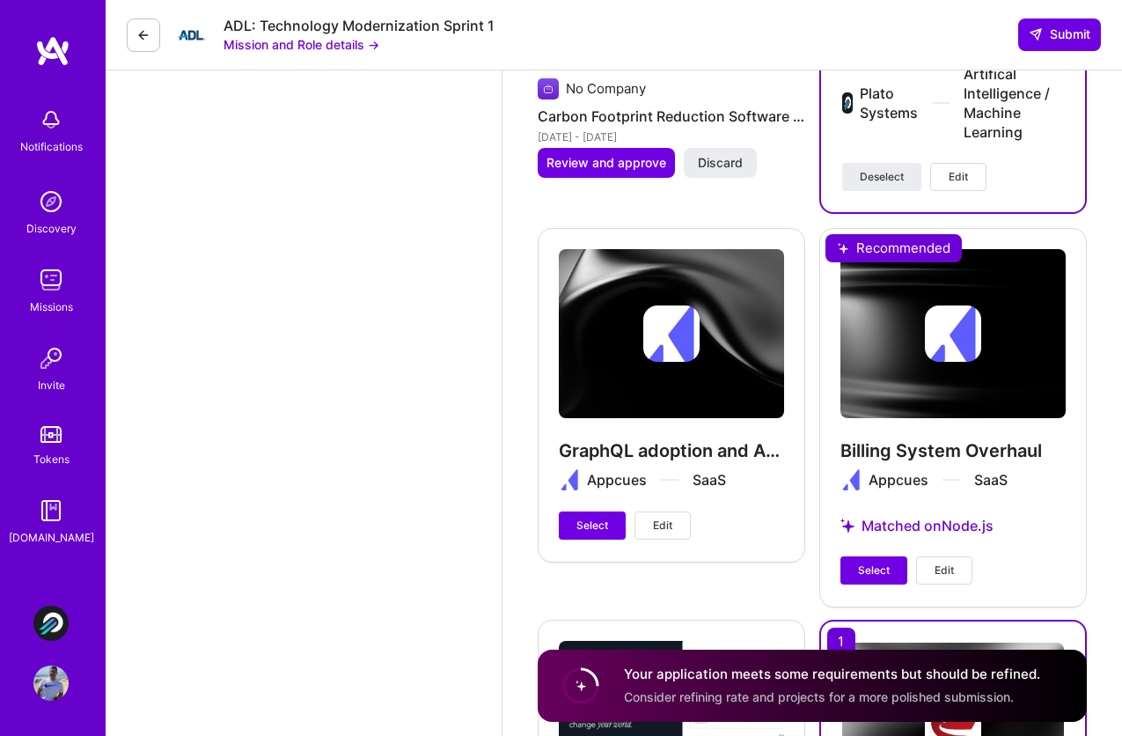
scroll to position [3207, 0]
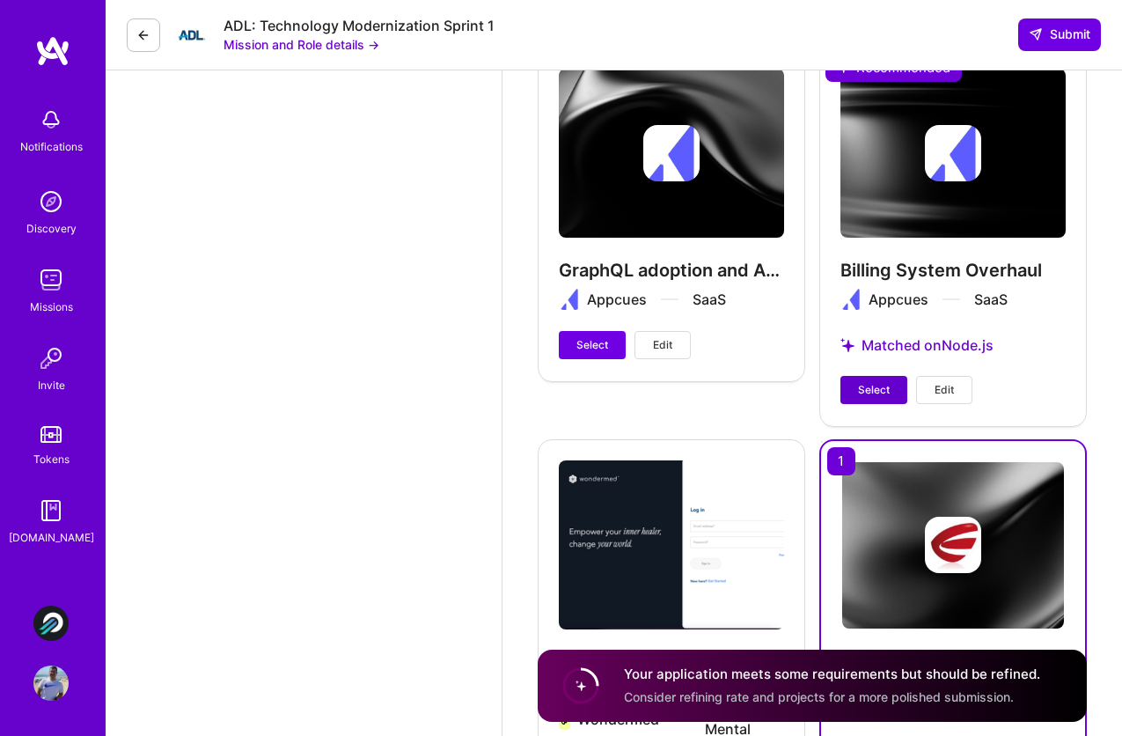
click at [856, 376] on button "Select" at bounding box center [874, 390] width 67 height 28
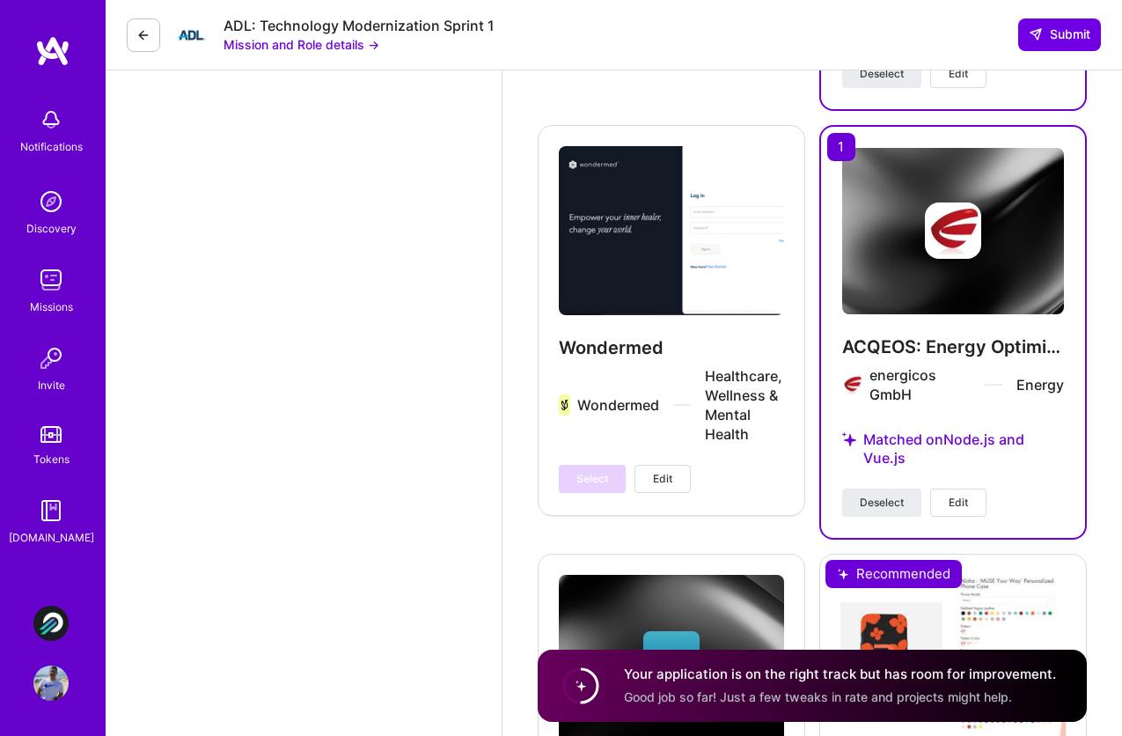
scroll to position [3506, 0]
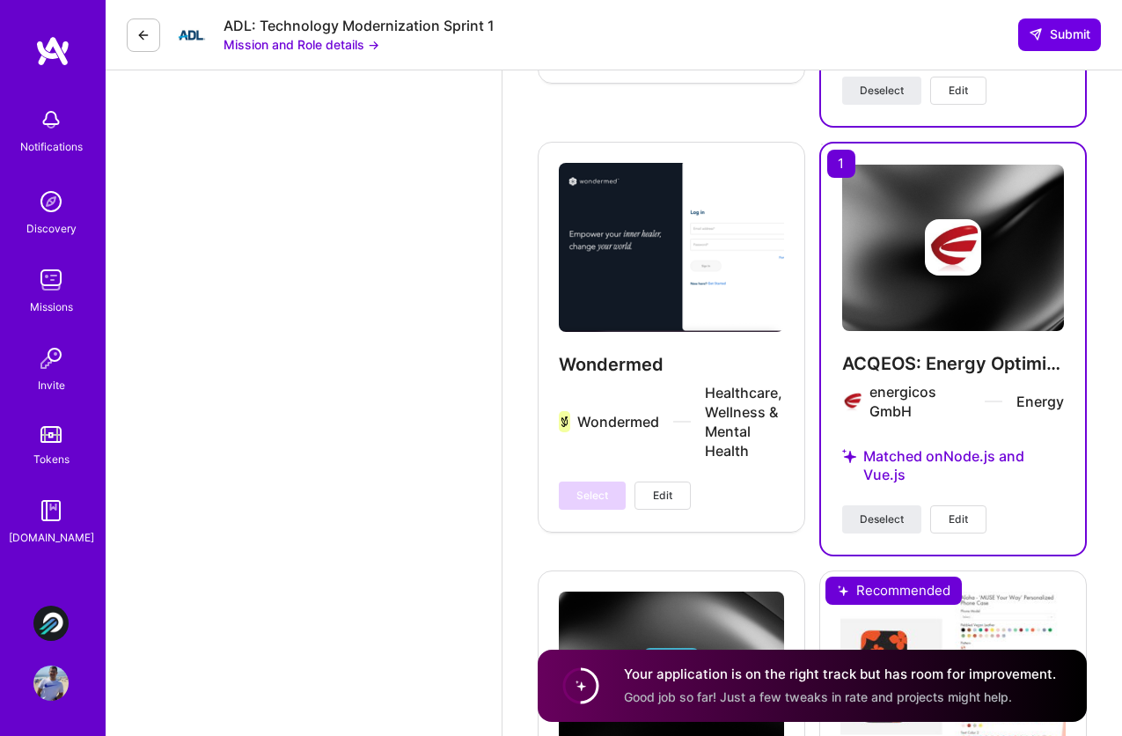
click at [965, 505] on button "Edit" at bounding box center [958, 519] width 56 height 28
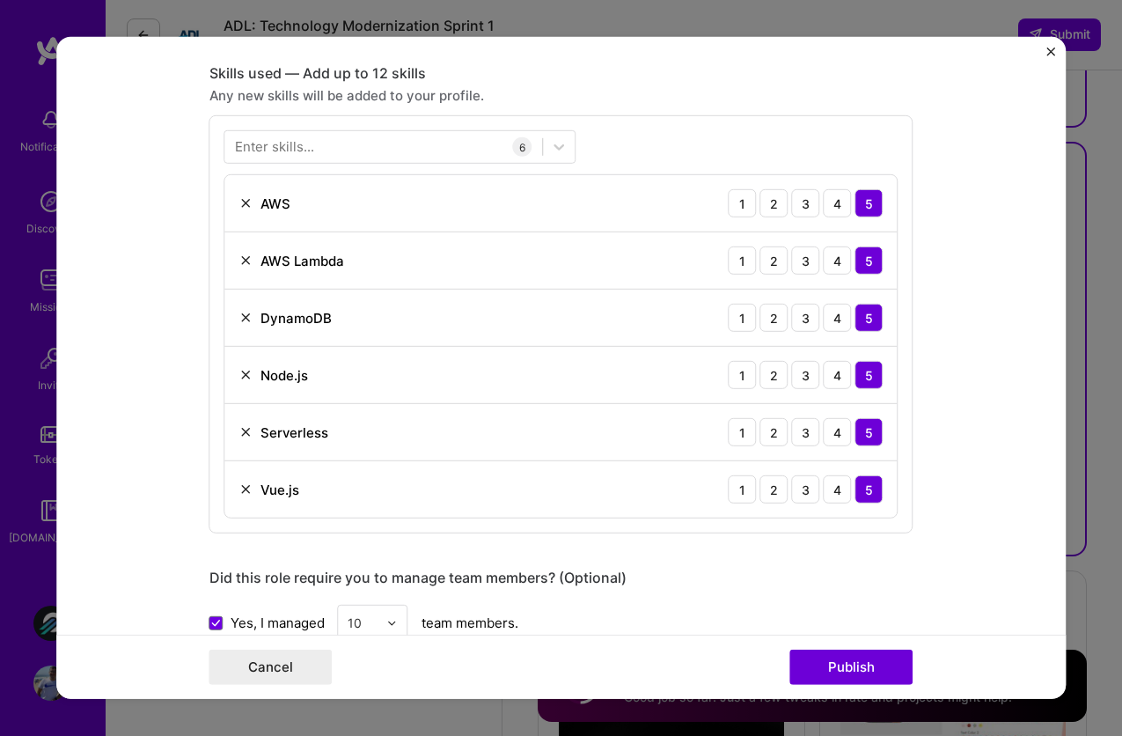
scroll to position [713, 0]
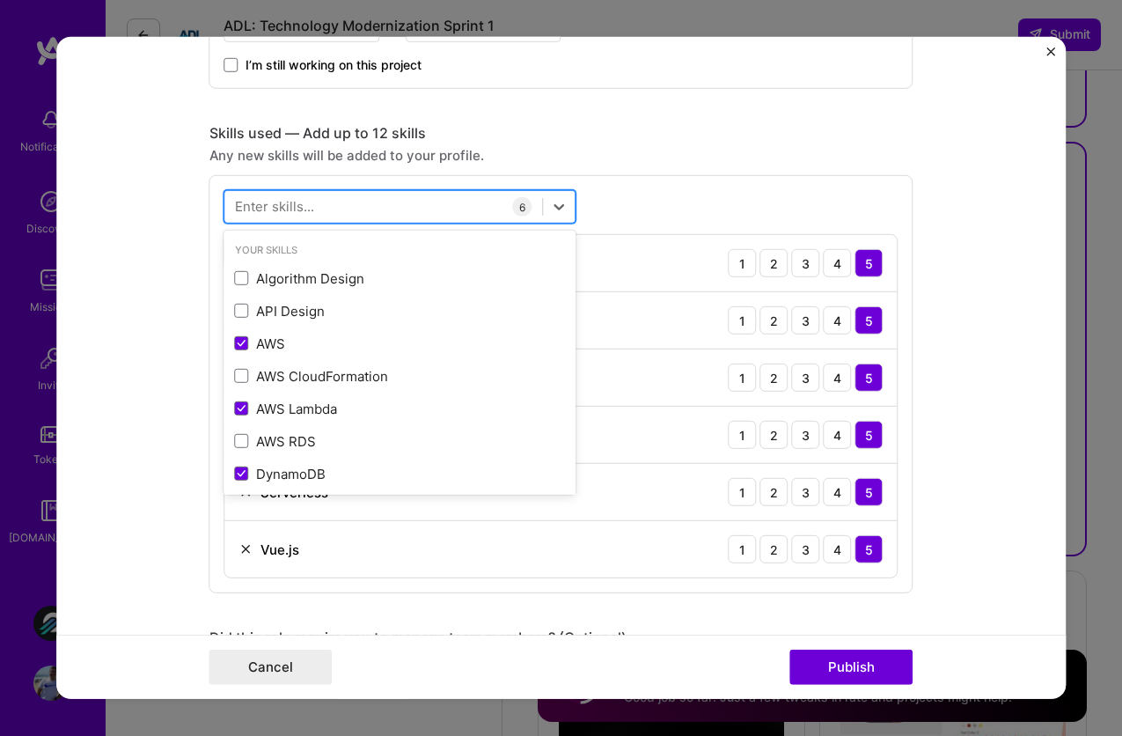
click at [428, 199] on div at bounding box center [384, 206] width 318 height 29
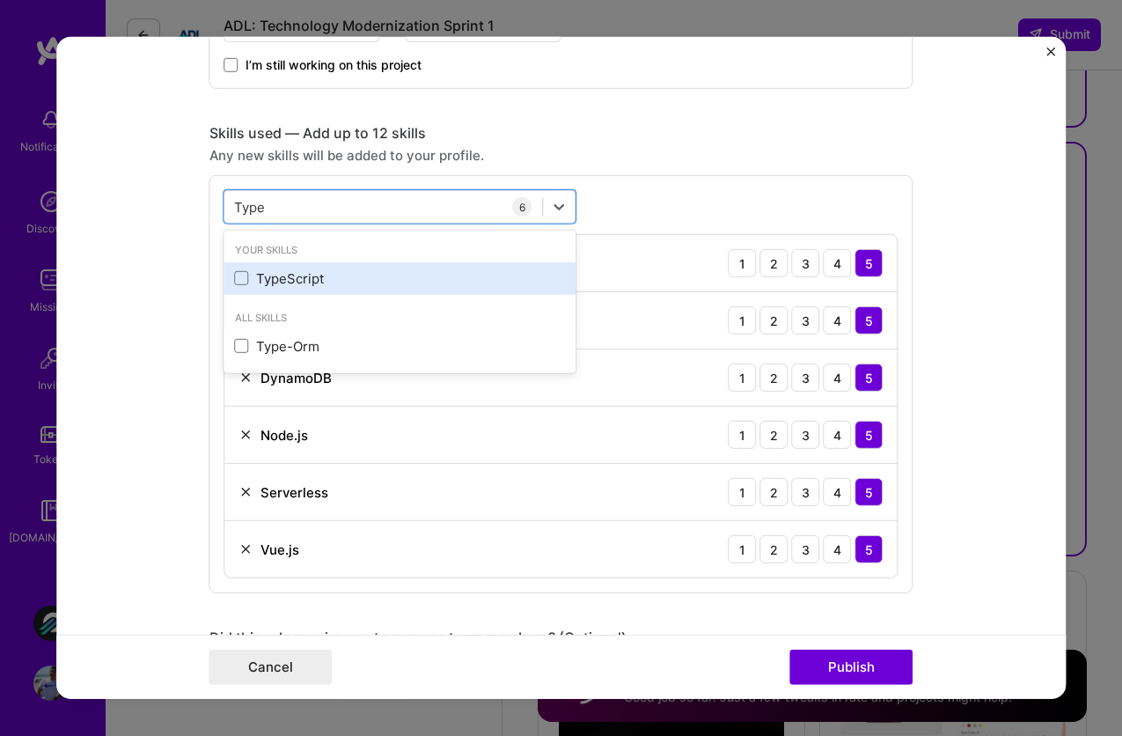
click at [396, 288] on div "TypeScript" at bounding box center [400, 278] width 331 height 18
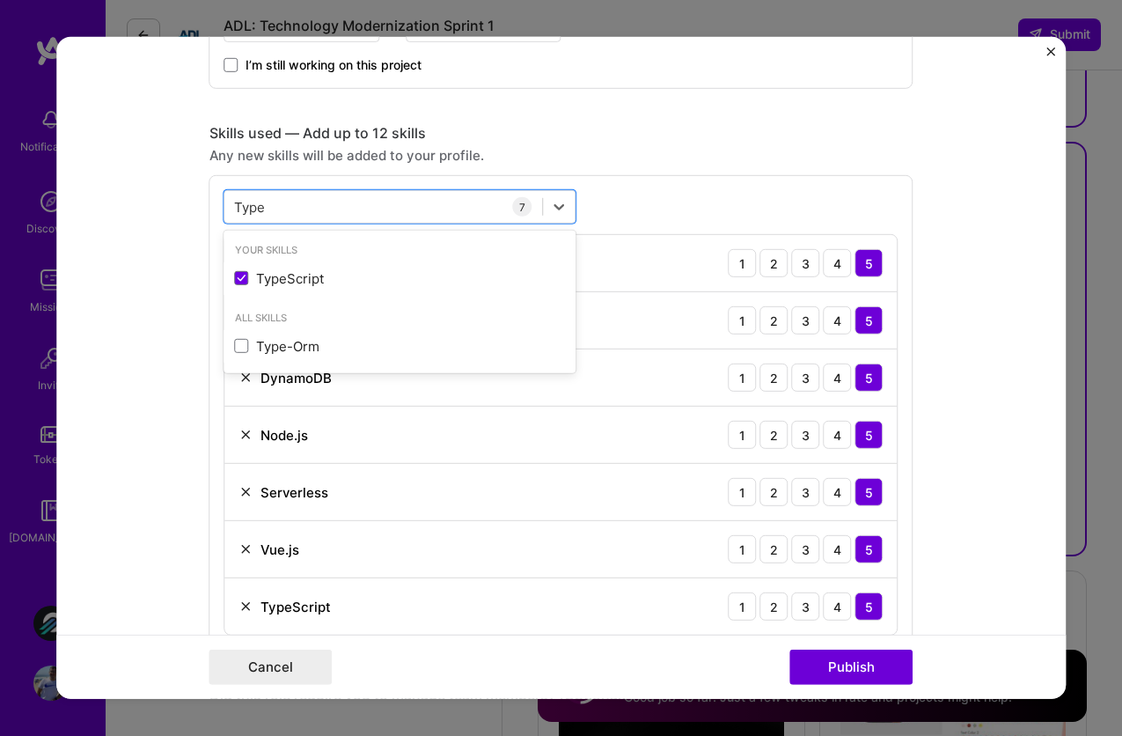
type input "Type"
drag, startPoint x: 984, startPoint y: 550, endPoint x: 895, endPoint y: 641, distance: 127.0
click at [984, 550] on form "Project title ACQEOS: Energy Optimization Platform Company energicos GmbH Proje…" at bounding box center [561, 368] width 1010 height 662
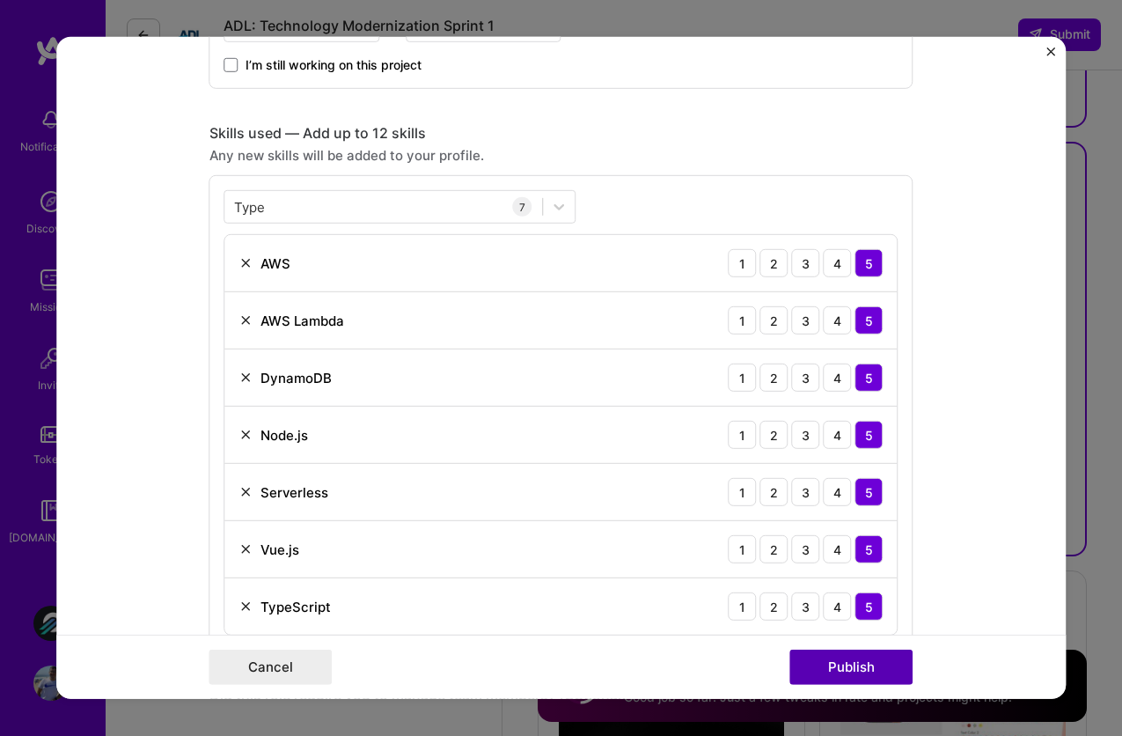
click at [875, 655] on button "Publish" at bounding box center [851, 667] width 123 height 35
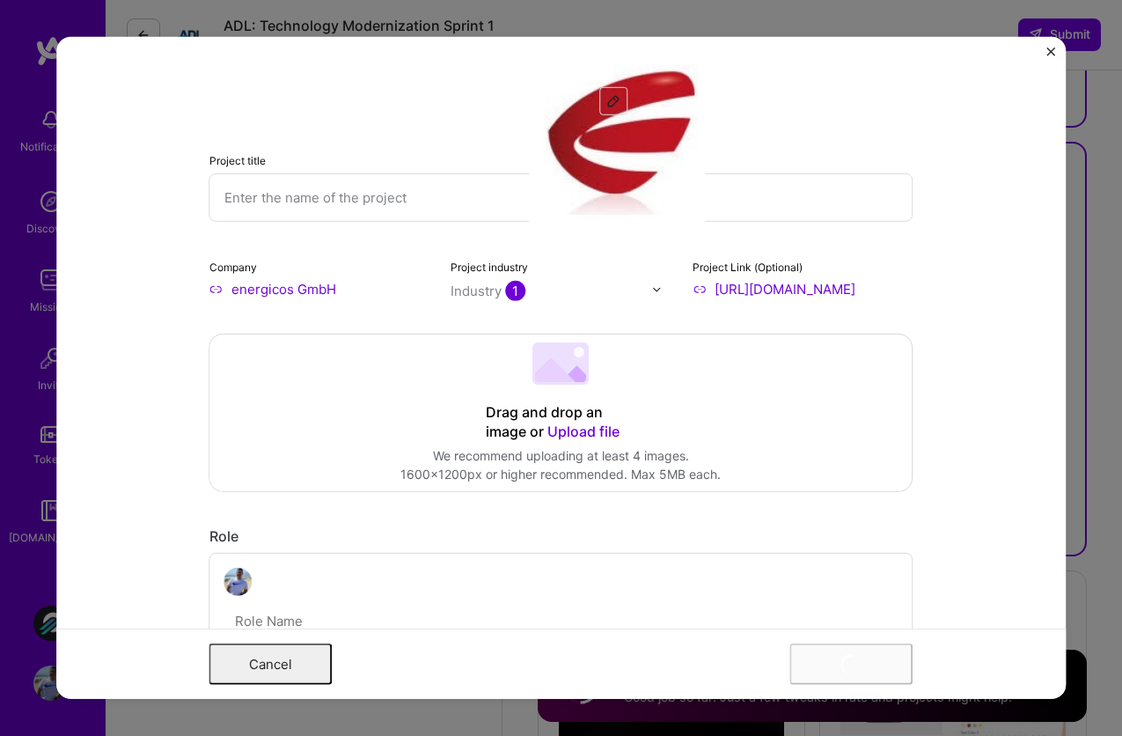
scroll to position [0, 0]
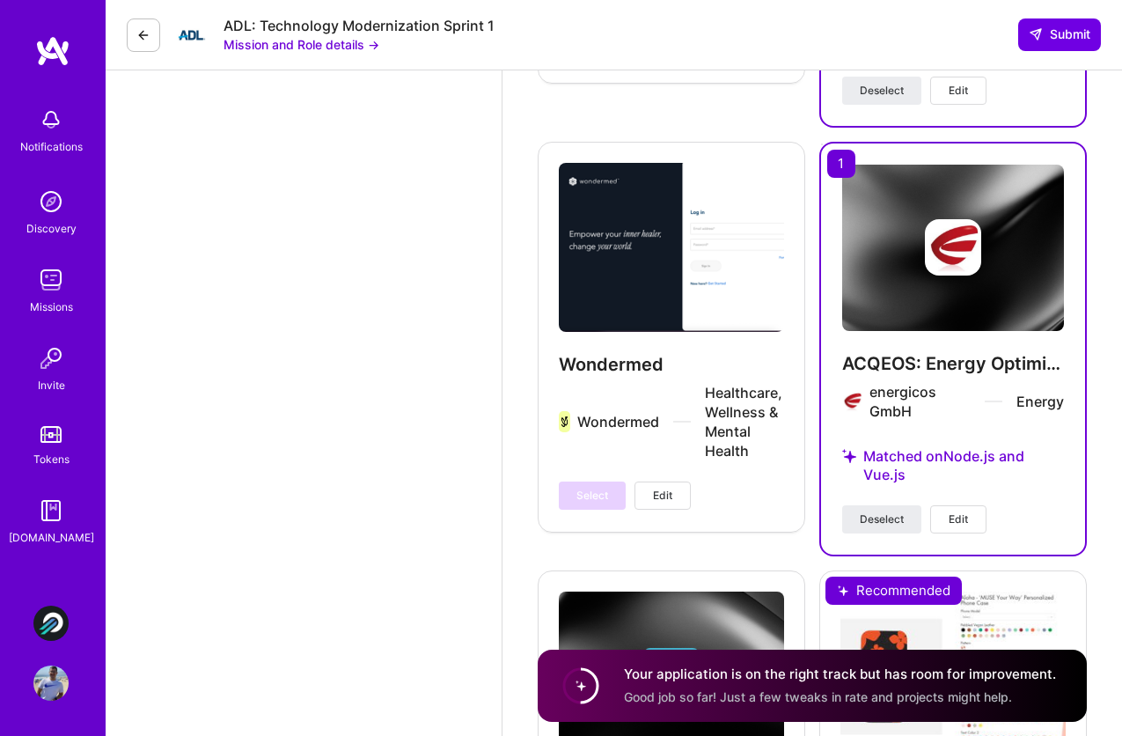
click at [949, 511] on span "Edit" at bounding box center [958, 519] width 19 height 16
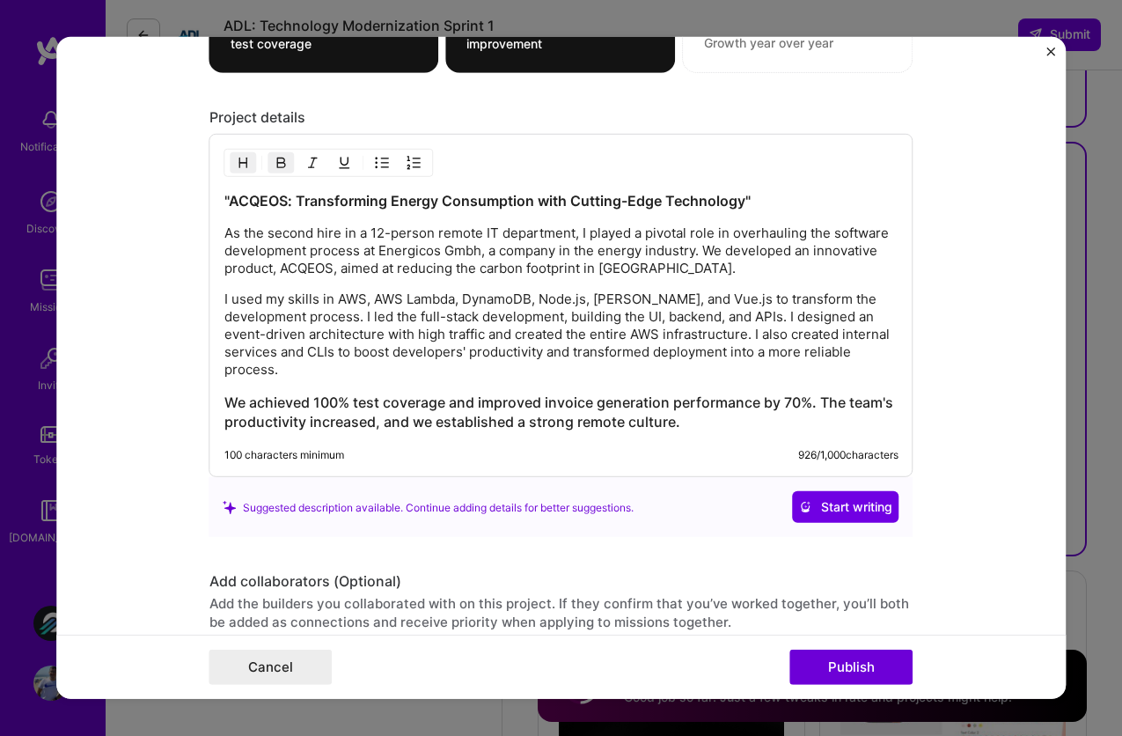
scroll to position [1698, 0]
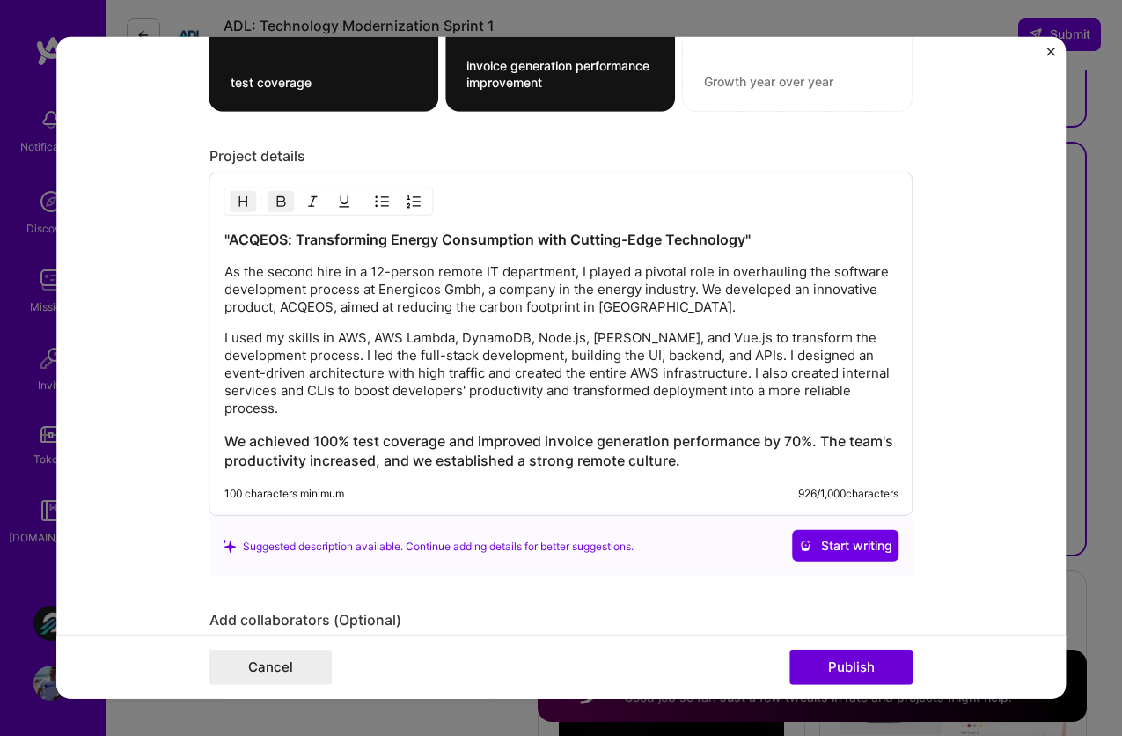
click at [598, 342] on p "I used my skills in AWS, AWS Lambda, DynamoDB, Node.js, Serverless, and Vue.js …" at bounding box center [561, 373] width 674 height 88
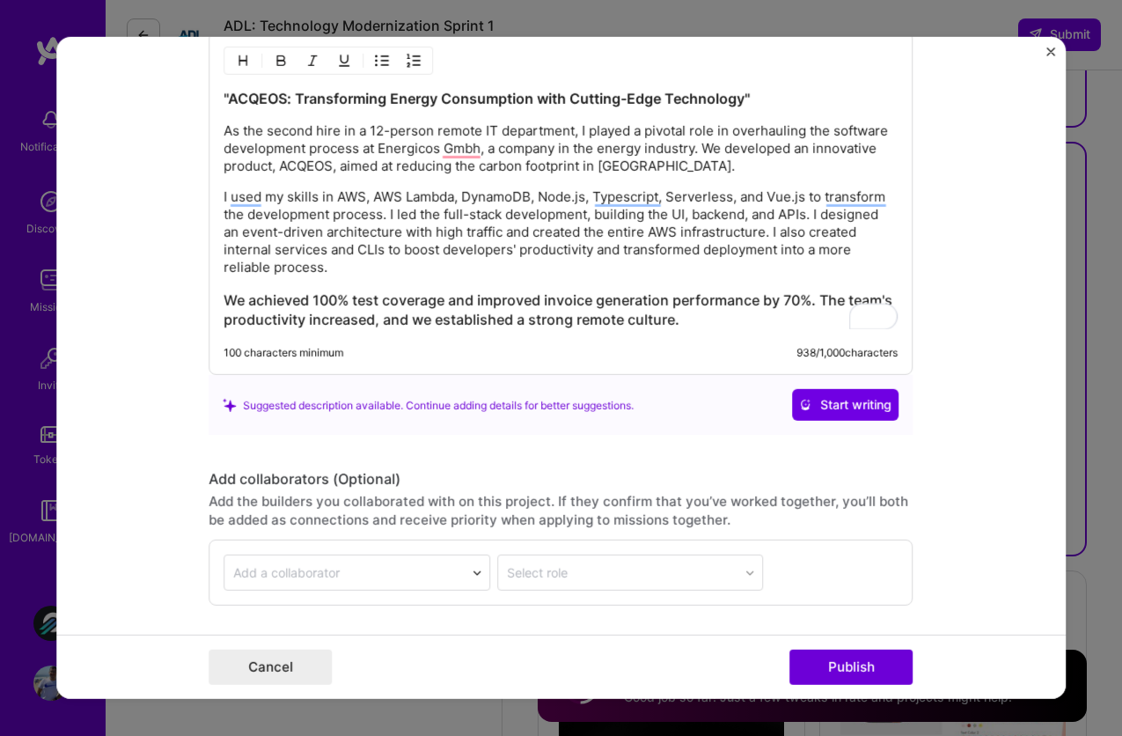
scroll to position [1969, 0]
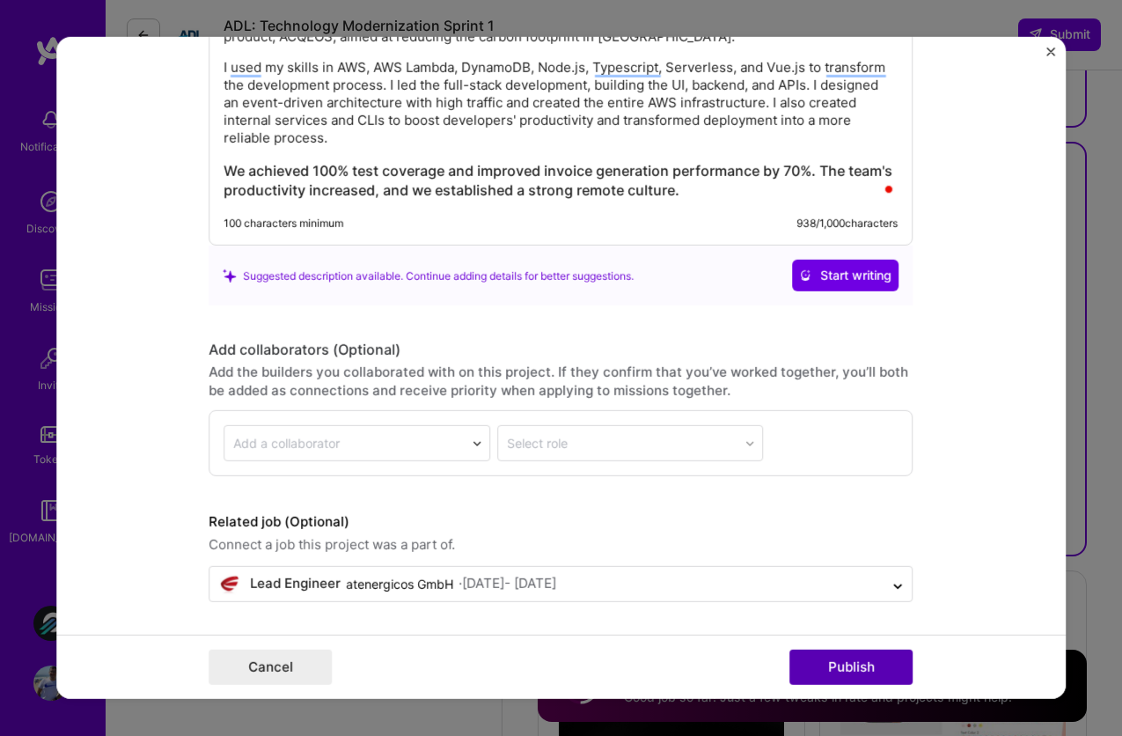
click at [843, 662] on button "Publish" at bounding box center [851, 667] width 123 height 35
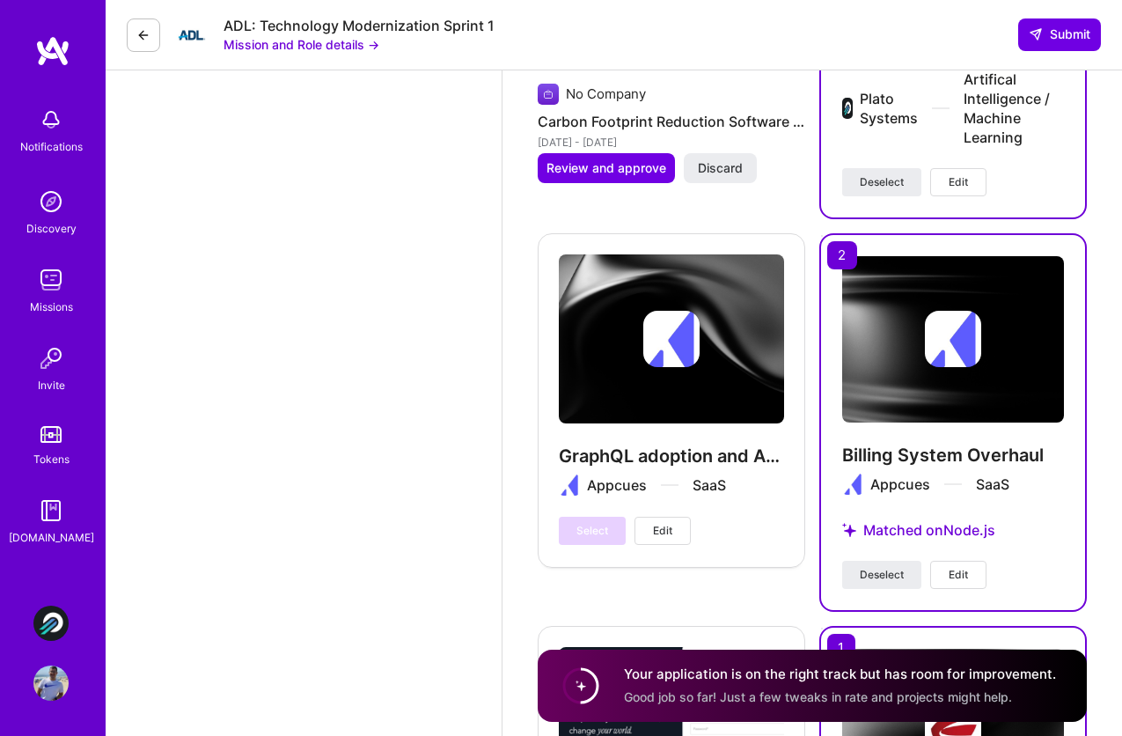
scroll to position [3012, 0]
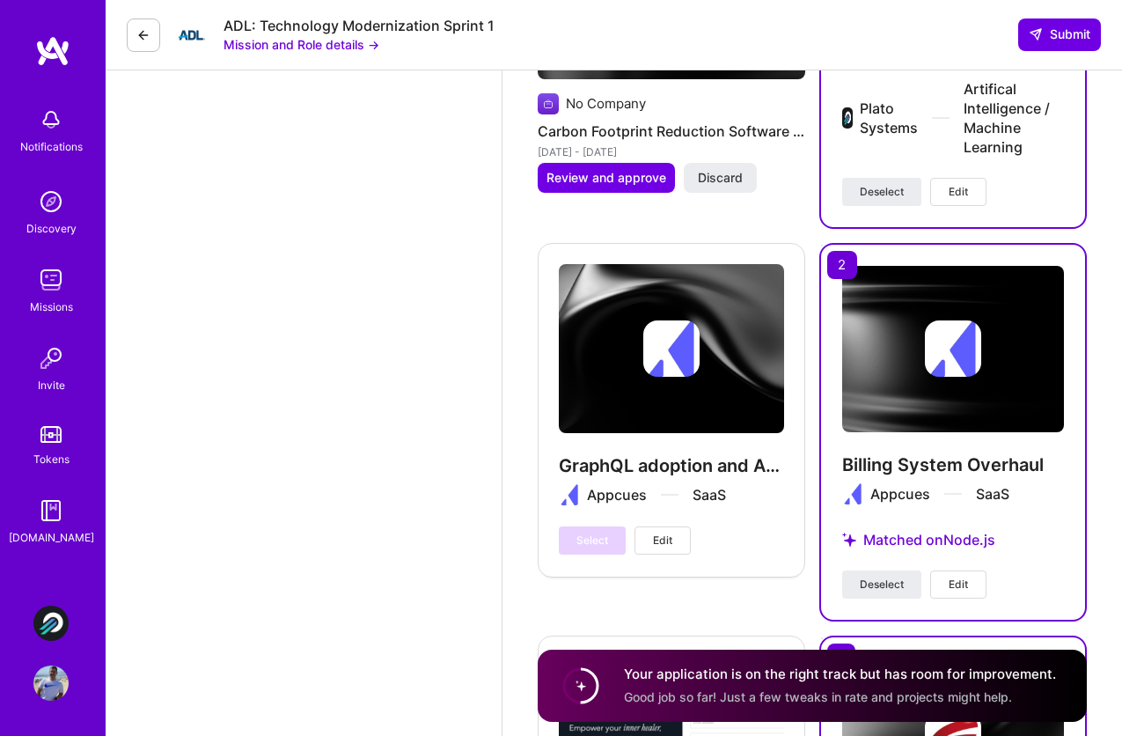
click at [959, 576] on span "Edit" at bounding box center [958, 584] width 19 height 16
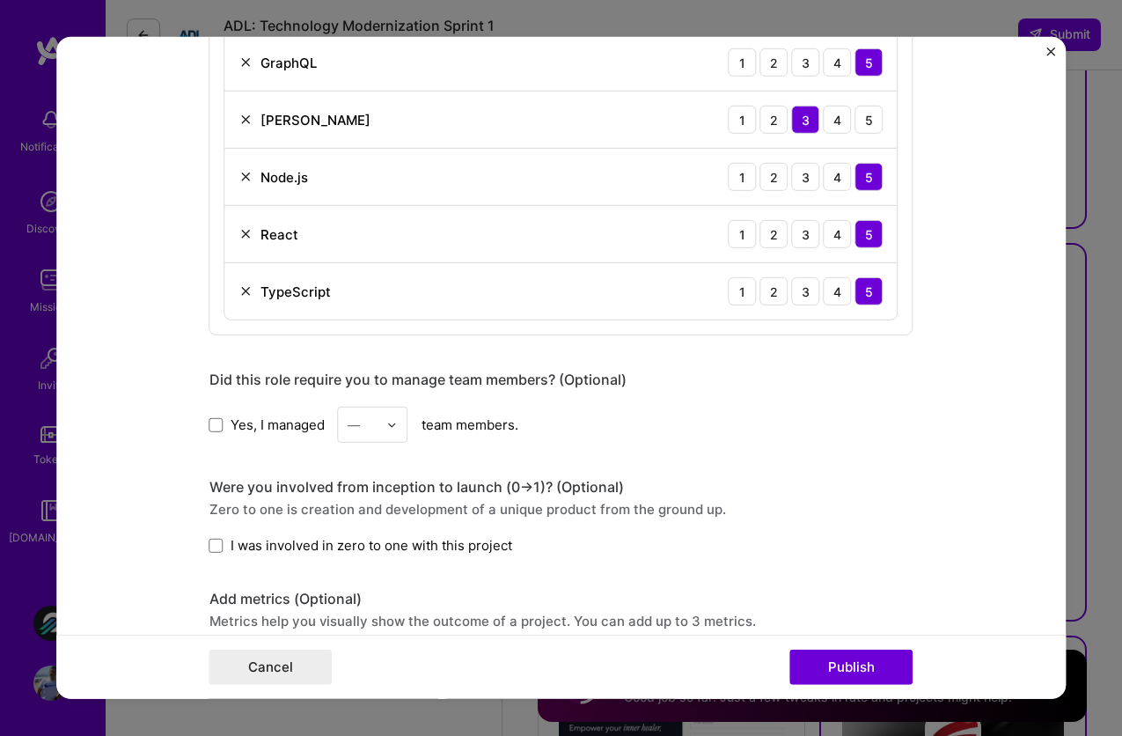
scroll to position [841, 0]
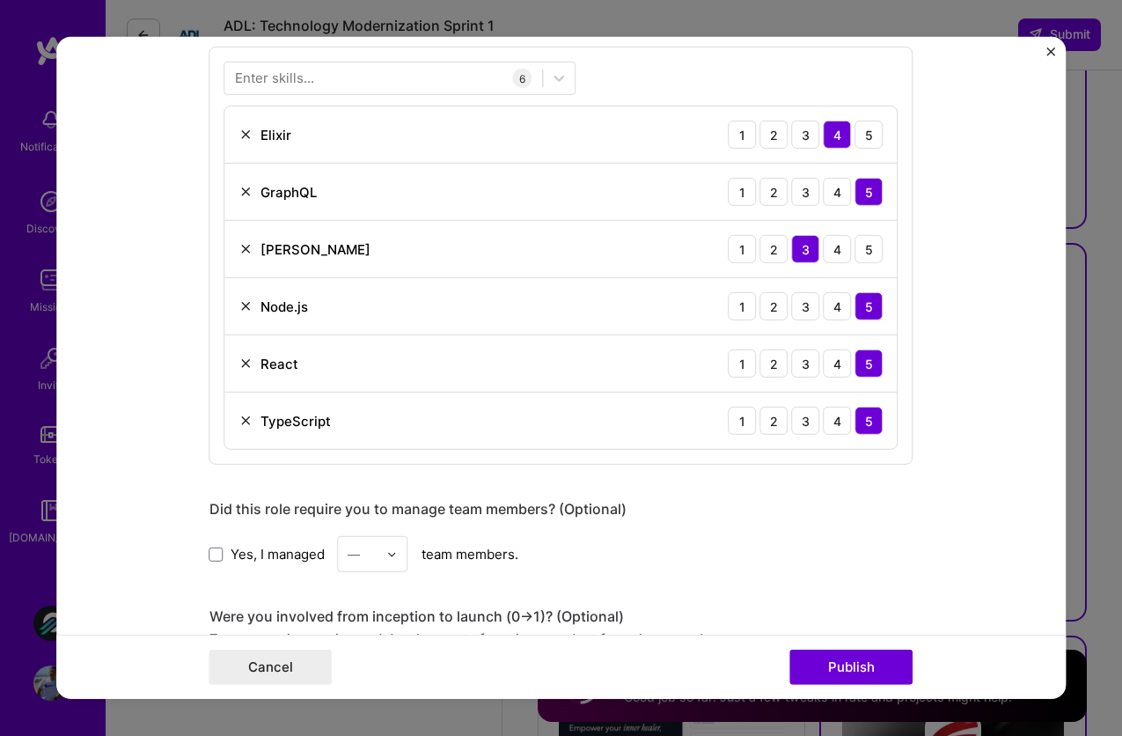
click at [1043, 53] on form "Project title Billing System Overhaul Company Appcues Project industry Industry…" at bounding box center [561, 368] width 1010 height 662
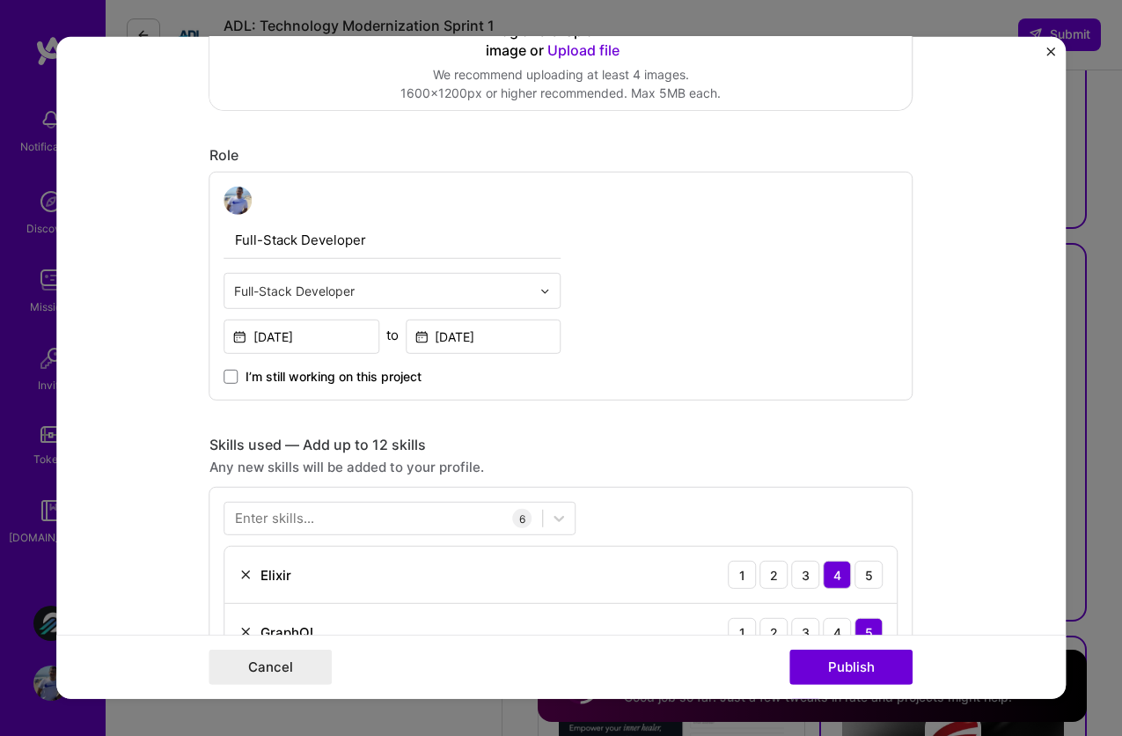
scroll to position [0, 0]
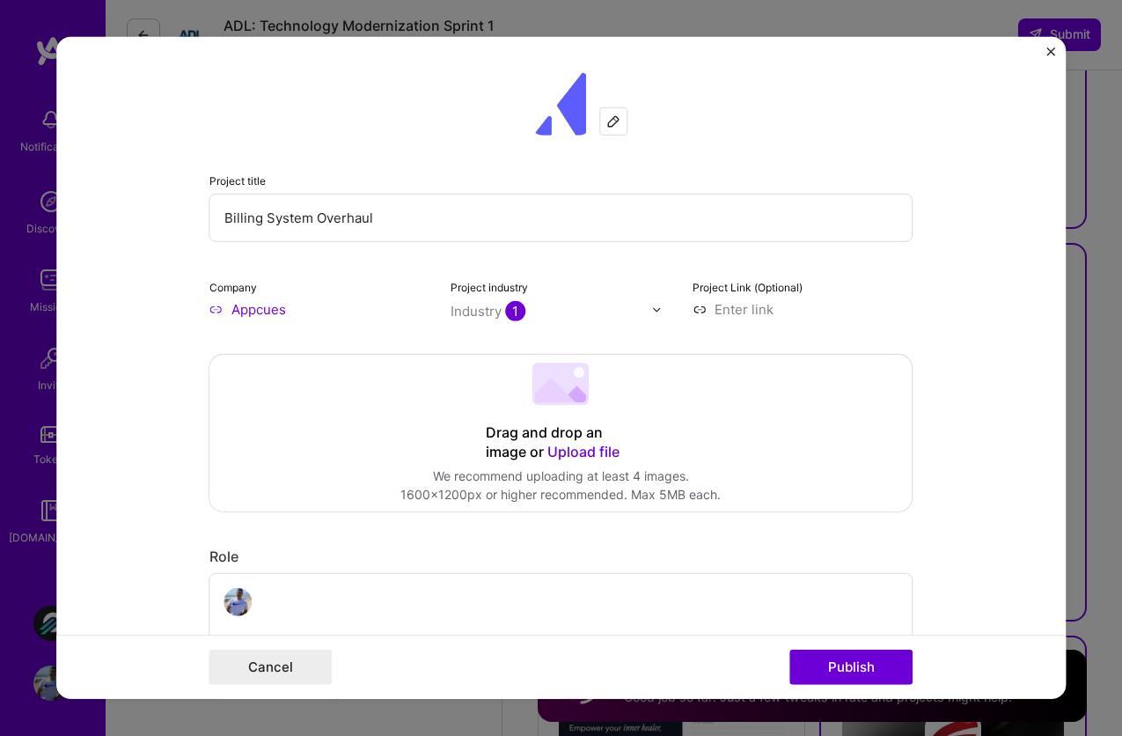
click at [1051, 54] on img "Close" at bounding box center [1050, 52] width 9 height 9
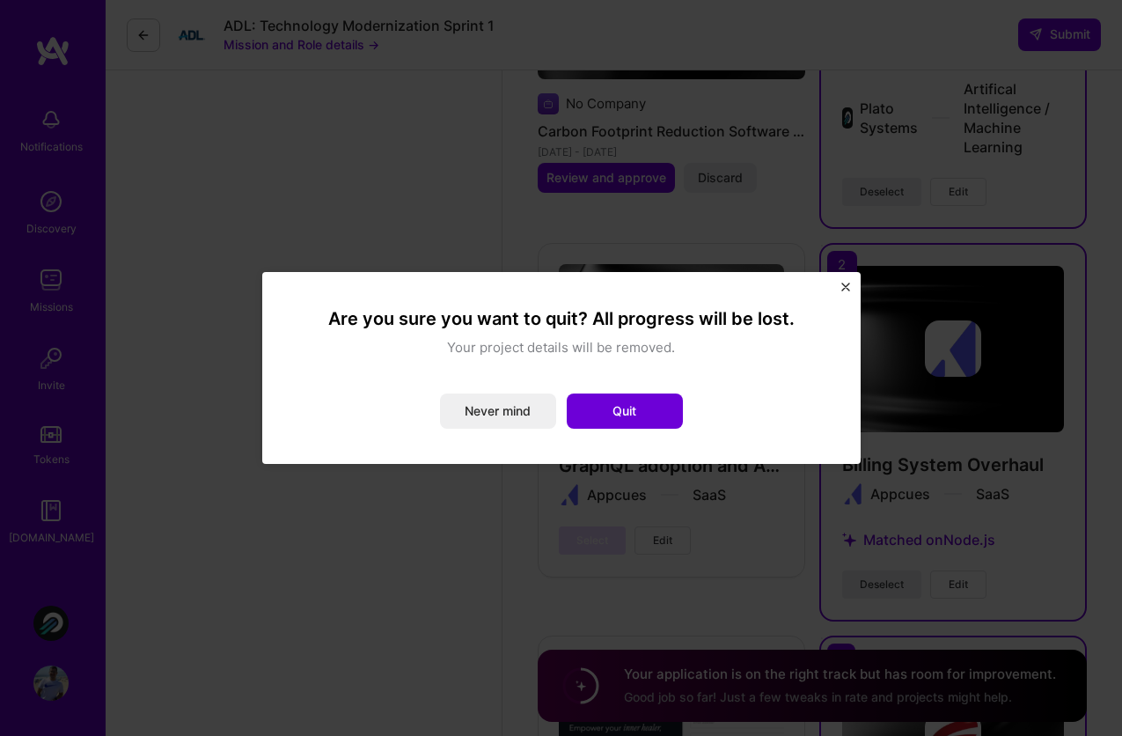
click at [841, 285] on img "Close" at bounding box center [845, 287] width 9 height 9
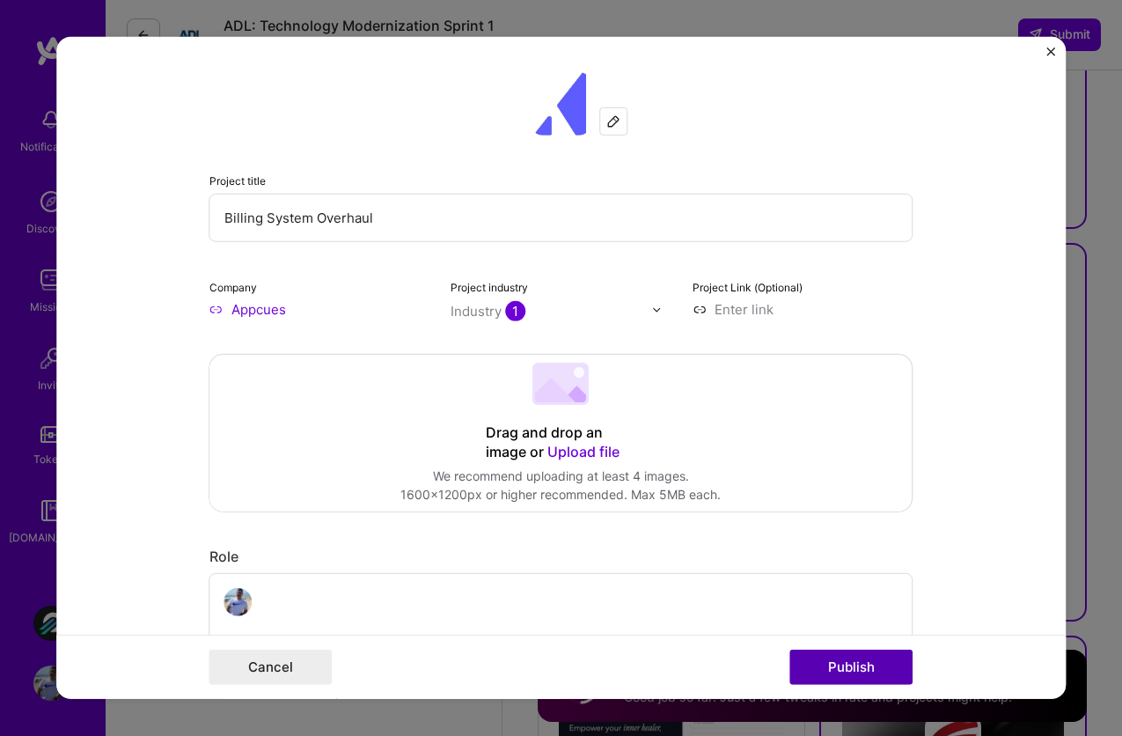
click at [822, 670] on button "Publish" at bounding box center [851, 667] width 123 height 35
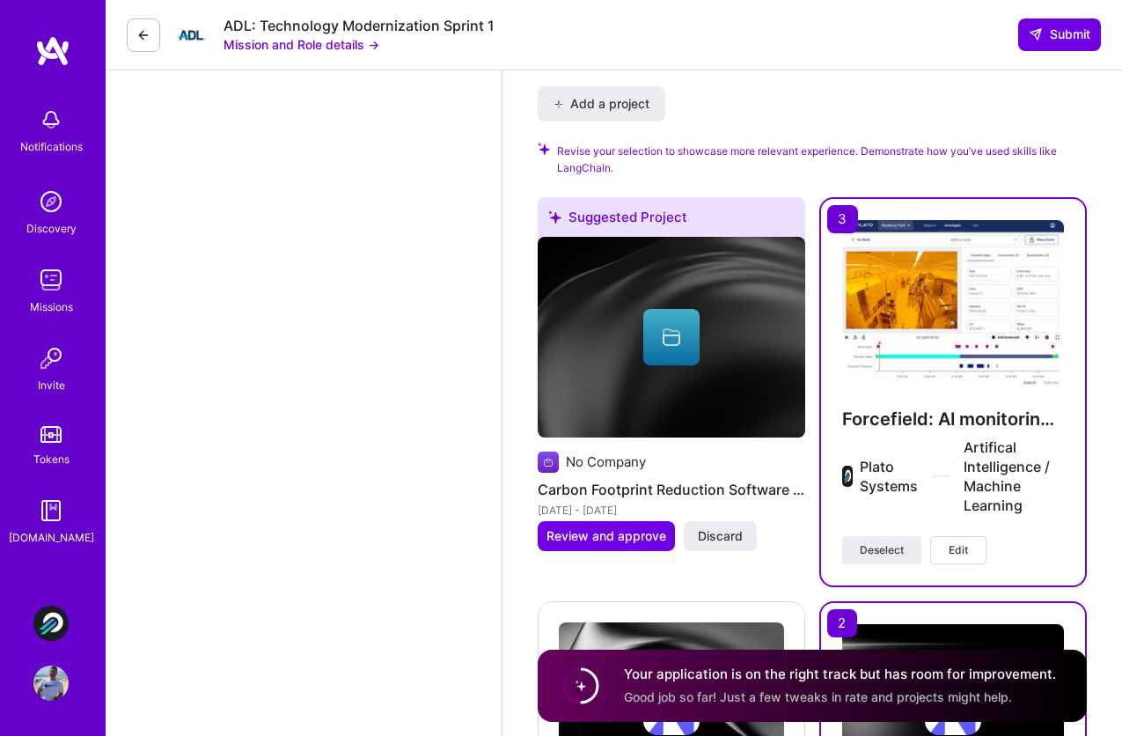
scroll to position [2692, 0]
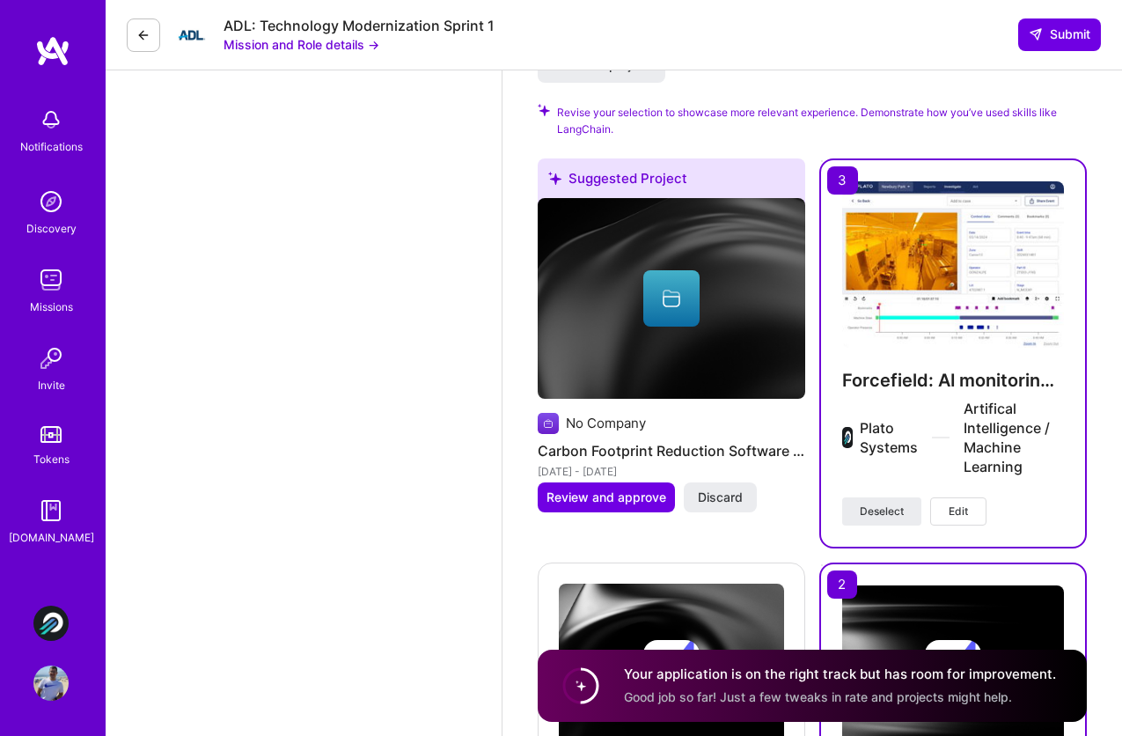
click at [954, 503] on span "Edit" at bounding box center [958, 511] width 19 height 16
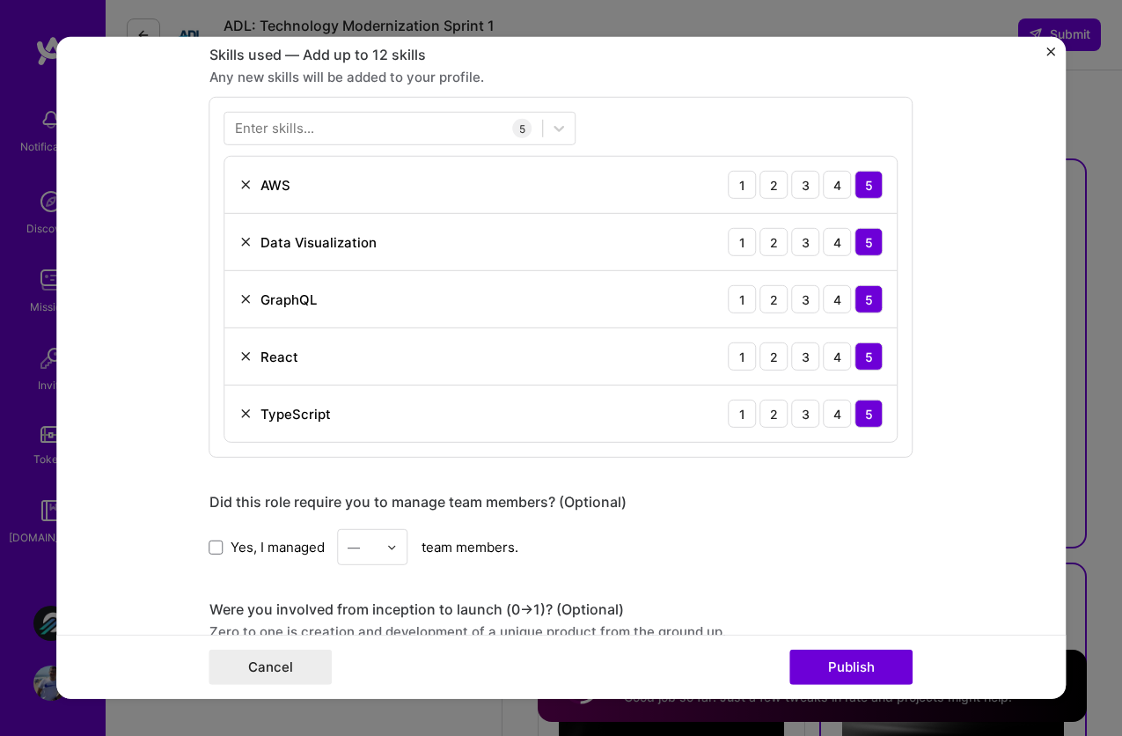
scroll to position [1231, 0]
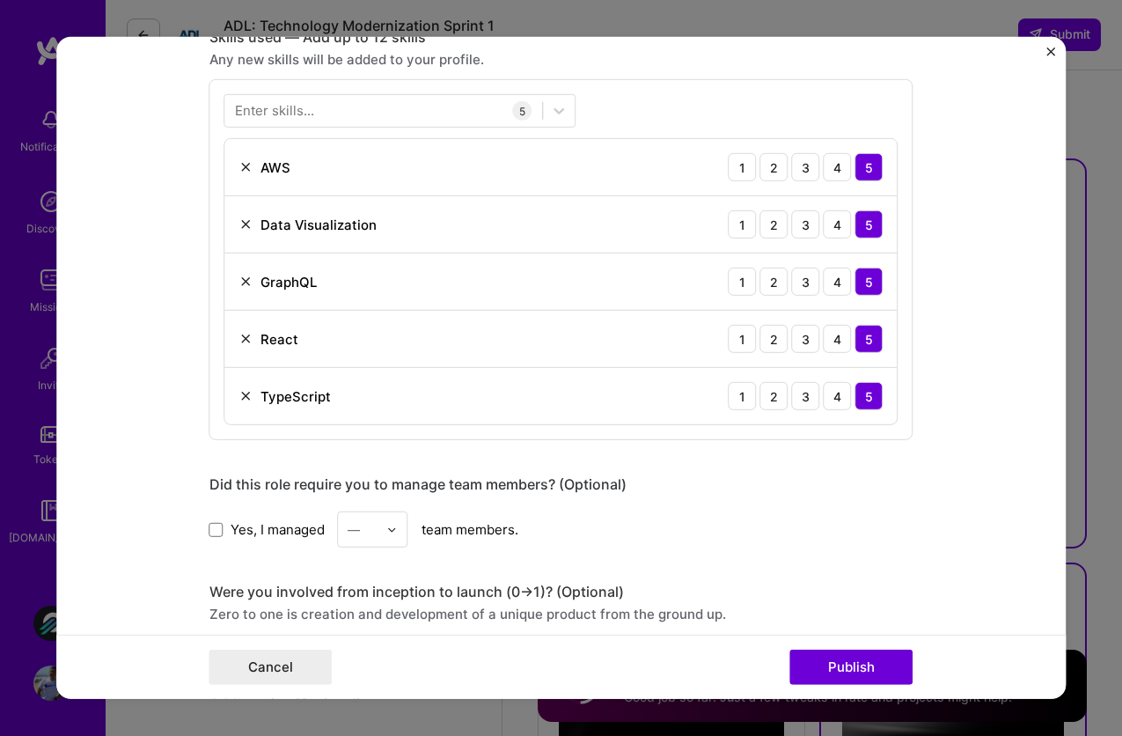
click at [1047, 50] on img "Close" at bounding box center [1050, 52] width 9 height 9
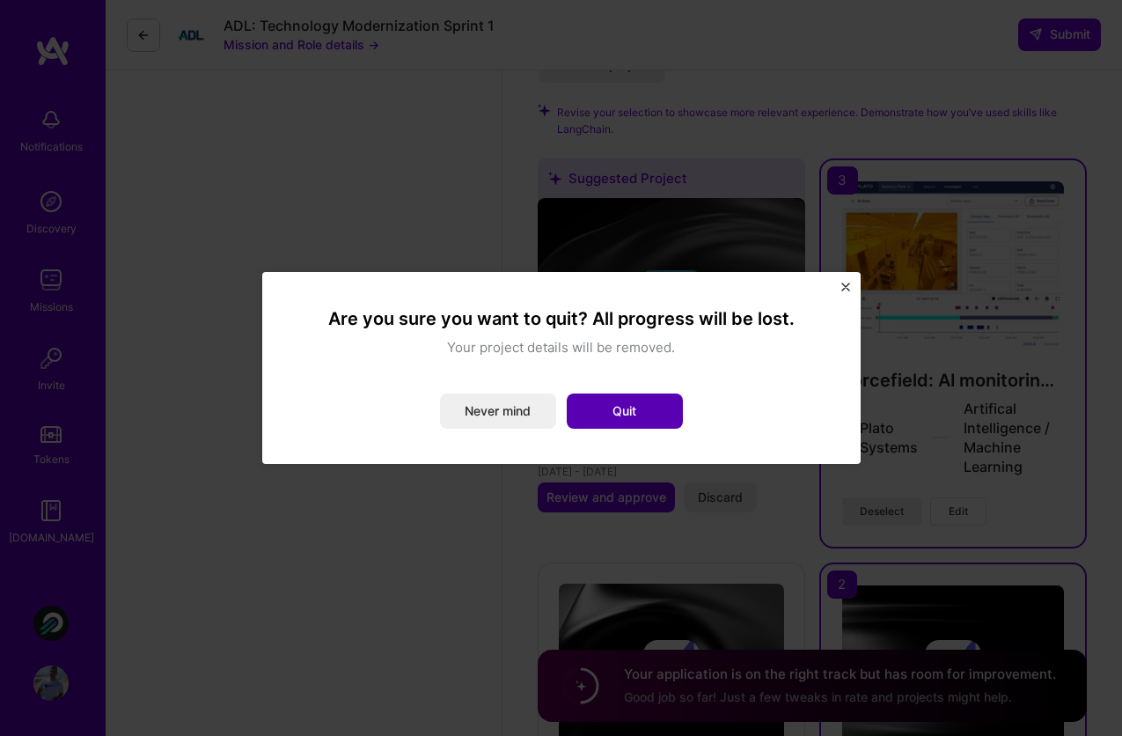
click at [633, 412] on button "Quit" at bounding box center [625, 410] width 116 height 35
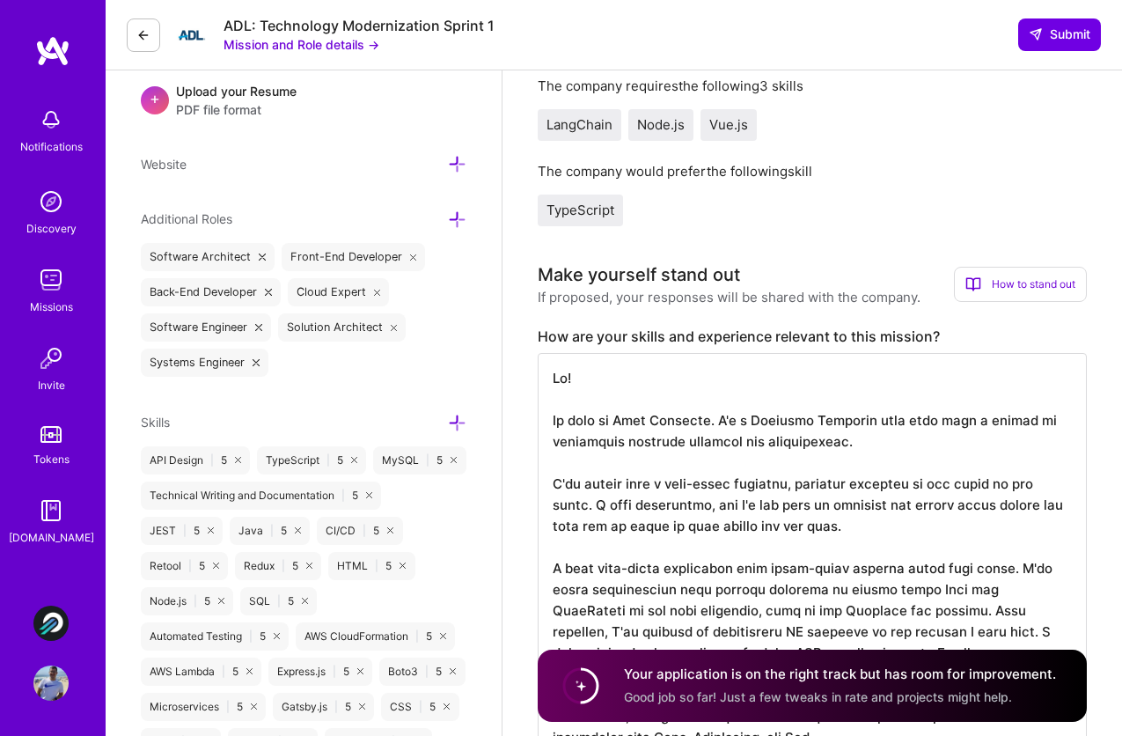
scroll to position [0, 0]
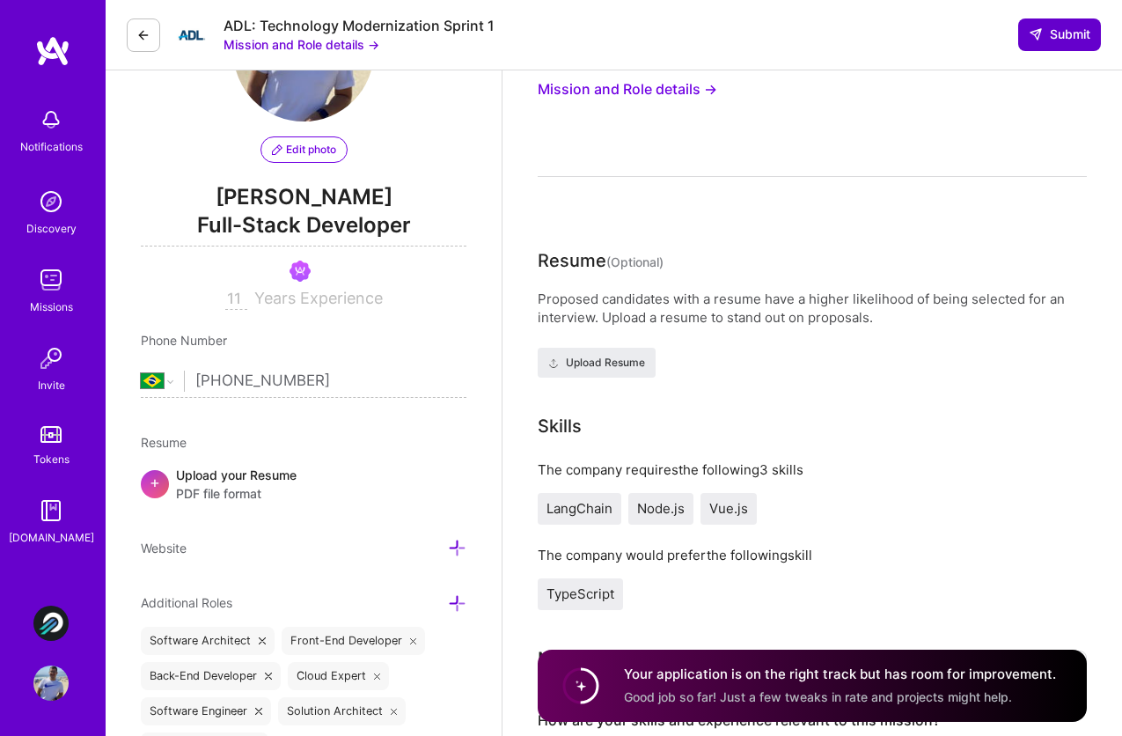
click at [1062, 29] on span "Submit" at bounding box center [1060, 35] width 62 height 18
